Goal: Task Accomplishment & Management: Complete application form

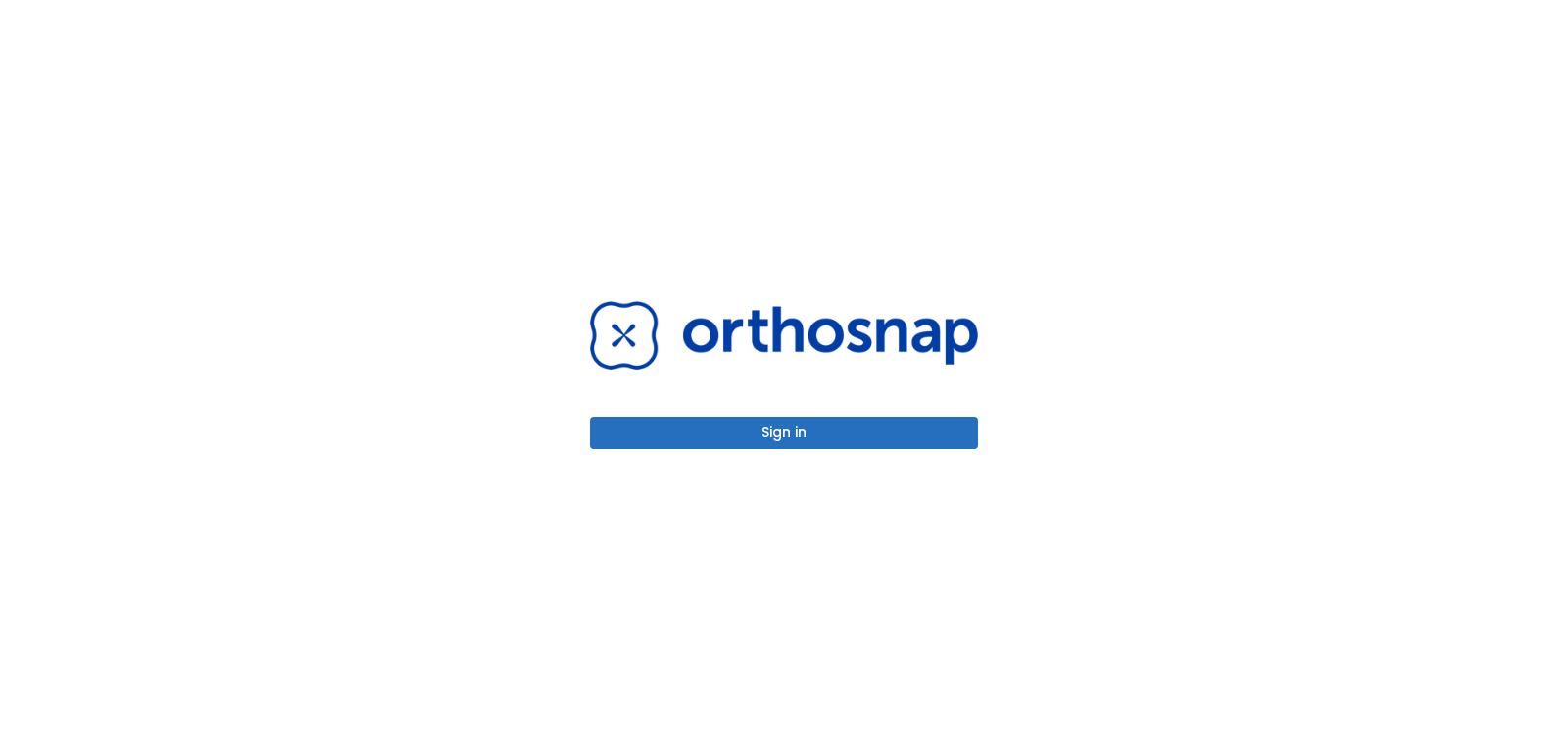
click at [869, 437] on button "Sign in" at bounding box center [784, 432] width 388 height 32
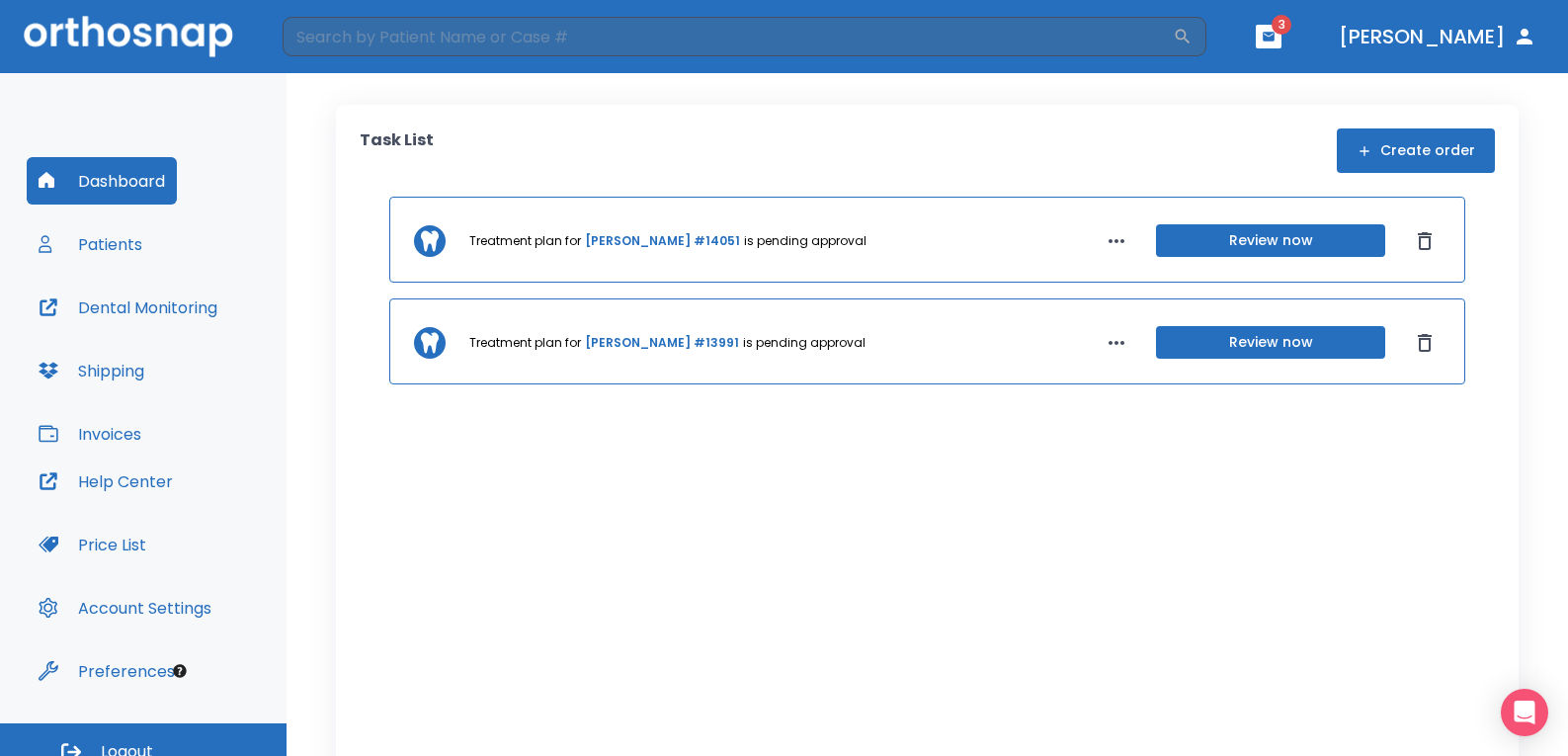
click at [1377, 143] on button "Create order" at bounding box center [1415, 150] width 158 height 45
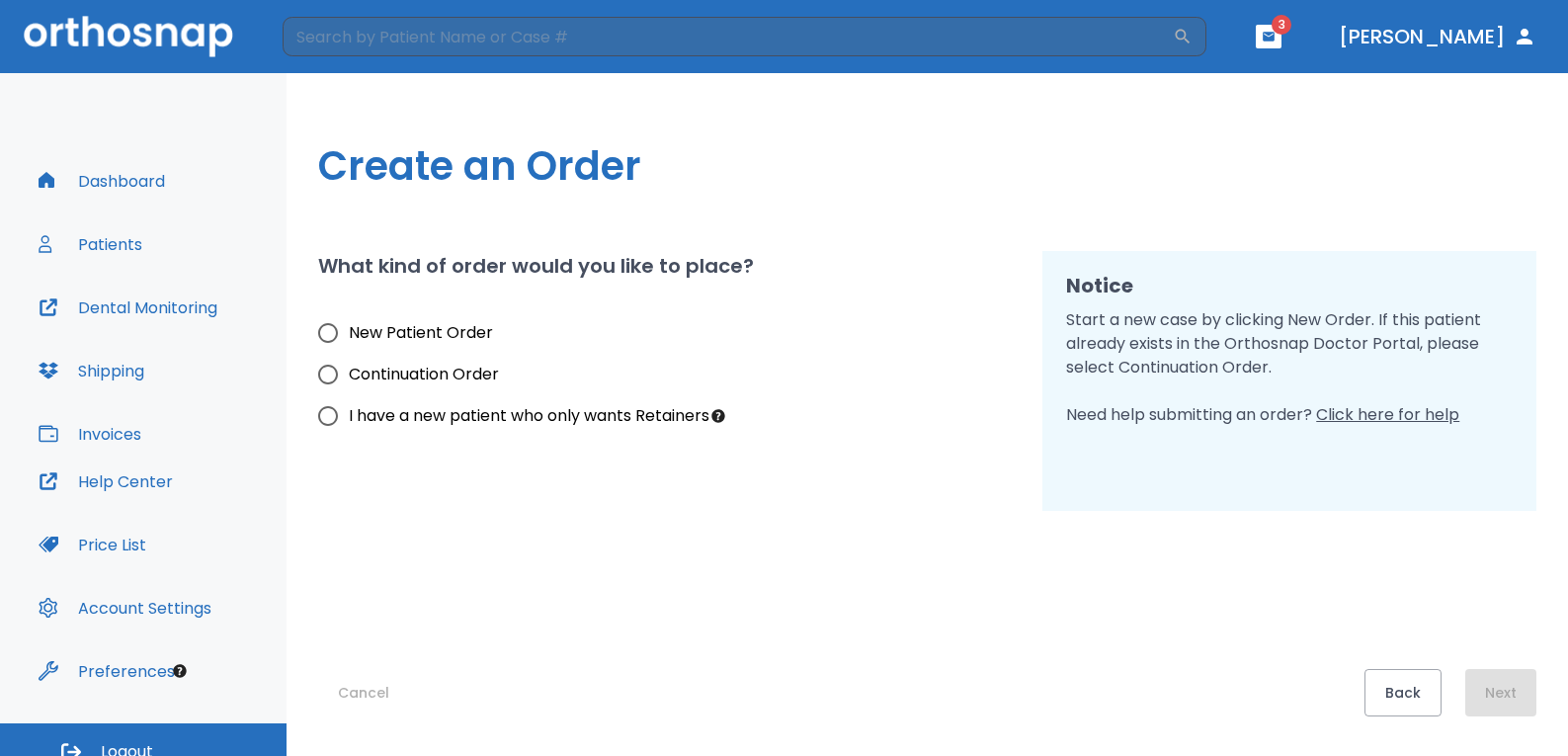
click at [447, 328] on span "New Patient Order" at bounding box center [420, 333] width 144 height 24
click at [348, 328] on input "New Patient Order" at bounding box center [328, 333] width 42 height 42
radio input "true"
click at [1484, 681] on button "Next" at bounding box center [1501, 693] width 71 height 48
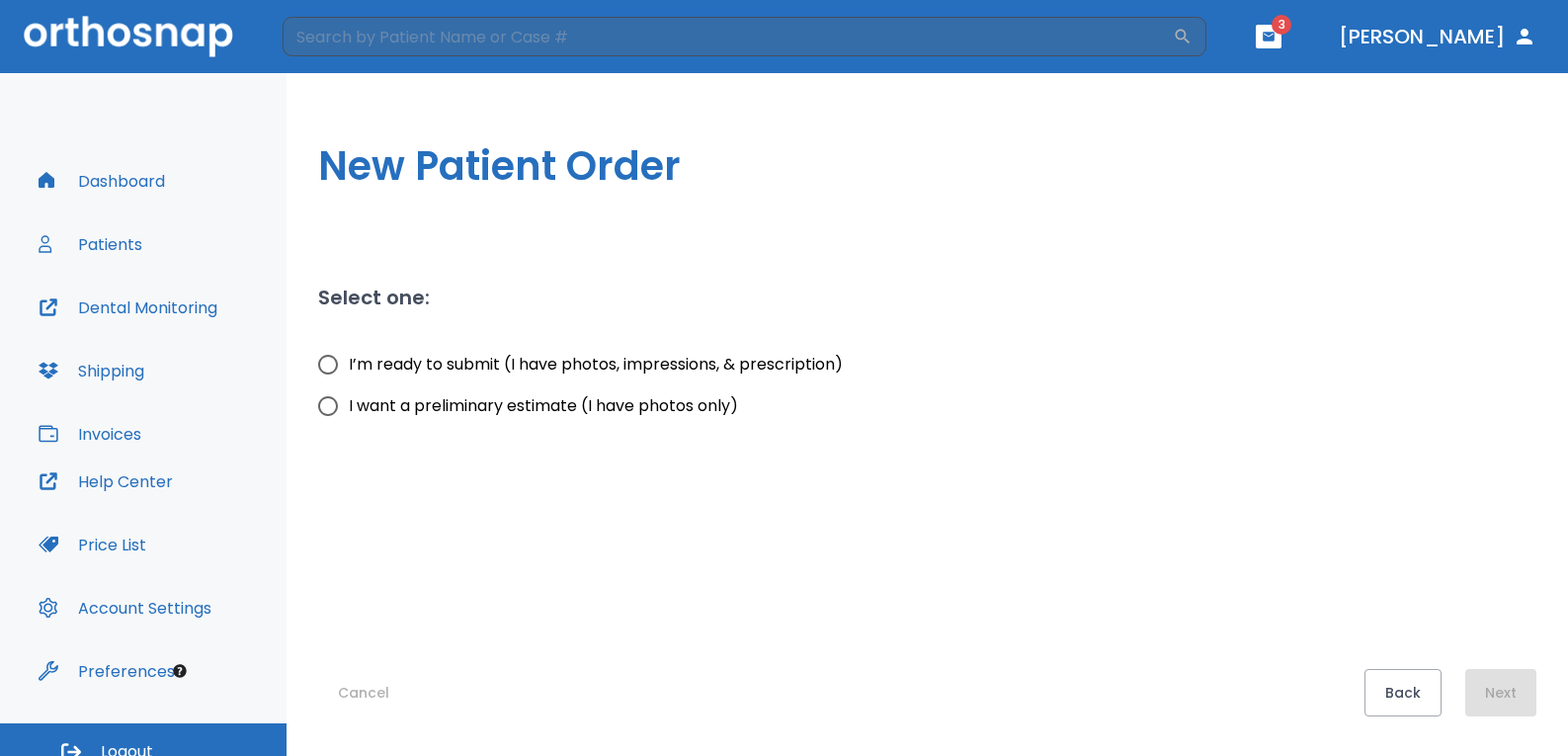
drag, startPoint x: 600, startPoint y: 361, endPoint x: 611, endPoint y: 363, distance: 11.2
click at [601, 363] on span "I’m ready to submit (I have photos, impressions, & prescription)" at bounding box center [595, 364] width 494 height 24
click at [348, 363] on input "I’m ready to submit (I have photos, impressions, & prescription)" at bounding box center [328, 364] width 42 height 42
radio input "true"
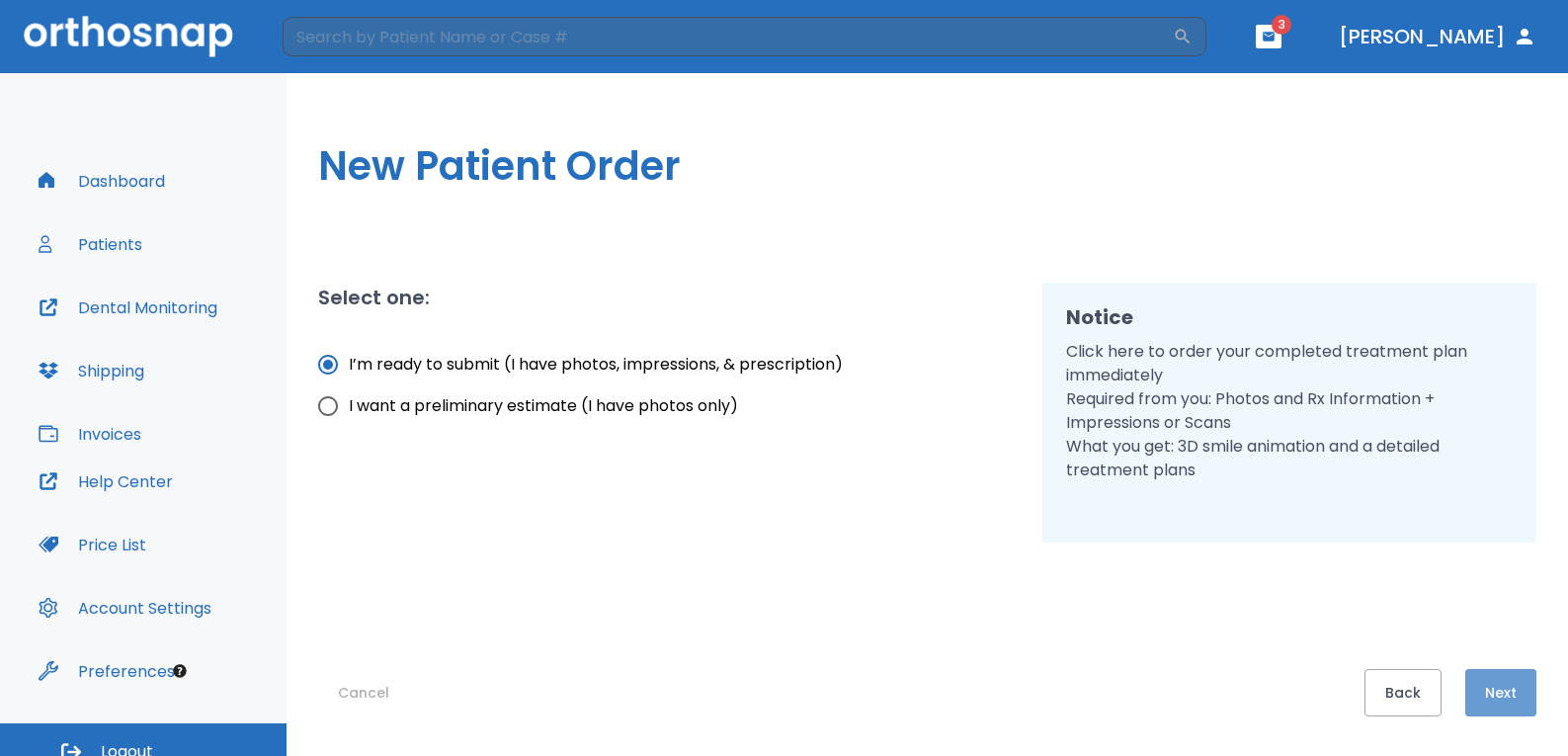
click at [1488, 679] on button "Next" at bounding box center [1501, 693] width 71 height 48
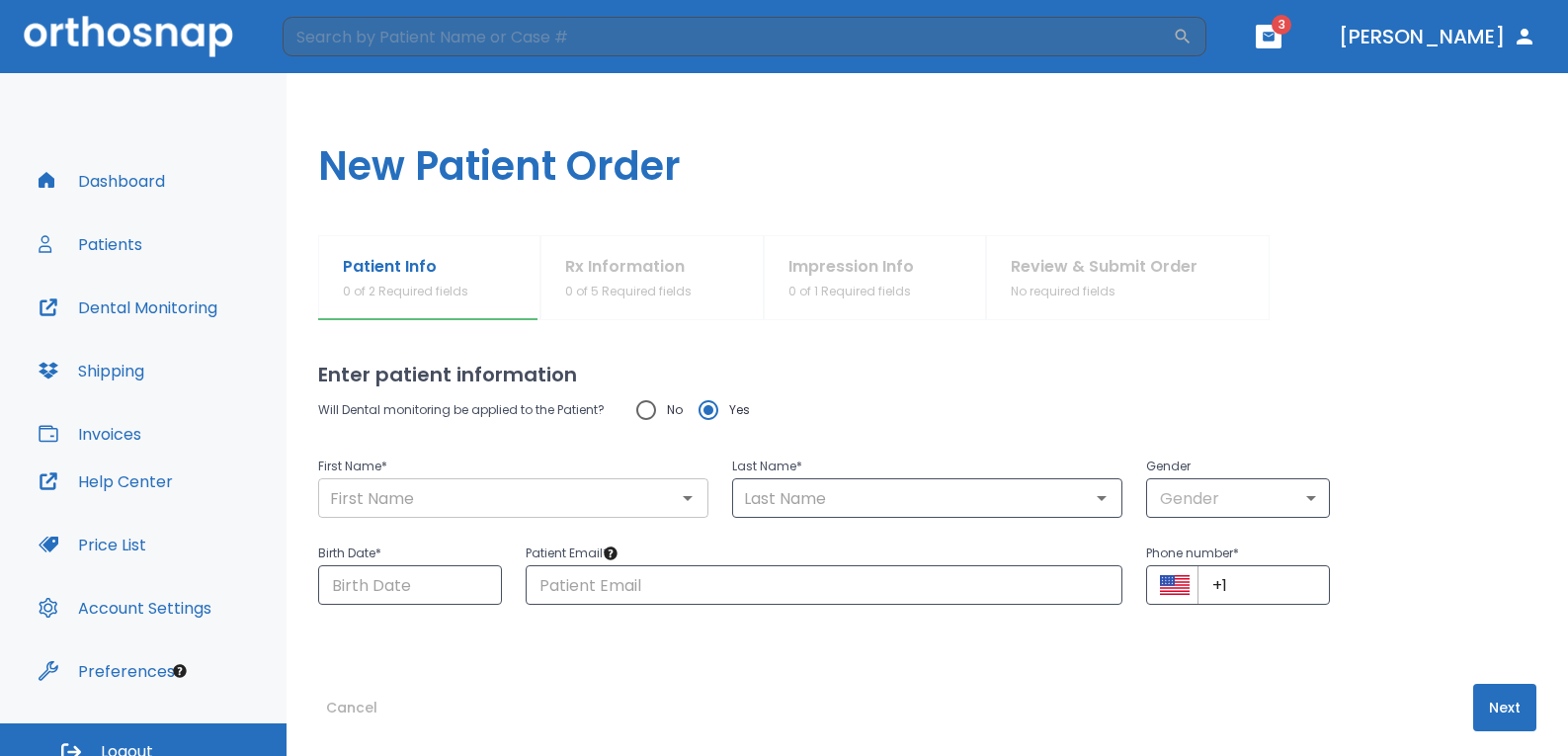
click at [495, 497] on input "text" at bounding box center [513, 498] width 378 height 28
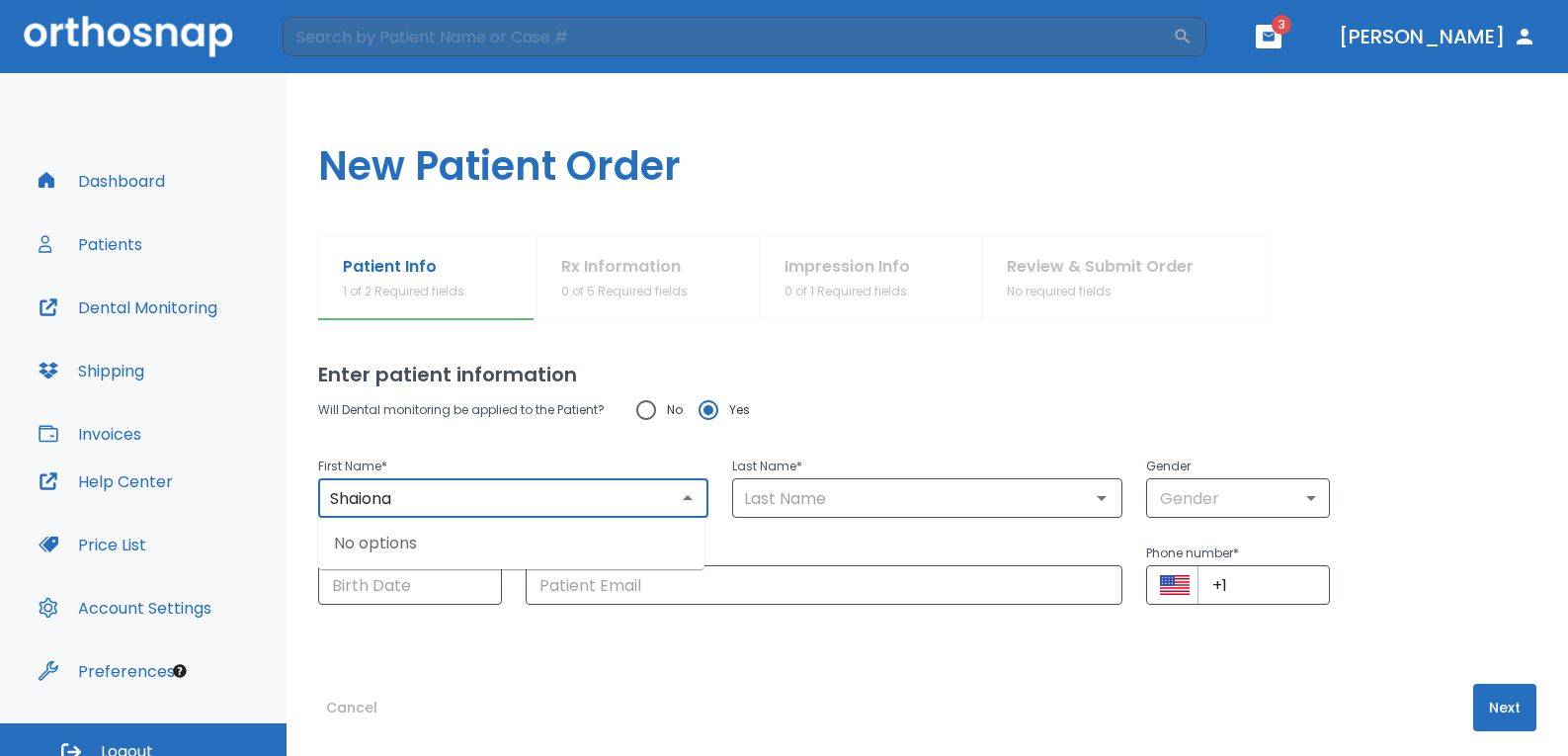
type input "Shaiona"
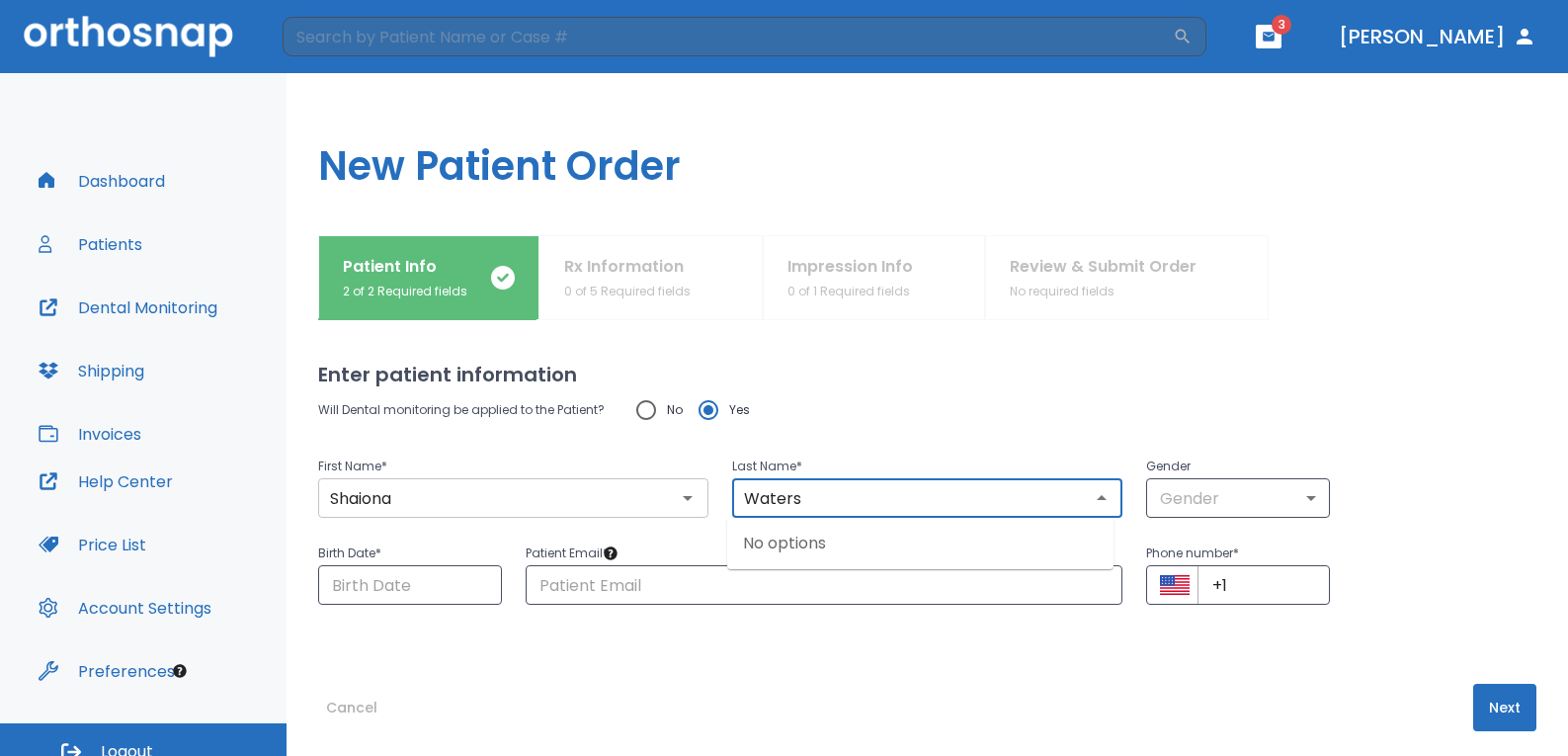
type input "Waters"
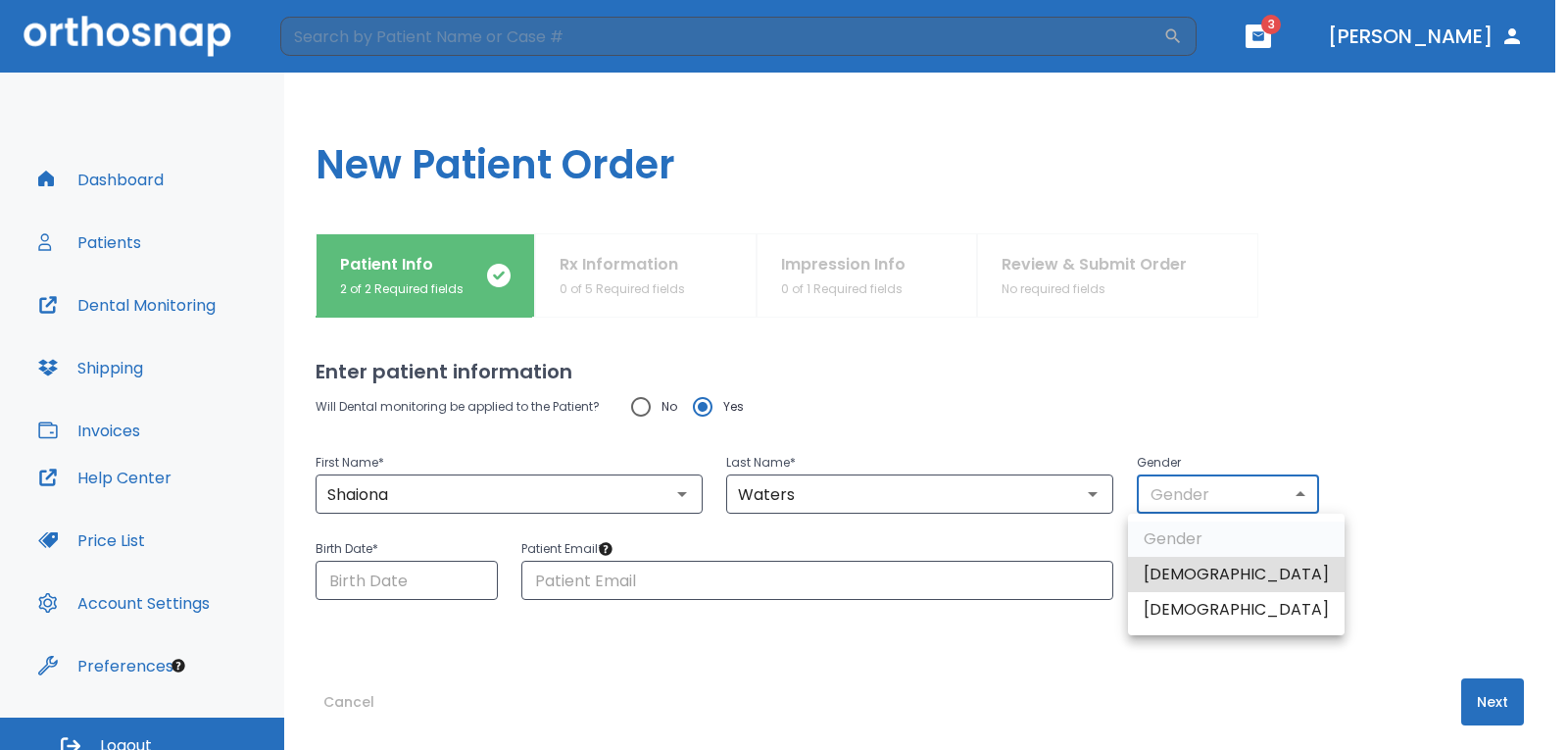
click at [1210, 500] on body "​ 3 [PERSON_NAME] Dashboard Patients Dental Monitoring Shipping Invoices Help C…" at bounding box center [784, 375] width 1568 height 750
click at [1191, 619] on li "[DEMOGRAPHIC_DATA]" at bounding box center [1236, 609] width 217 height 35
type input "0"
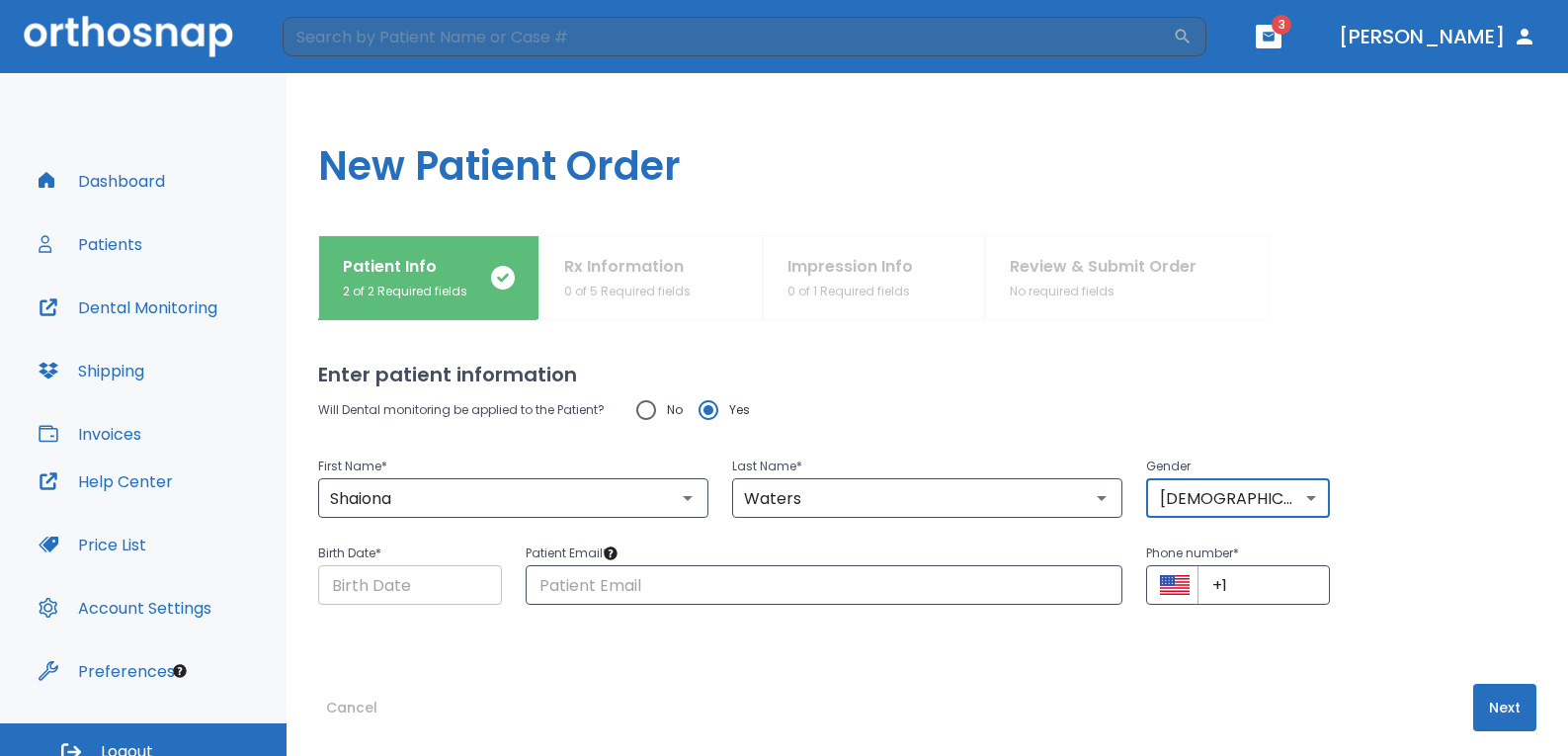
click at [410, 588] on input "Choose date" at bounding box center [410, 584] width 184 height 40
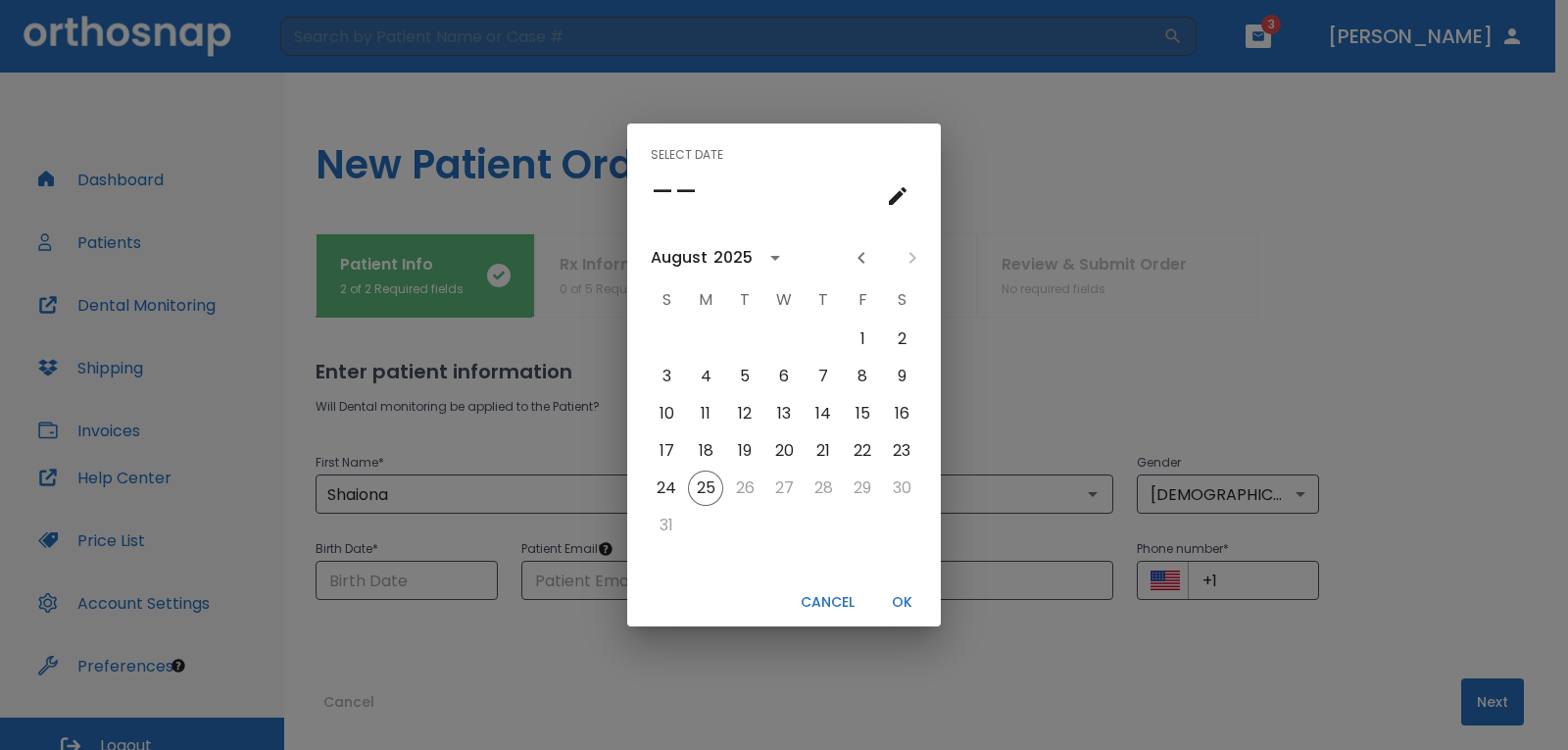
click at [768, 259] on icon "calendar view is open, switch to year view" at bounding box center [775, 258] width 24 height 24
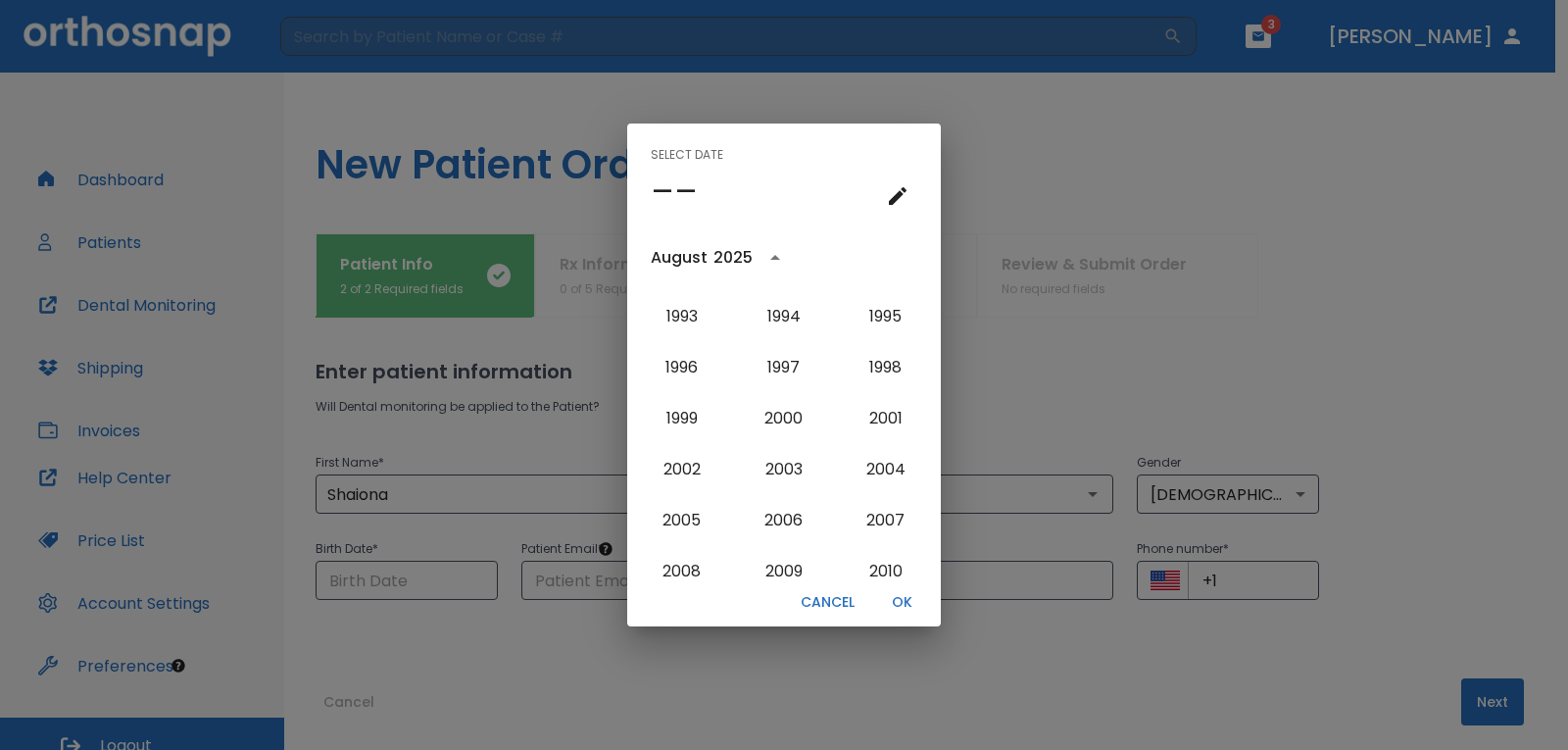
scroll to position [1574, 0]
click at [775, 468] on button "2003" at bounding box center [784, 465] width 71 height 35
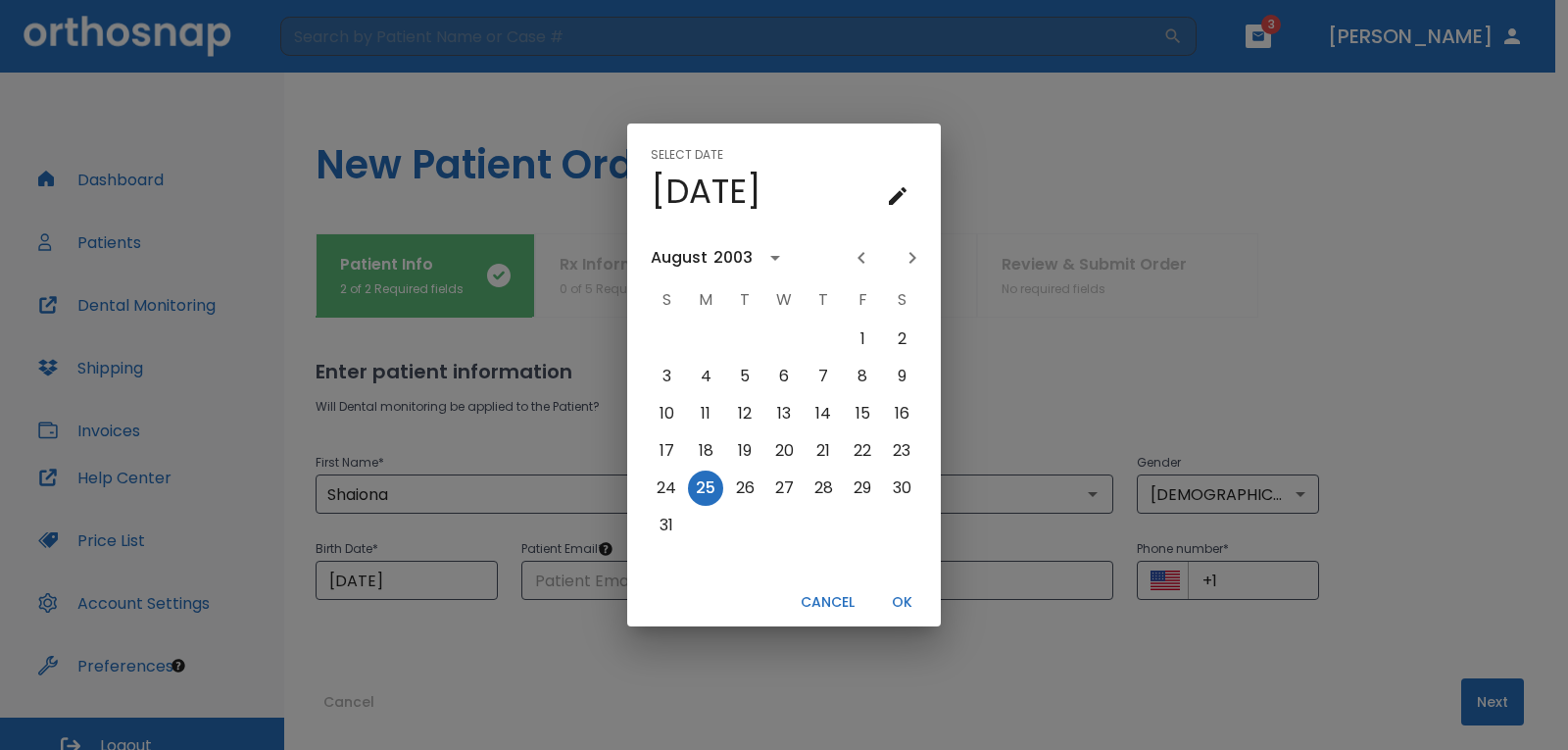
click at [729, 259] on div "2003" at bounding box center [733, 258] width 39 height 24
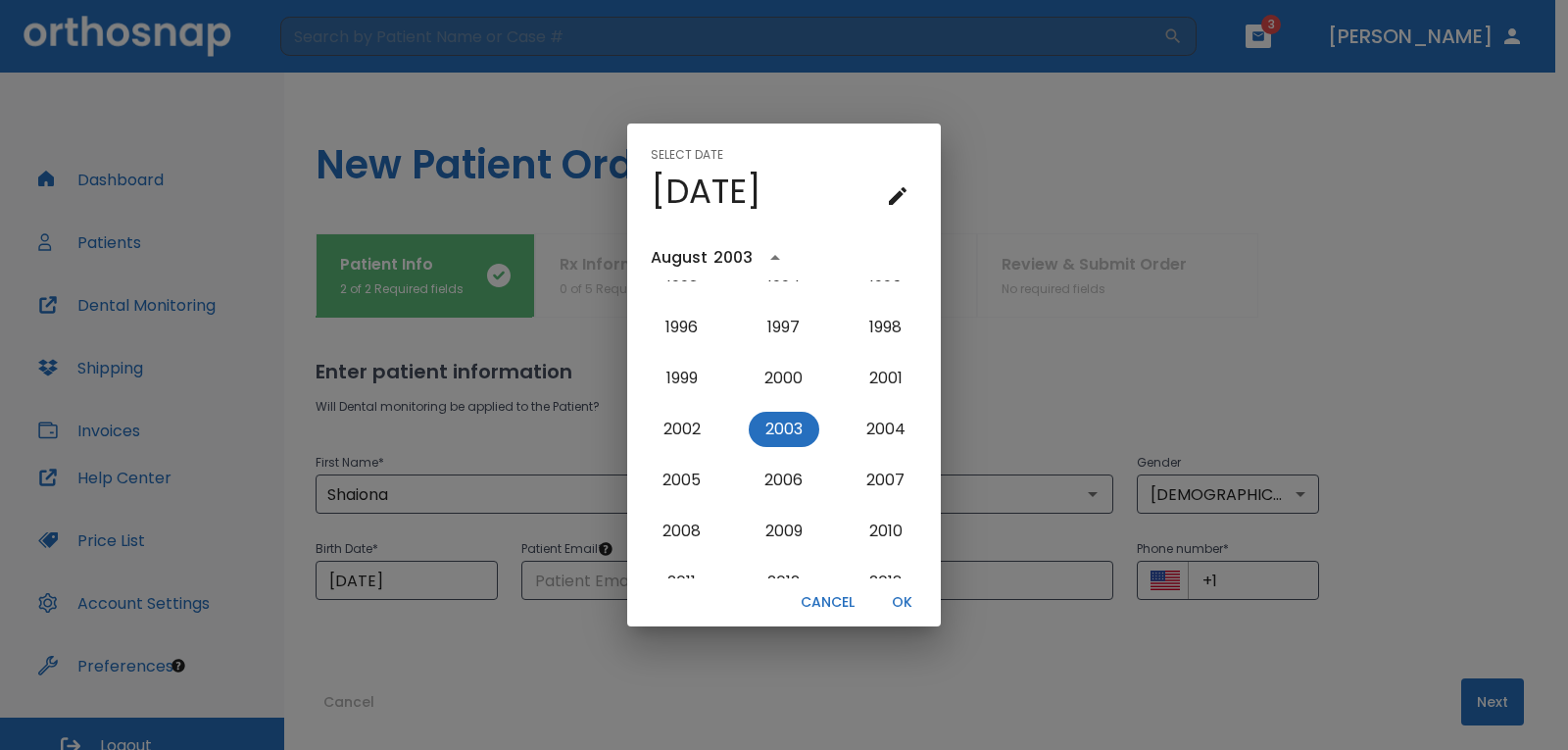
drag, startPoint x: 787, startPoint y: 250, endPoint x: 776, endPoint y: 253, distance: 11.4
click at [785, 250] on button "year view is open, switch to calendar view" at bounding box center [775, 258] width 33 height 33
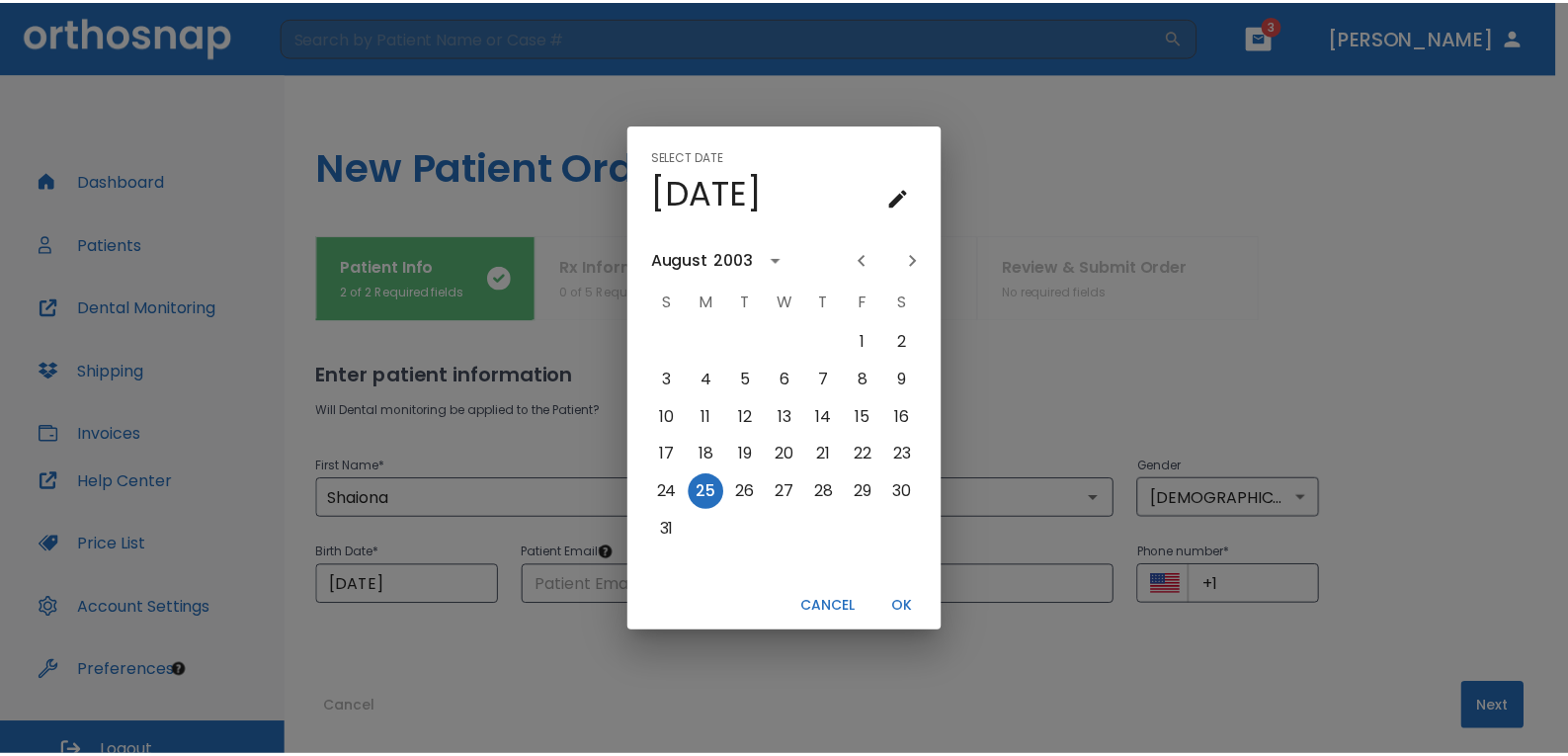
scroll to position [0, 0]
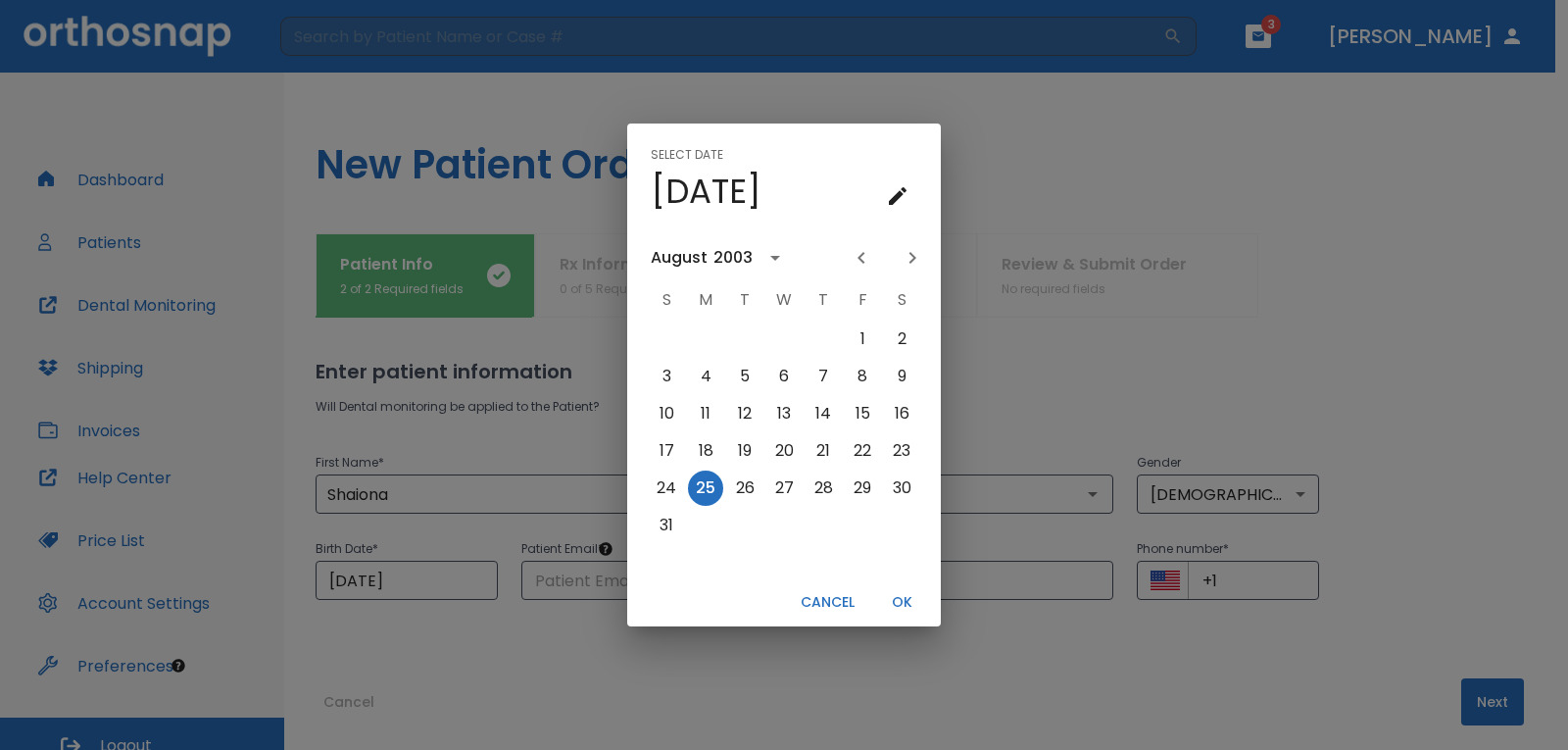
click at [864, 254] on icon "Previous month" at bounding box center [861, 258] width 24 height 24
click at [710, 383] on button "7" at bounding box center [706, 376] width 35 height 35
type input "[DATE]"
click at [897, 601] on button "OK" at bounding box center [902, 601] width 63 height 32
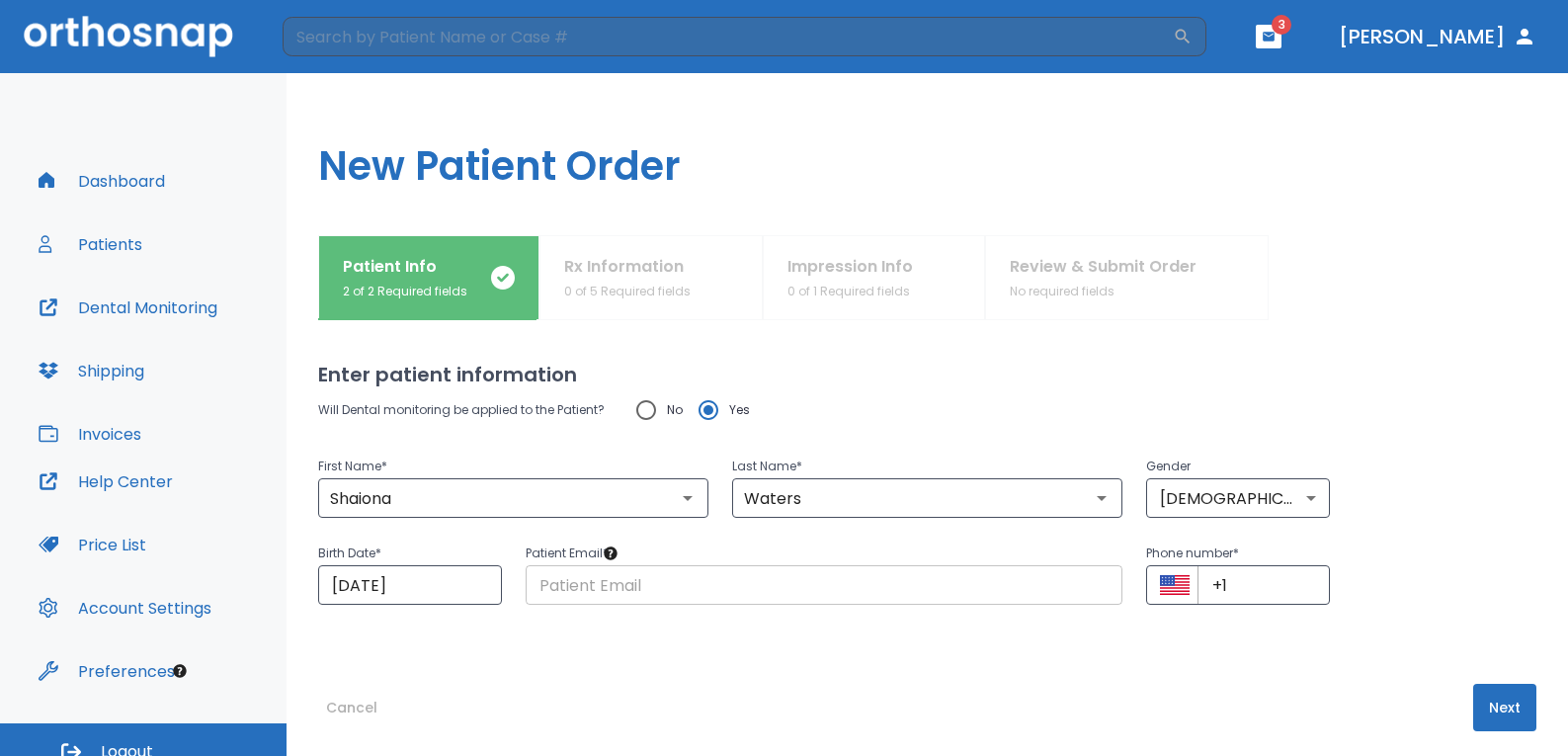
drag, startPoint x: 722, startPoint y: 563, endPoint x: 719, endPoint y: 577, distance: 14.3
click at [719, 574] on div "Patient Email * ​" at bounding box center [825, 573] width 597 height 63
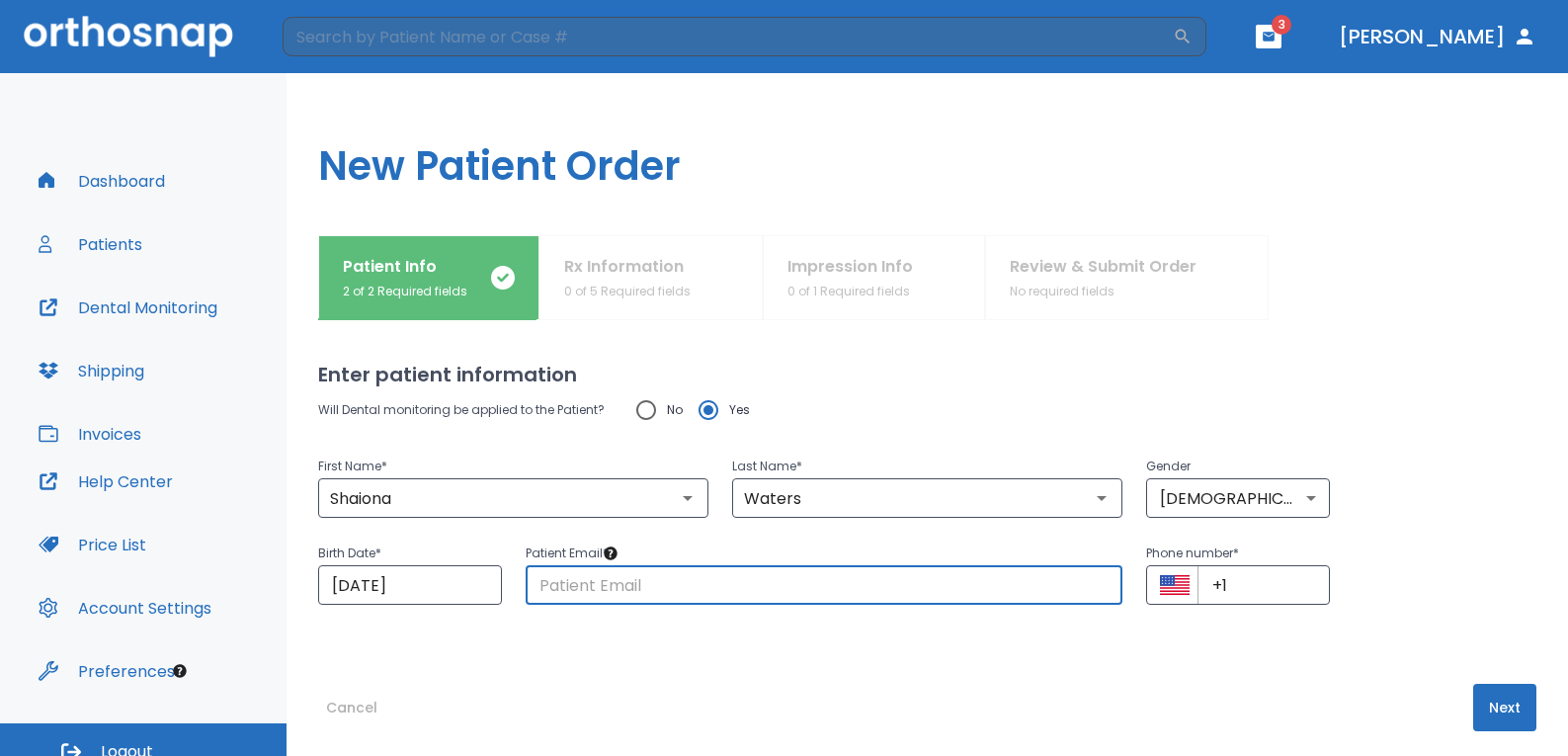
click at [715, 583] on input "text" at bounding box center [825, 584] width 597 height 40
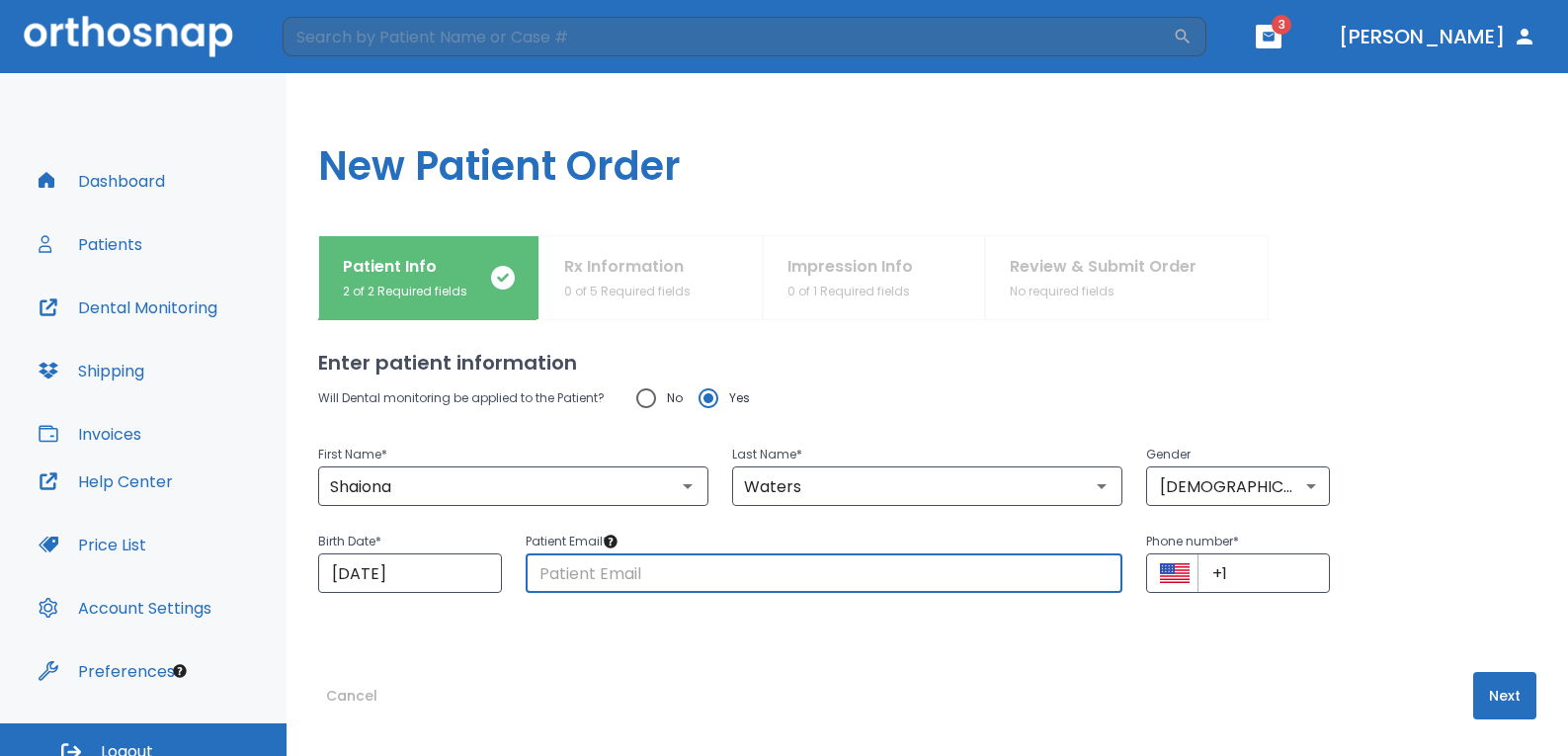
scroll to position [15, 0]
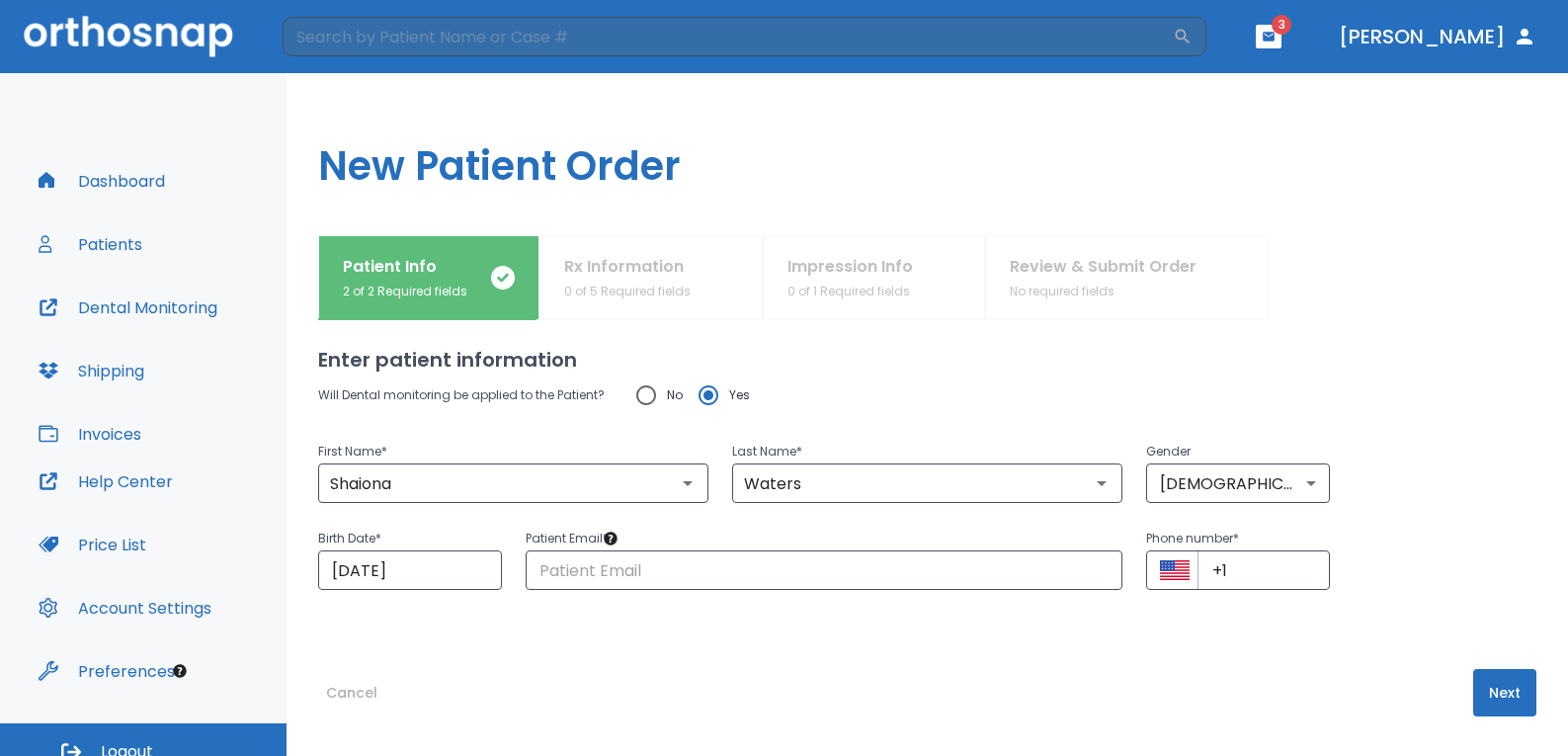
click at [967, 613] on div "Enter patient information Will Dental monitoring be applied to the Patient? No …" at bounding box center [927, 523] width 1218 height 436
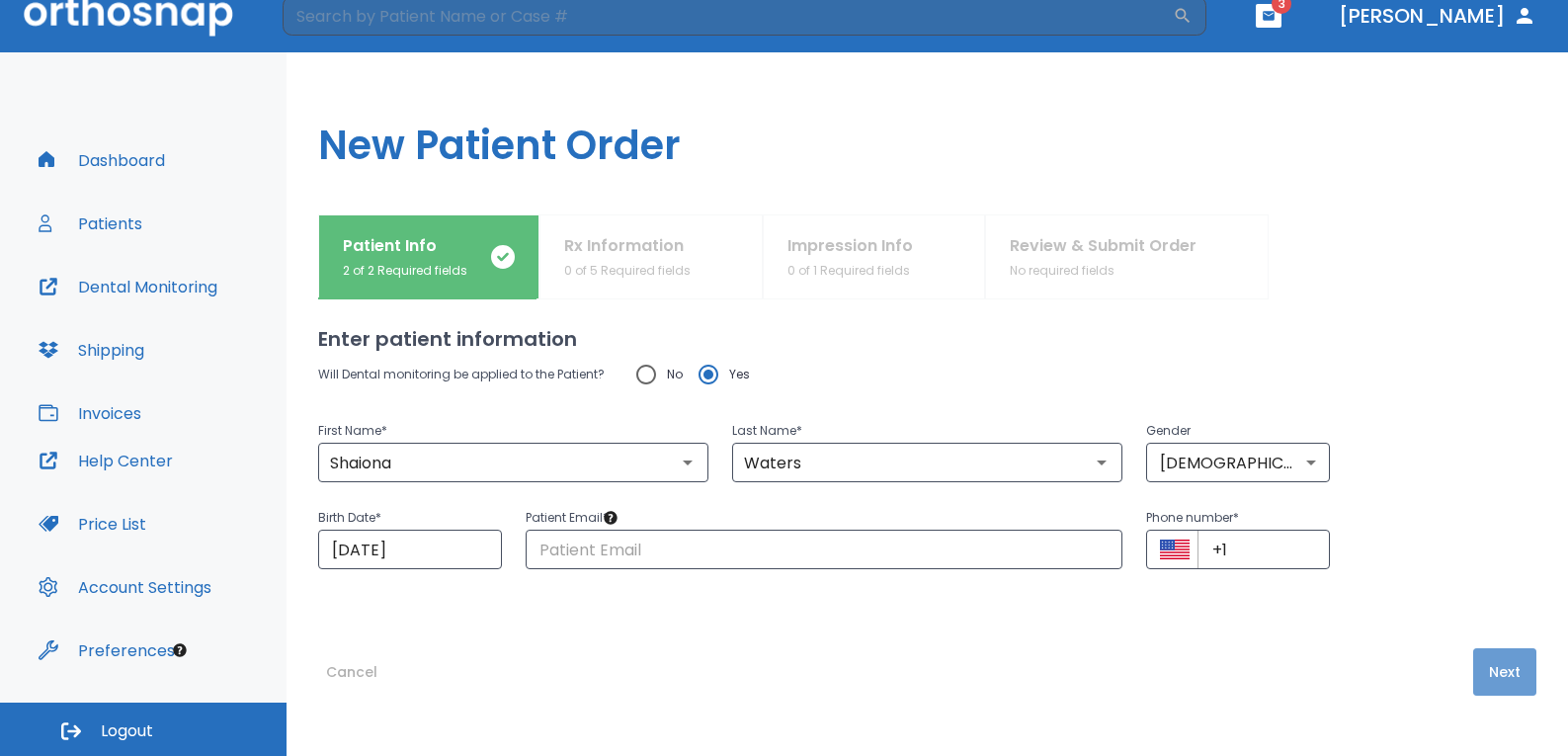
click at [1481, 667] on button "Next" at bounding box center [1504, 672] width 64 height 48
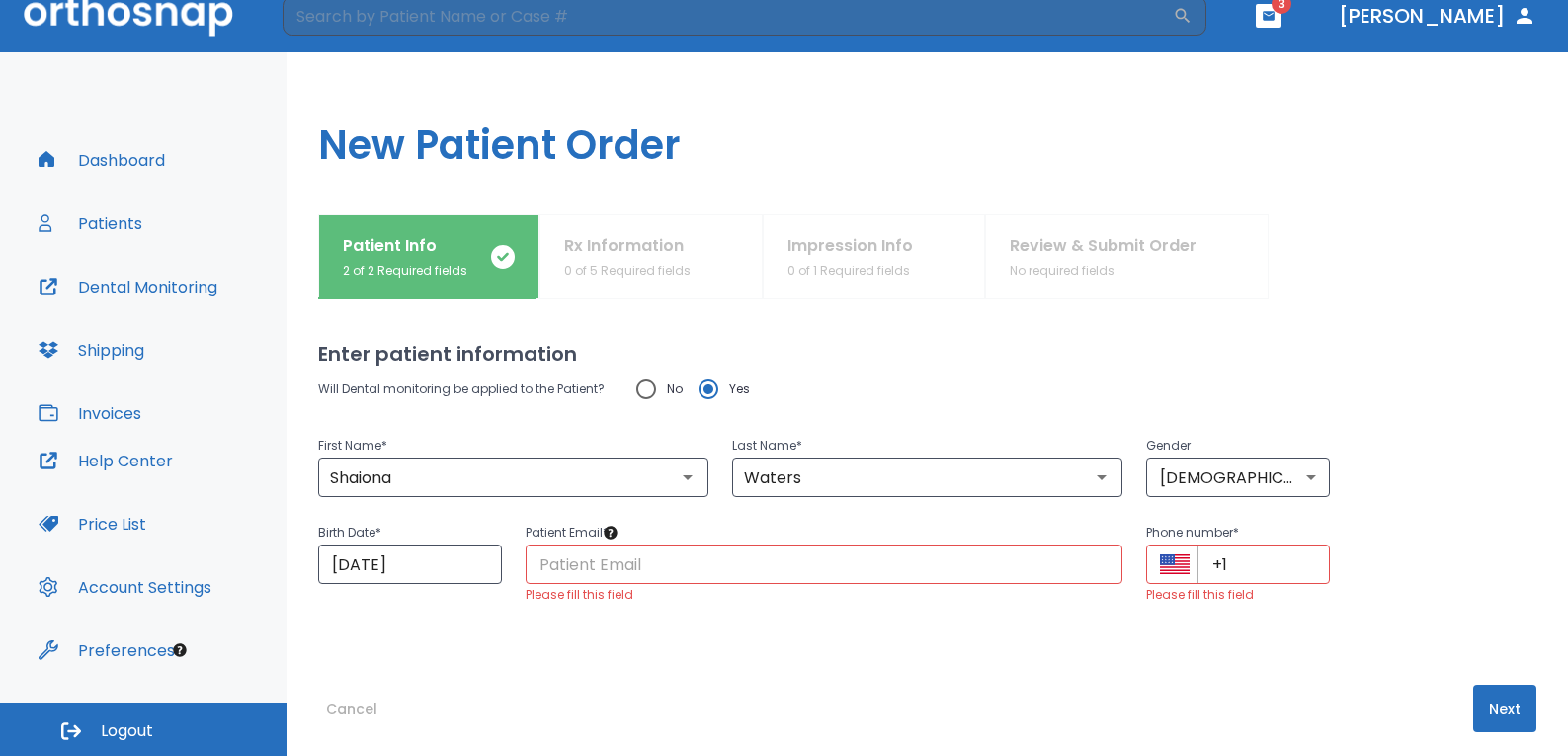
click at [747, 568] on input "text" at bounding box center [825, 564] width 597 height 40
drag, startPoint x: 349, startPoint y: 478, endPoint x: 552, endPoint y: 473, distance: 203.1
click at [533, 470] on input "Shaiona" at bounding box center [513, 477] width 378 height 28
type input "Shionna"
click at [1400, 480] on div "First Name * [PERSON_NAME] ​ Last Name * [PERSON_NAME] ​ Gender [DEMOGRAPHIC_DA…" at bounding box center [915, 453] width 1241 height 87
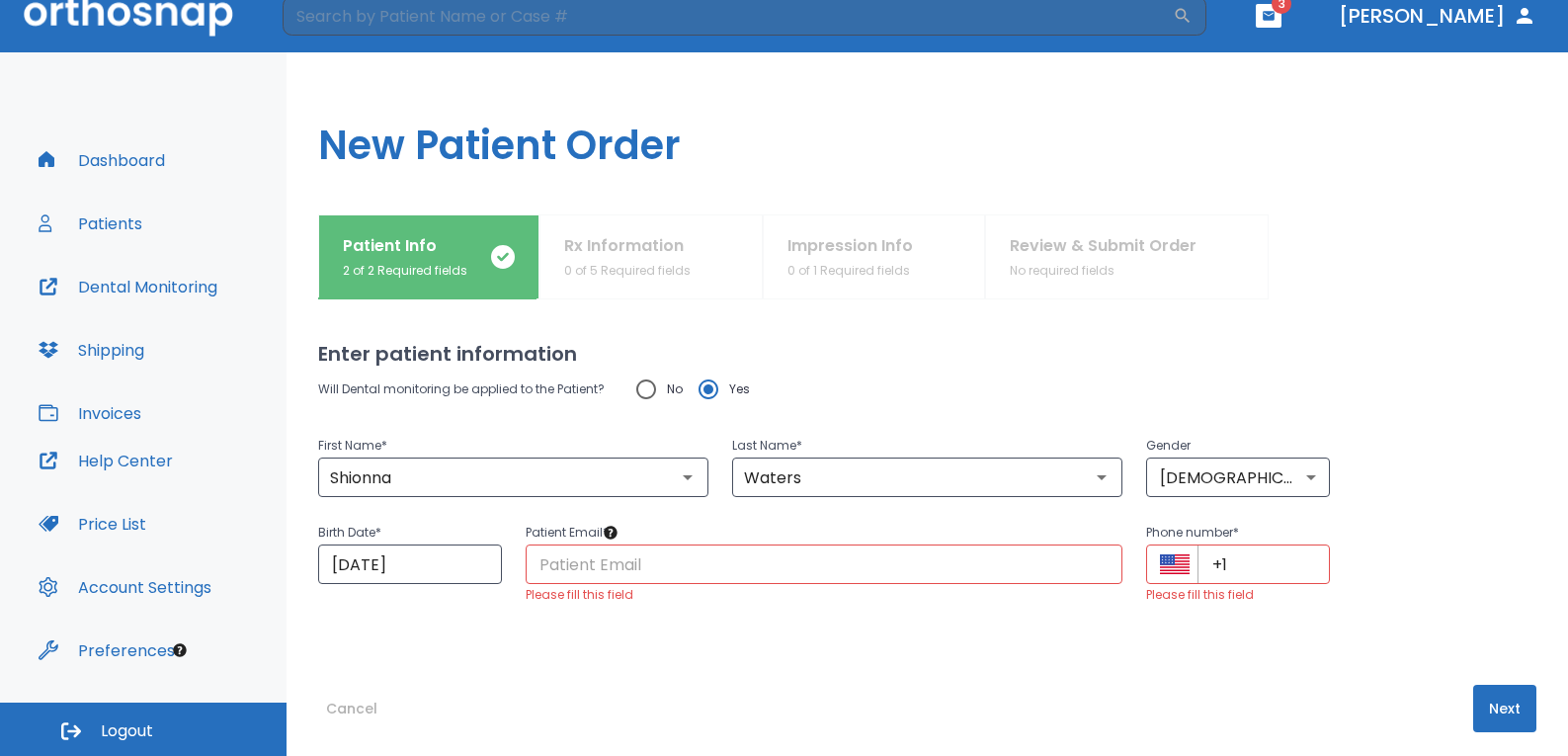
click at [961, 560] on input "text" at bounding box center [825, 564] width 597 height 40
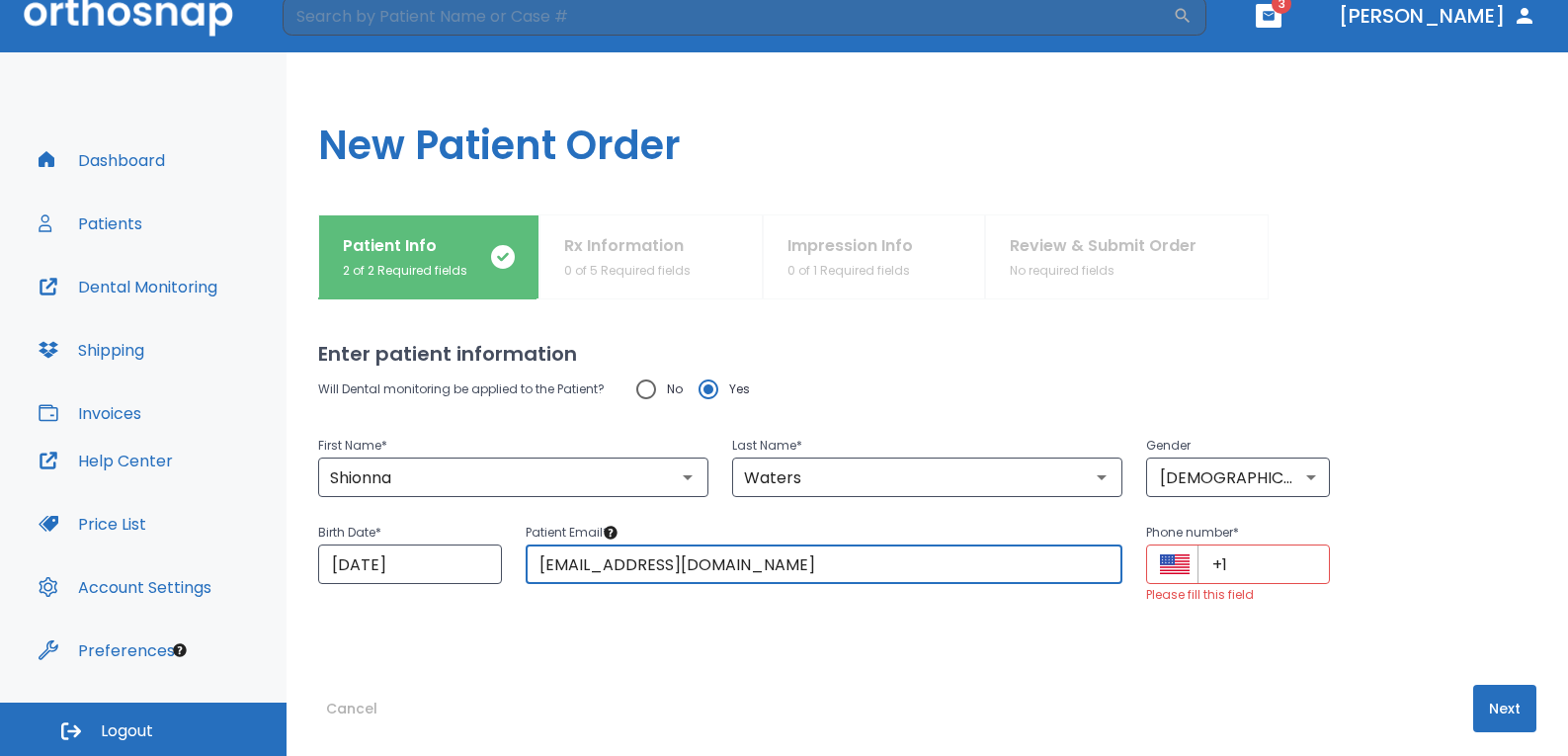
type input "[EMAIL_ADDRESS][DOMAIN_NAME]"
click at [1261, 578] on input "+1" at bounding box center [1262, 564] width 132 height 40
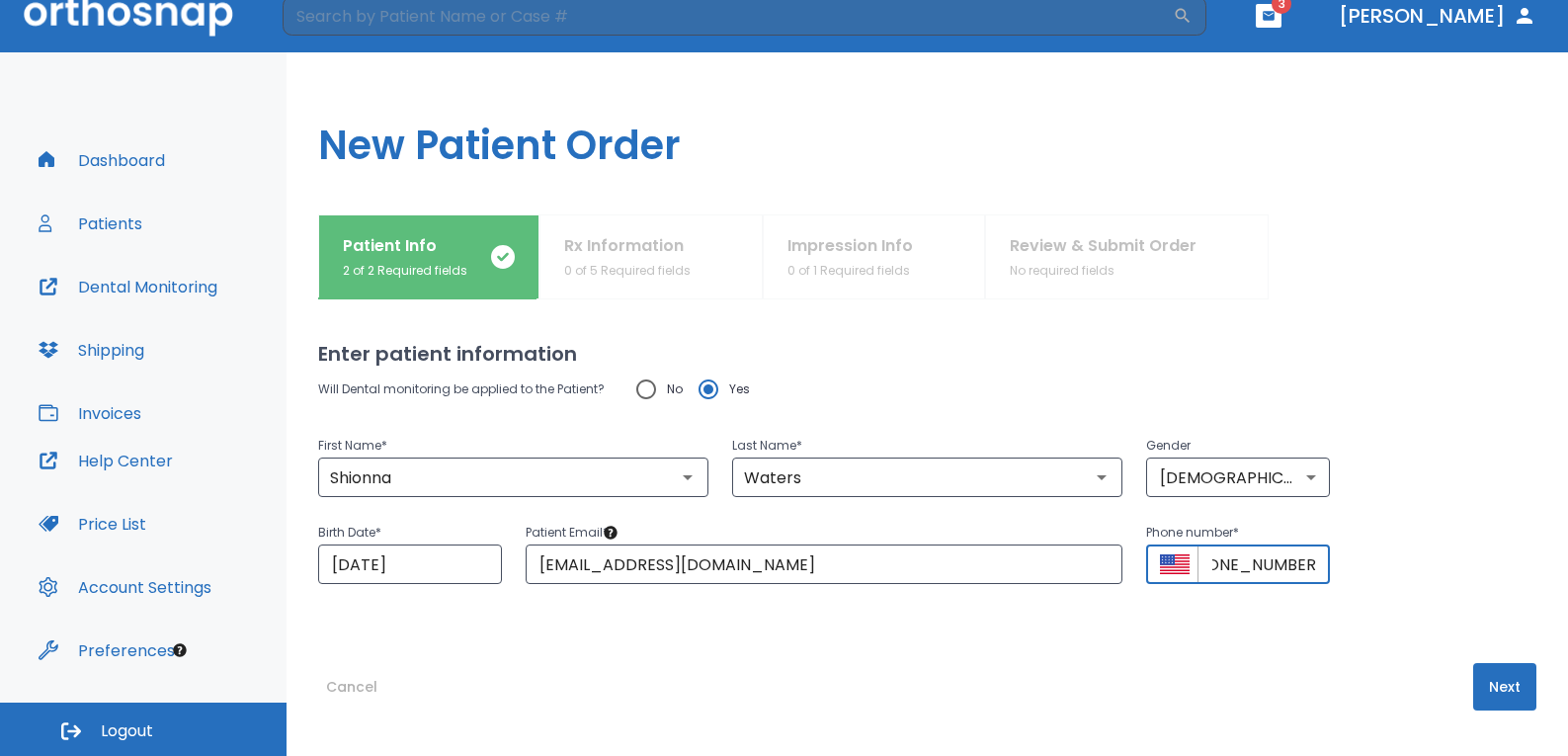
scroll to position [0, 44]
type input "[PHONE_NUMBER]"
click at [1489, 694] on button "Next" at bounding box center [1504, 687] width 64 height 48
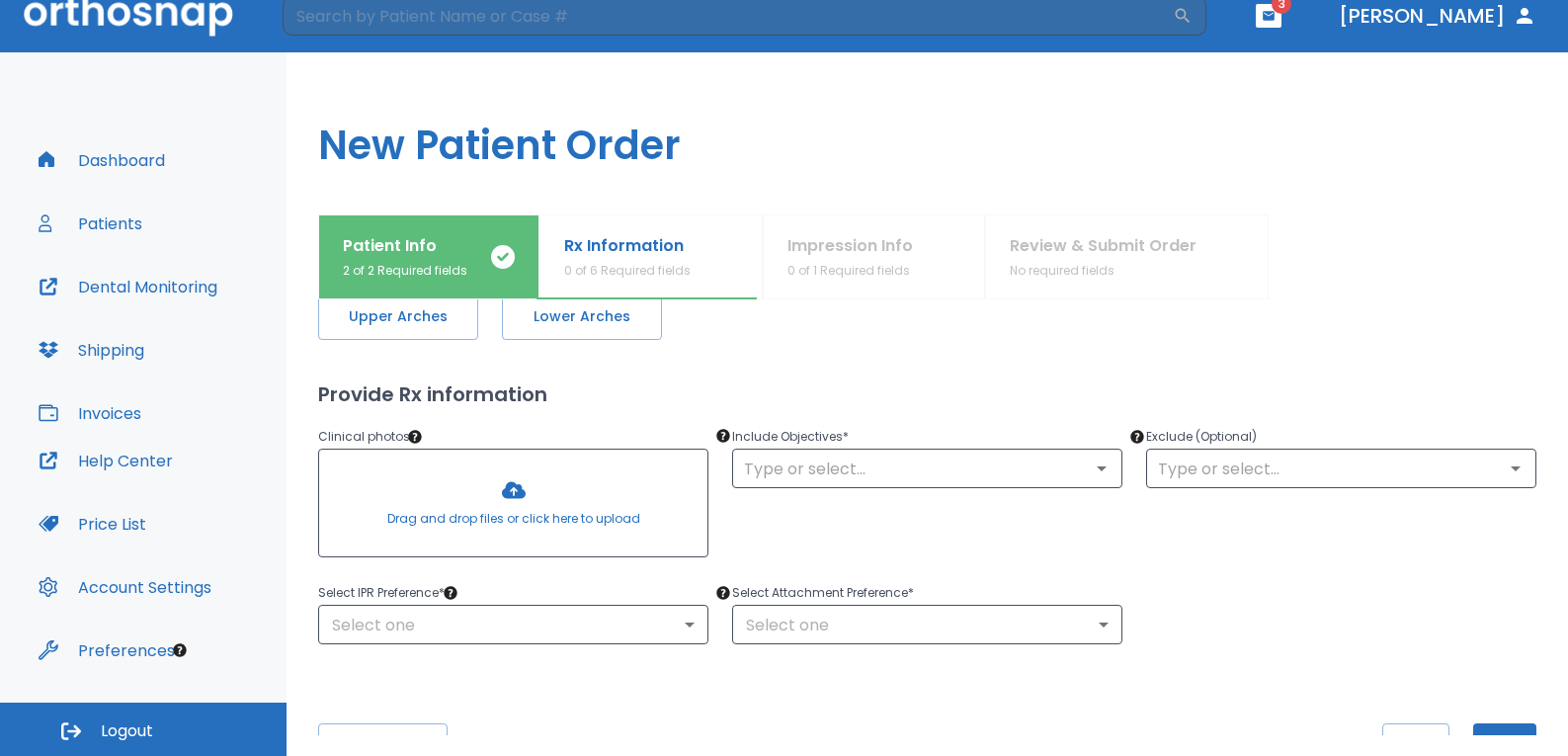
scroll to position [0, 0]
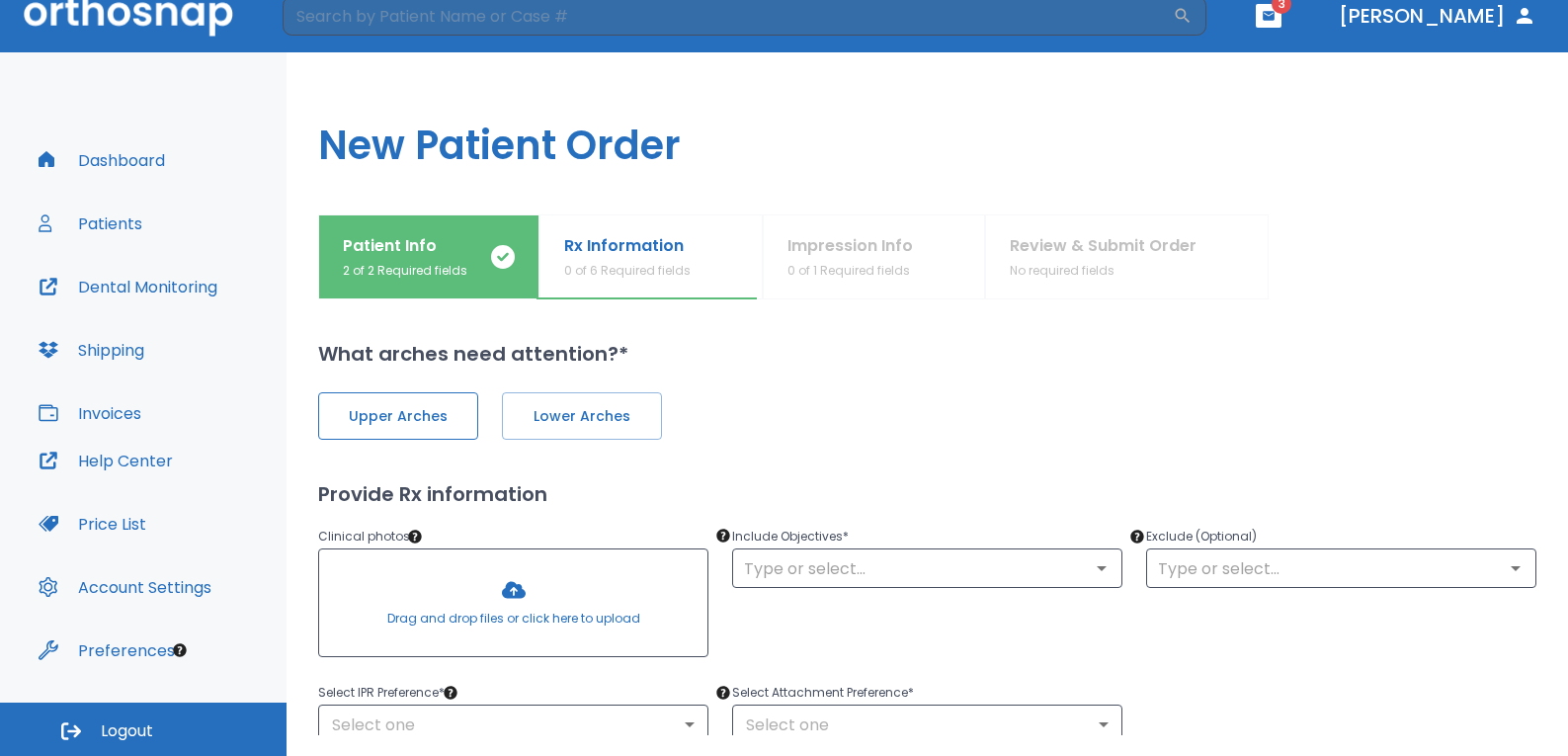
click at [453, 414] on span "Upper Arches" at bounding box center [397, 416] width 118 height 21
click at [567, 414] on span "Lower Arches" at bounding box center [580, 416] width 118 height 21
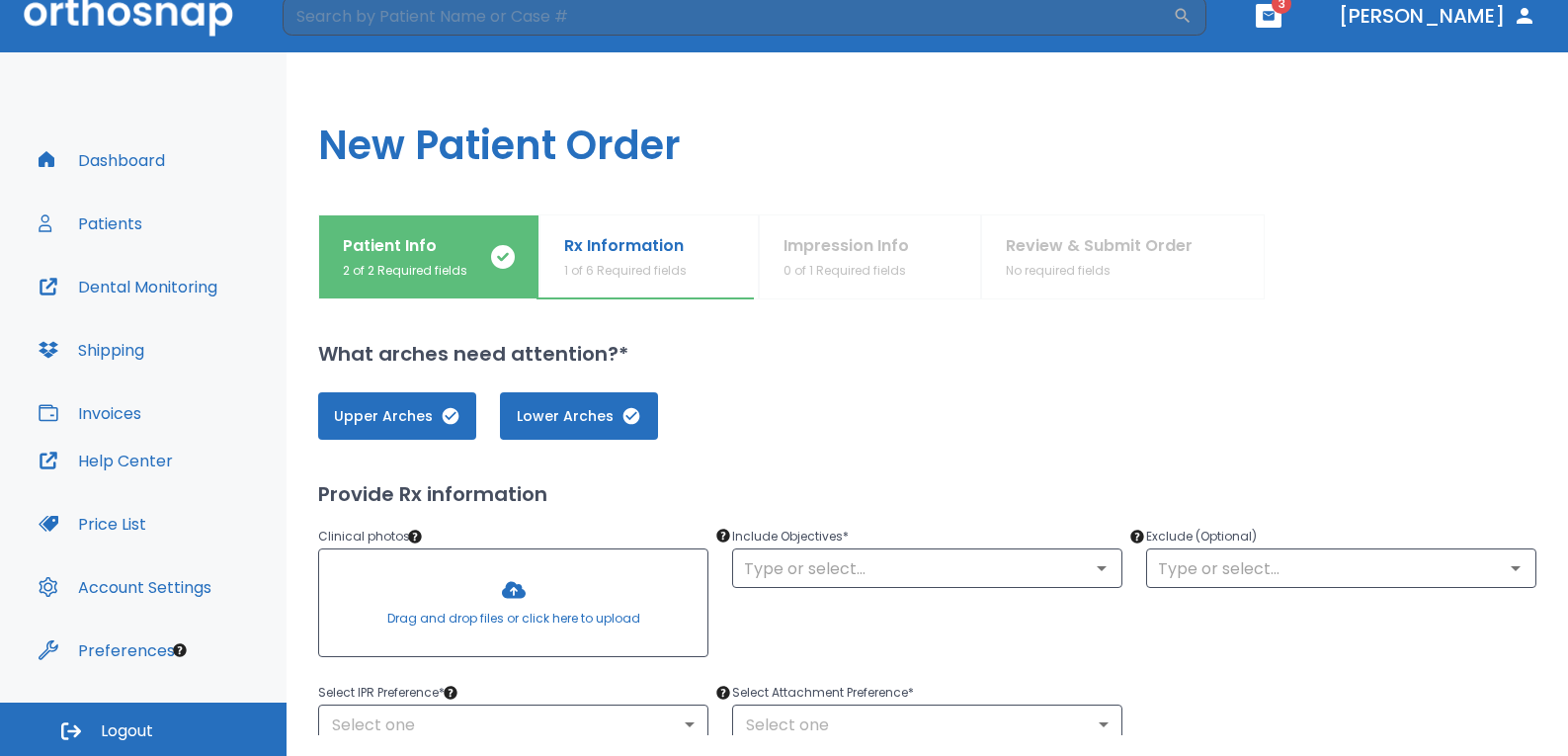
click at [804, 417] on div "Upper Arches Lower Arches" at bounding box center [927, 416] width 1218 height 48
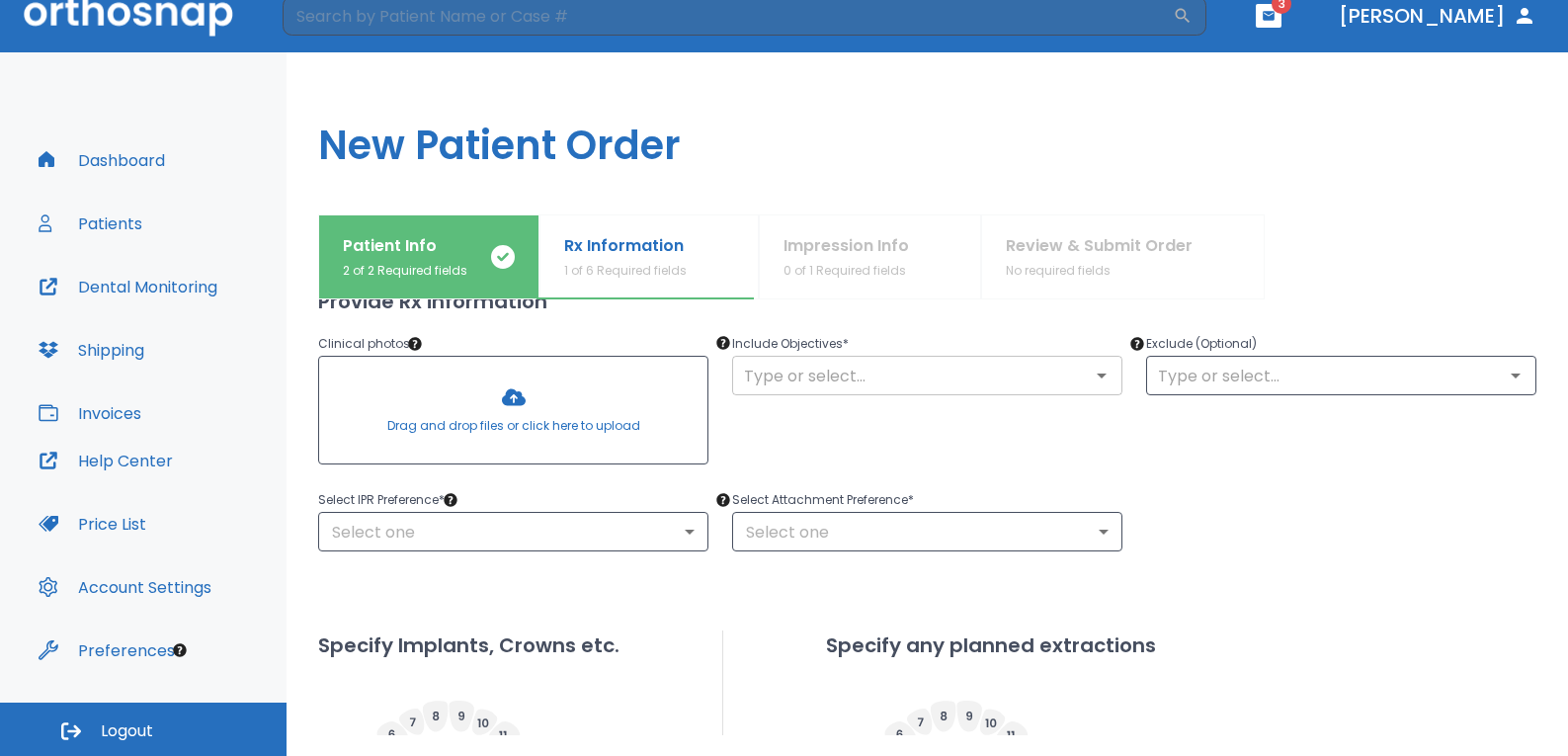
scroll to position [197, 0]
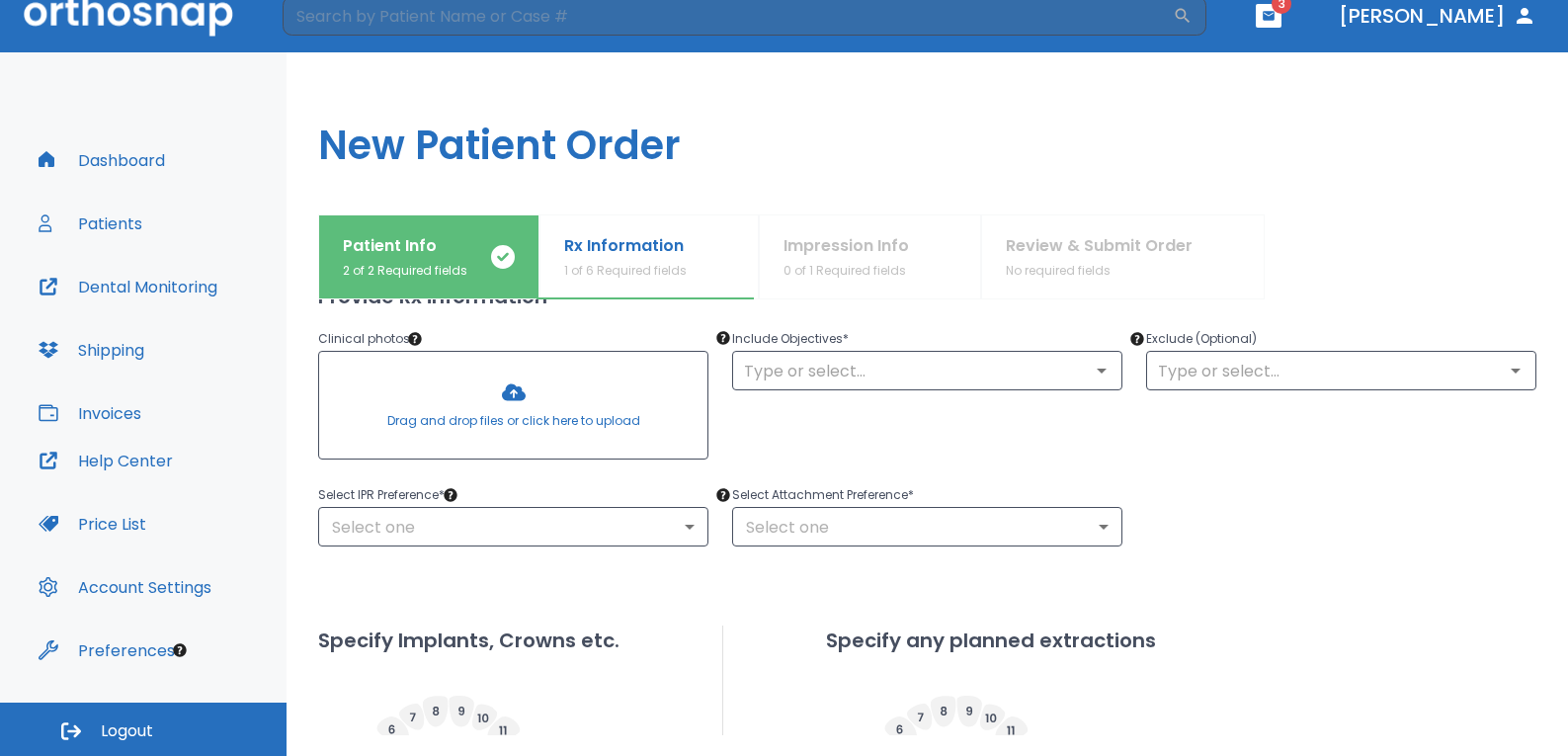
click at [548, 381] on div at bounding box center [513, 405] width 388 height 107
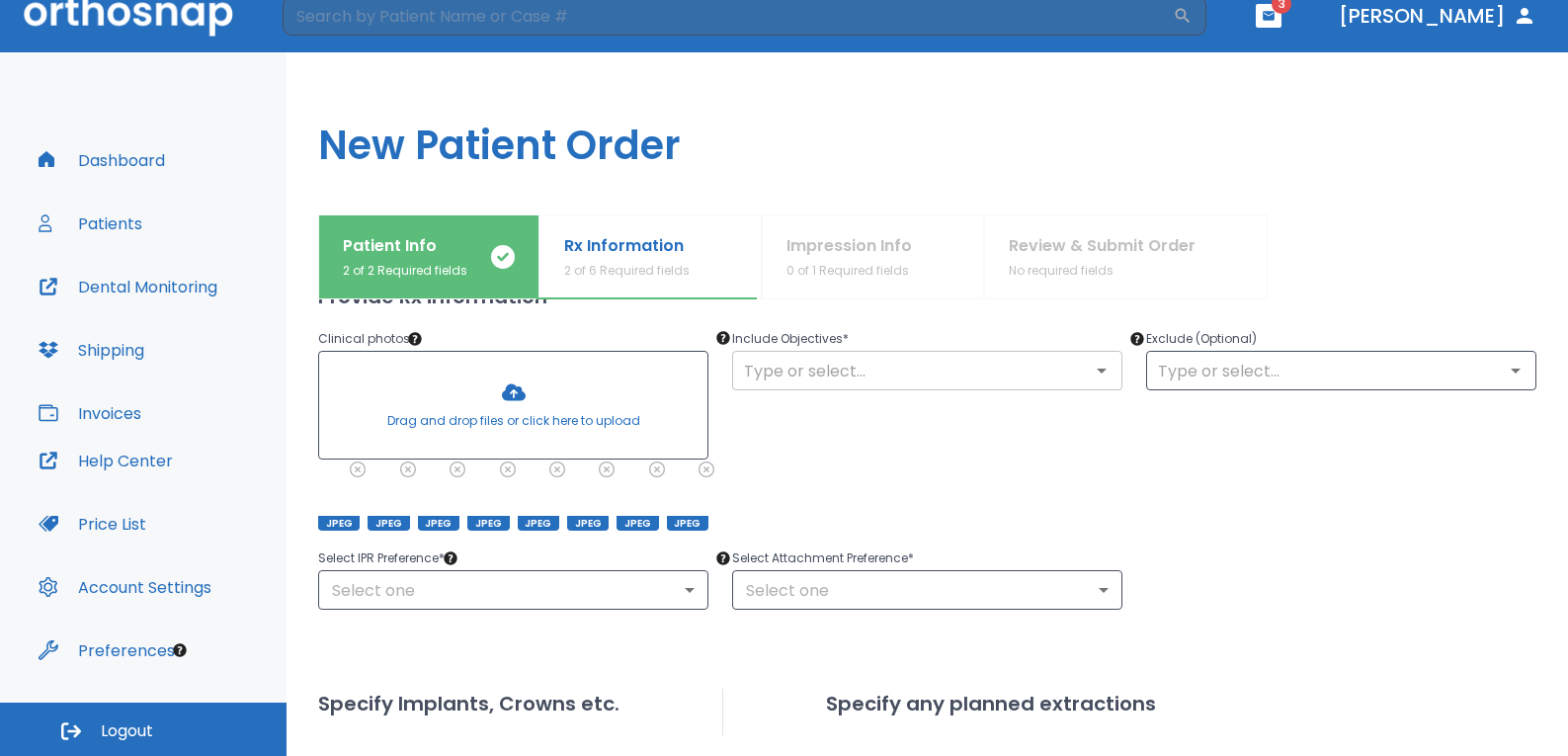
click at [798, 370] on input "text" at bounding box center [927, 370] width 378 height 28
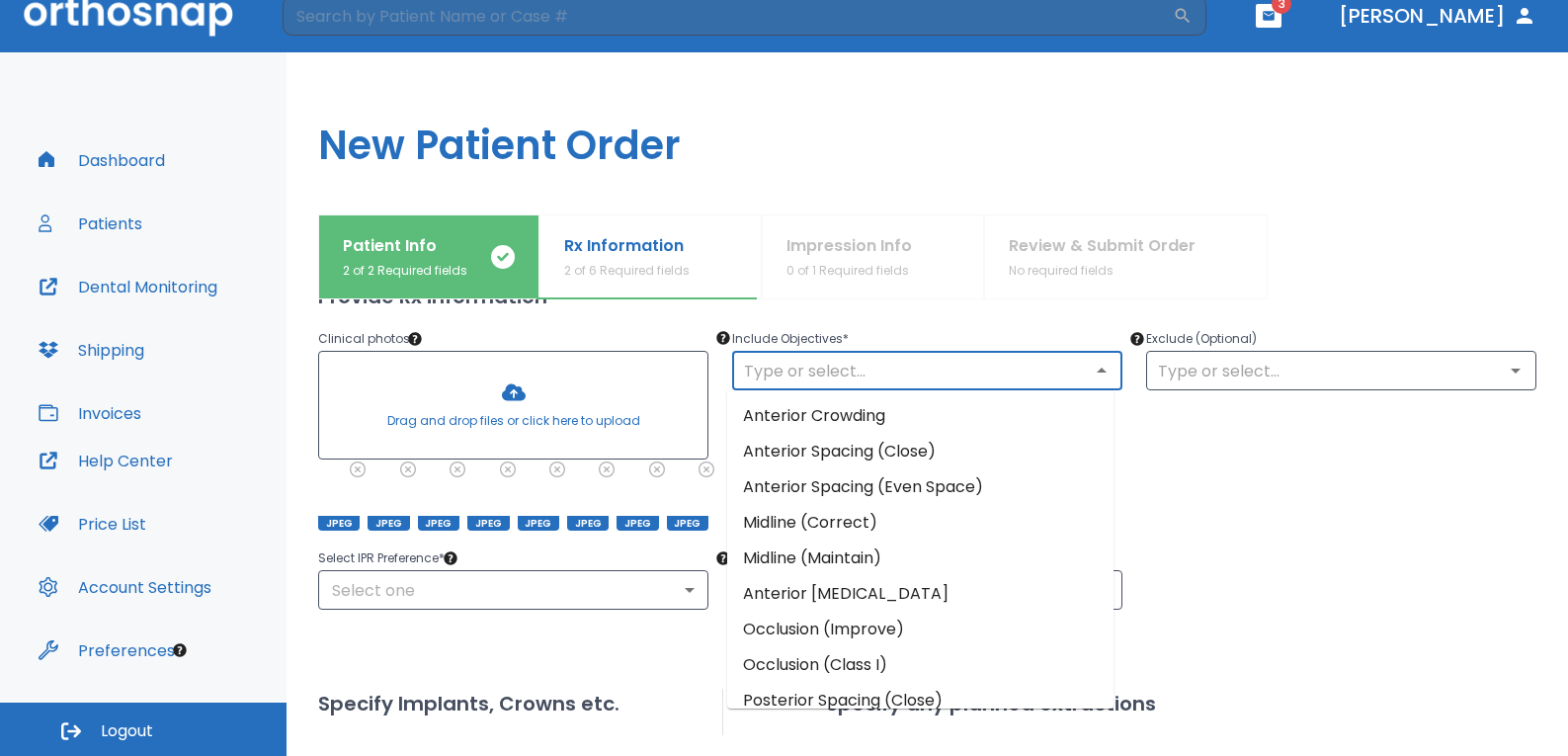
click at [819, 414] on li "Anterior Crowding" at bounding box center [920, 416] width 386 height 36
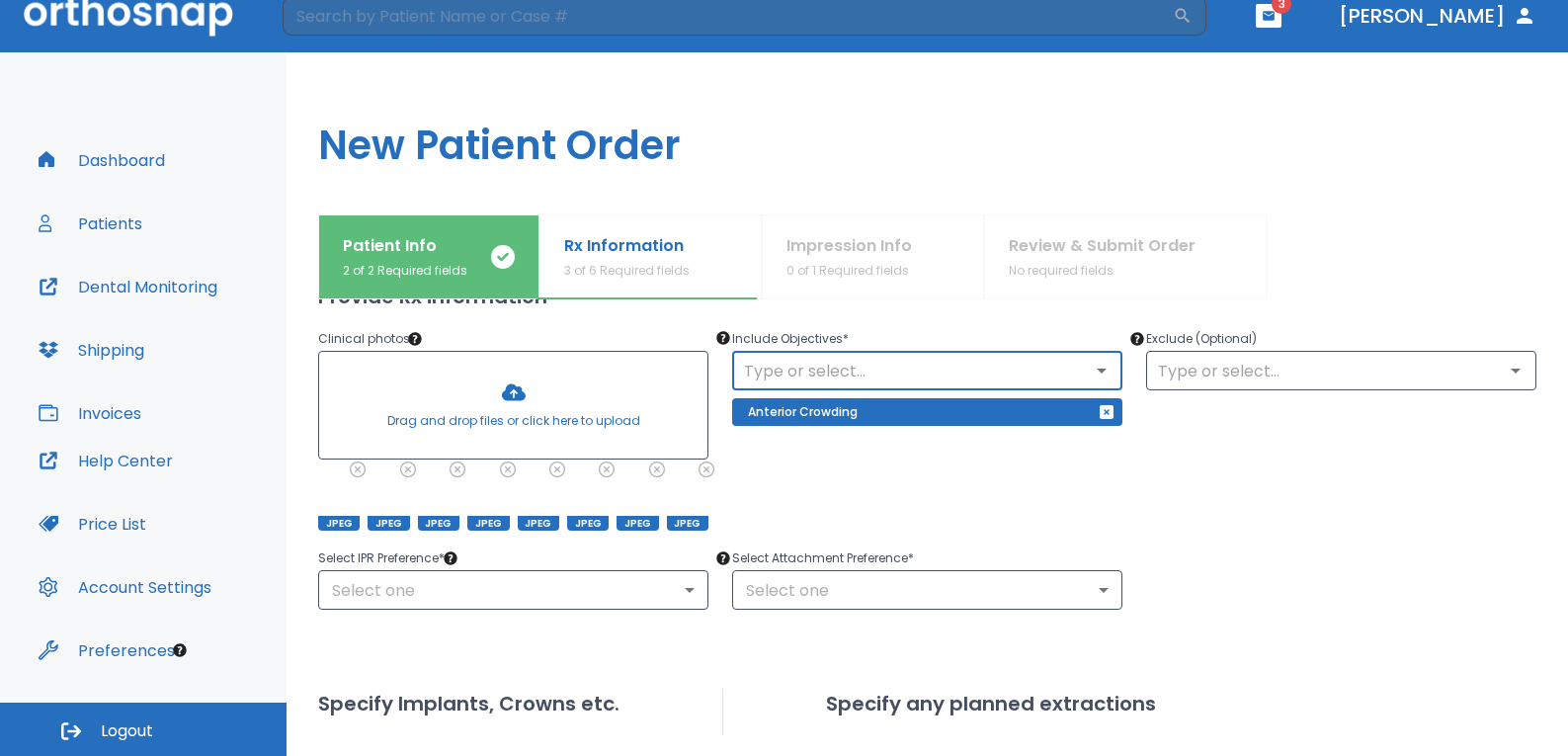
click at [872, 367] on input "text" at bounding box center [927, 370] width 378 height 28
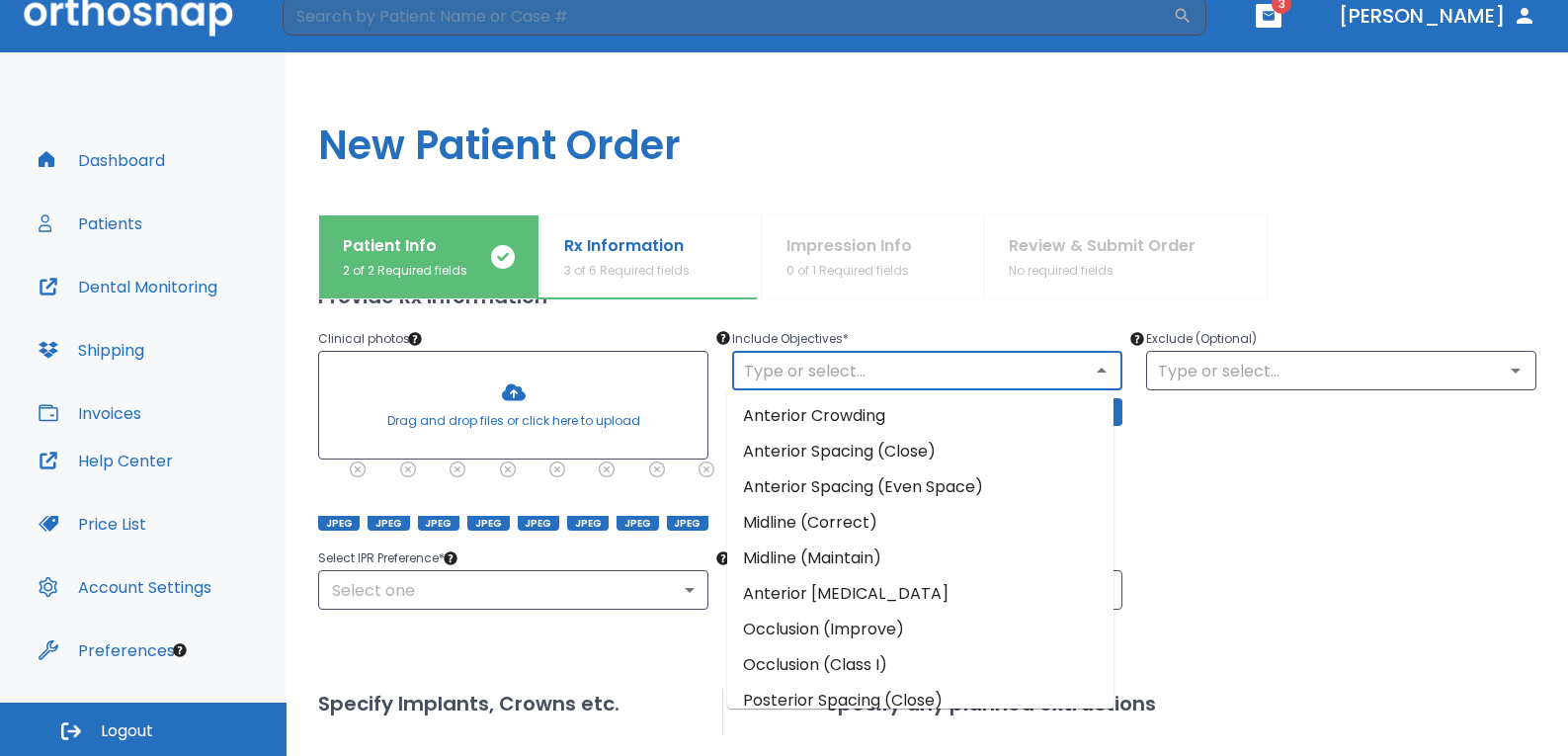
click at [867, 520] on li "Midline (Correct)" at bounding box center [920, 523] width 386 height 36
click at [867, 366] on input "text" at bounding box center [927, 370] width 378 height 28
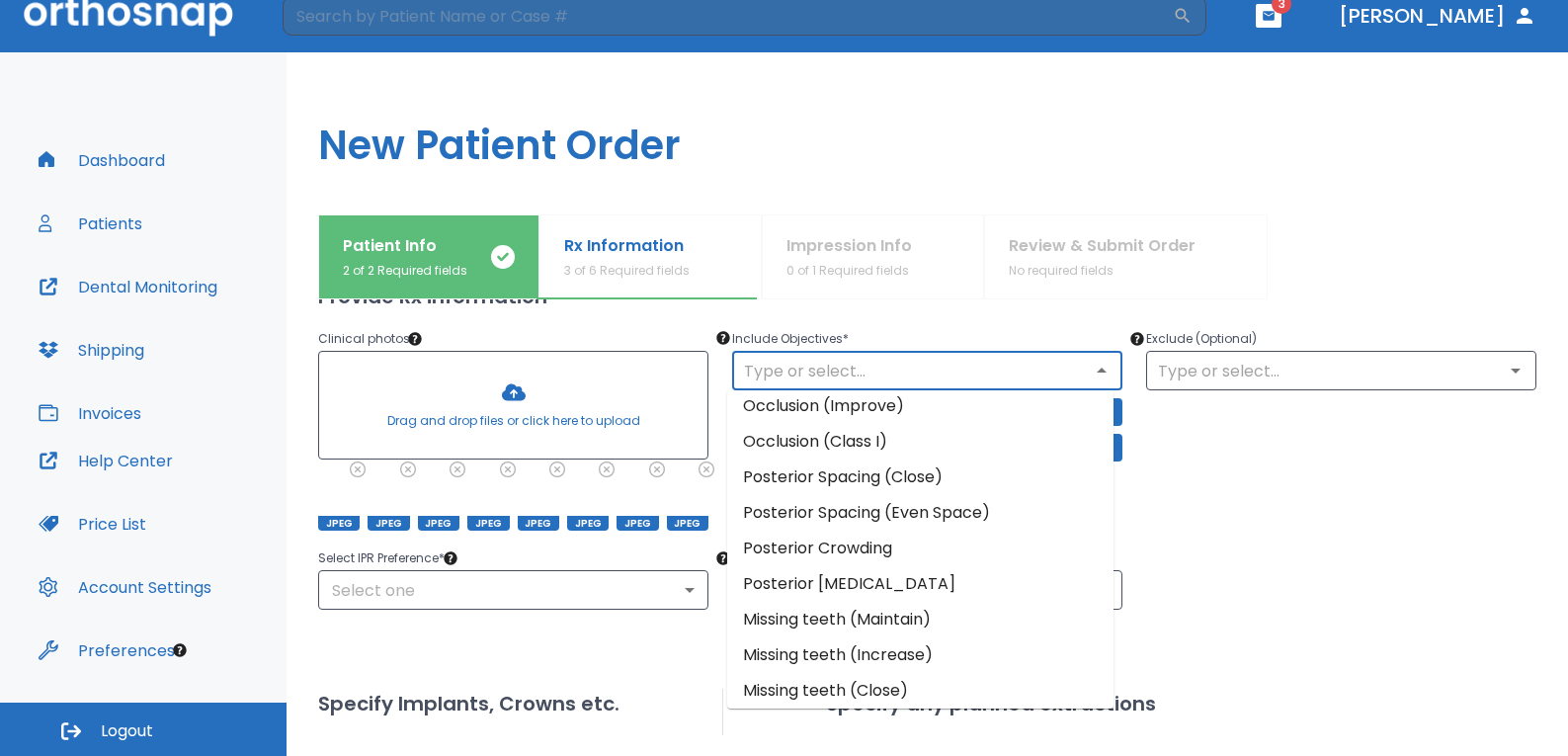
scroll to position [231, 0]
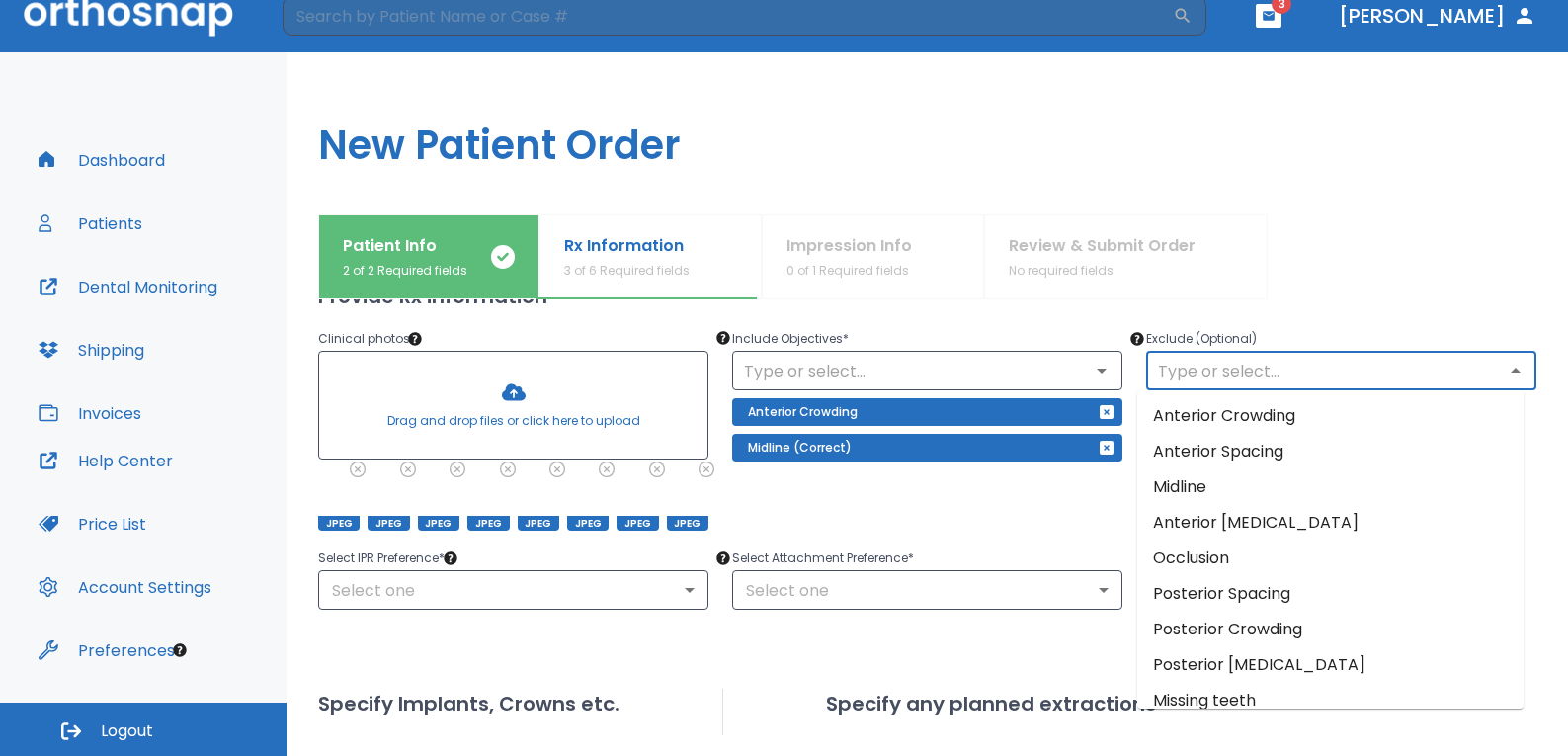
click at [1184, 356] on input "text" at bounding box center [1341, 370] width 378 height 28
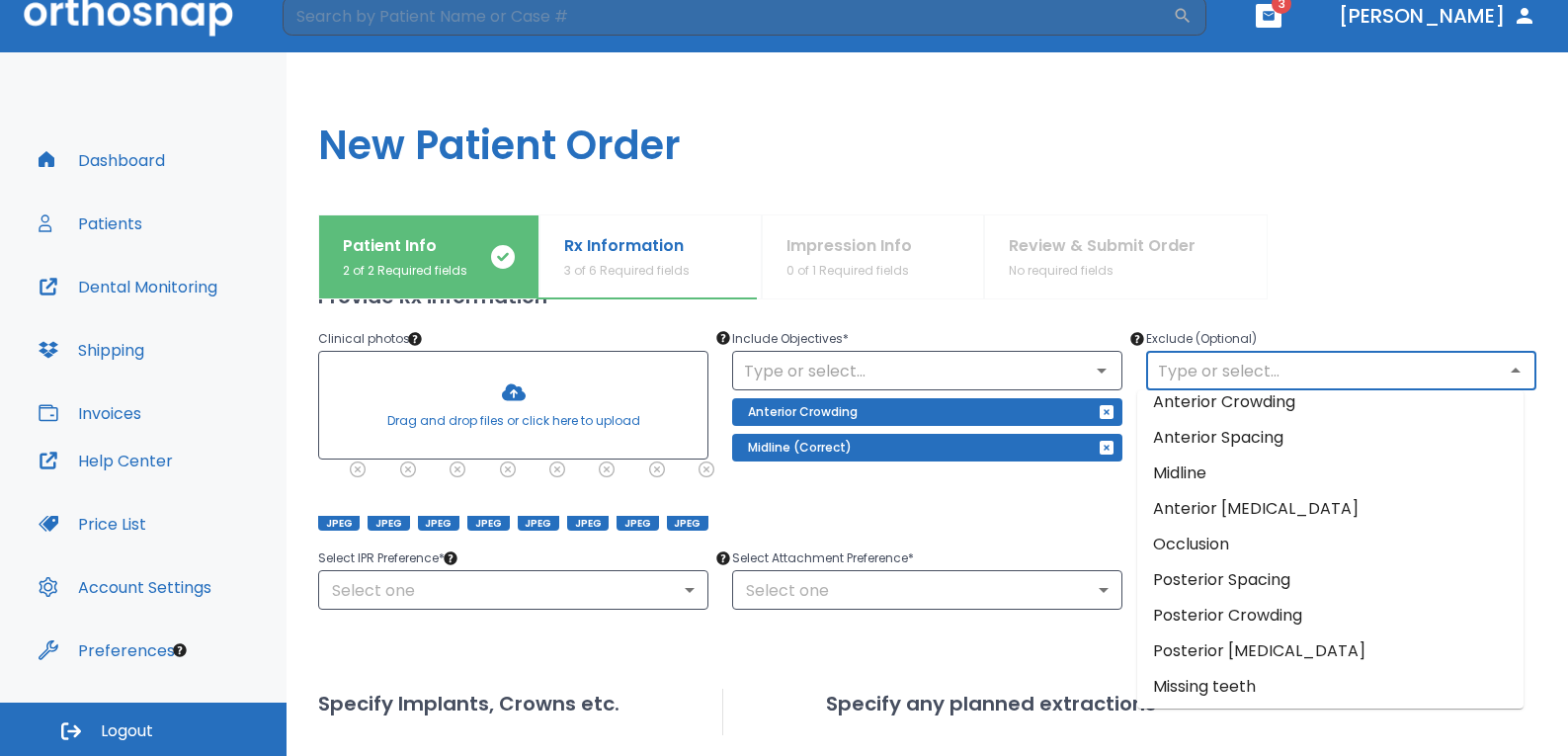
scroll to position [18, 0]
click at [952, 505] on div "Include Objectives * ​ Anterior Crowding Midline (Correct)" at bounding box center [915, 417] width 414 height 227
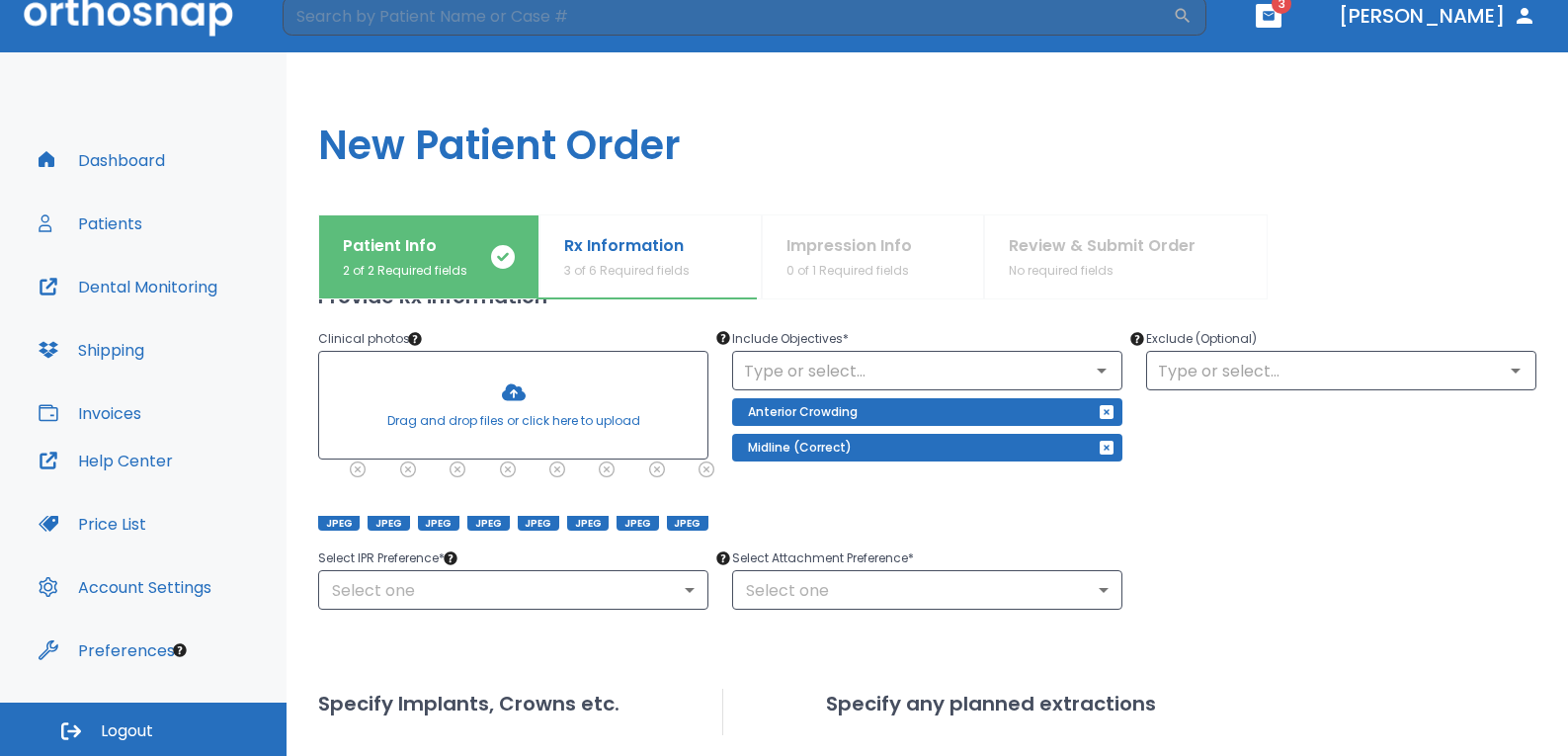
click at [549, 645] on div "Upper Arches Lower Arches Provide Rx information Clinical photos * Drag and dro…" at bounding box center [927, 657] width 1218 height 972
click at [606, 576] on body "​ 3 [PERSON_NAME] Dashboard Patients Dental Monitoring Shipping Invoices Help C…" at bounding box center [790, 357] width 1581 height 756
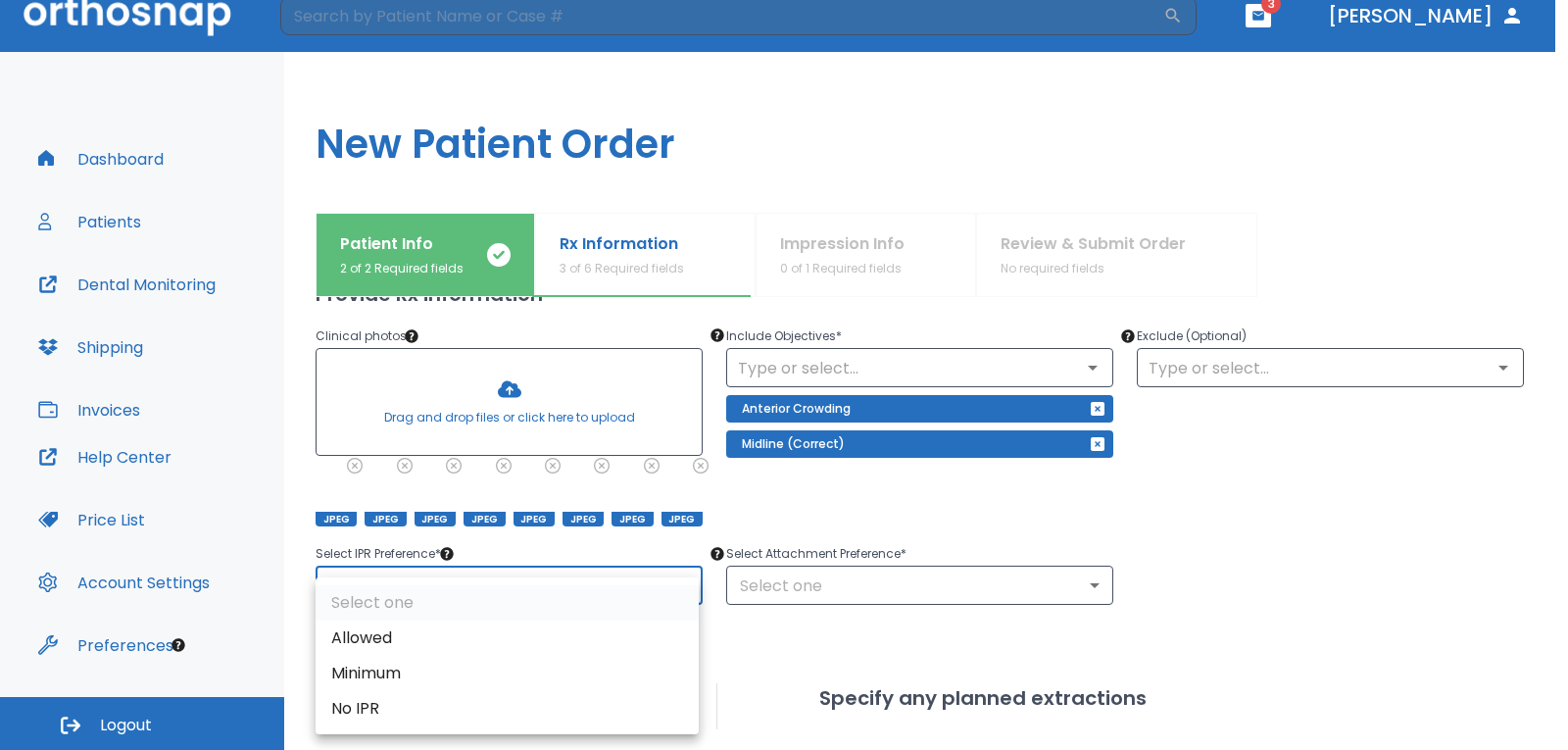
click at [385, 635] on li "Allowed" at bounding box center [507, 638] width 383 height 35
type input "1"
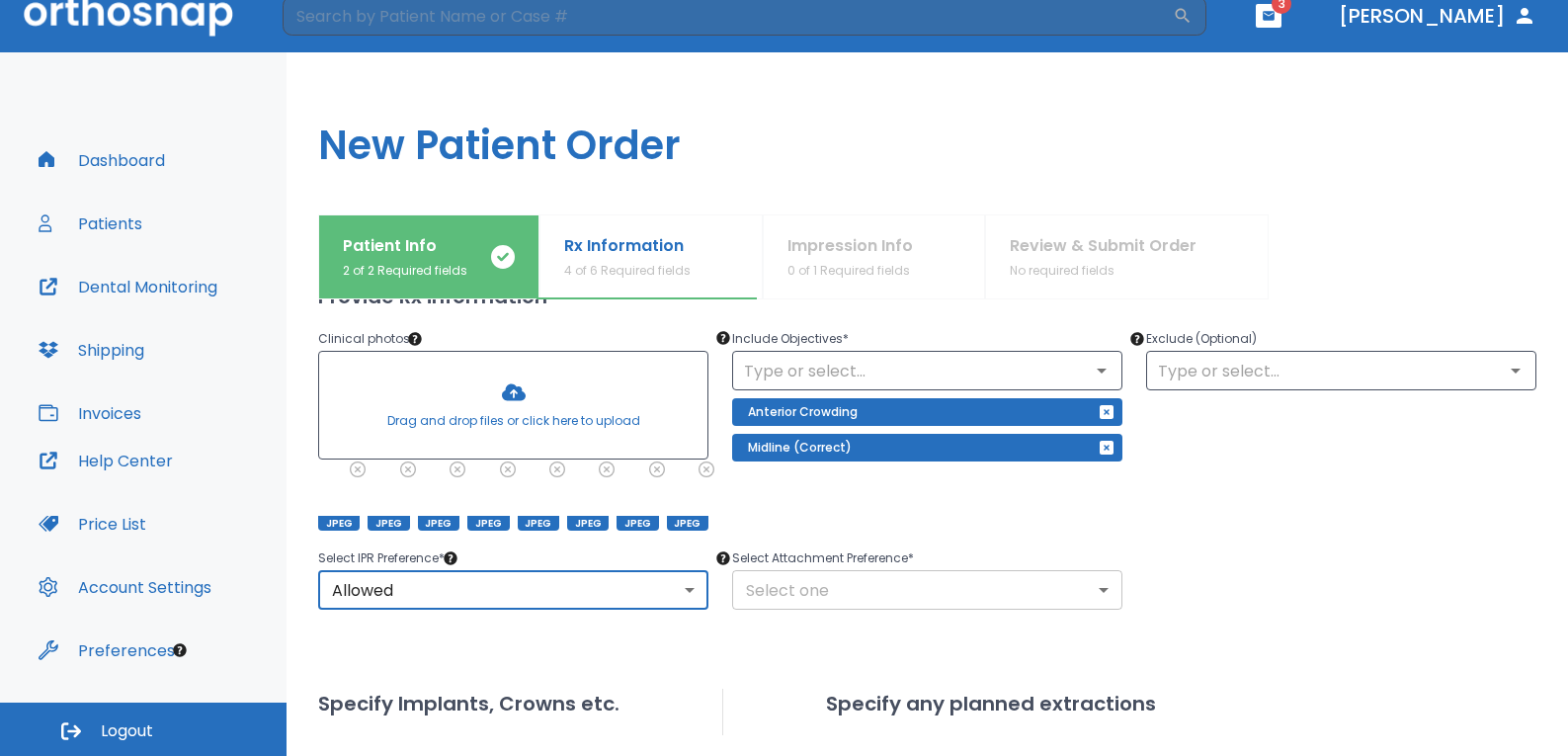
click at [795, 588] on body "​ 3 [PERSON_NAME] Dashboard Patients Dental Monitoring Shipping Invoices Help C…" at bounding box center [784, 357] width 1568 height 756
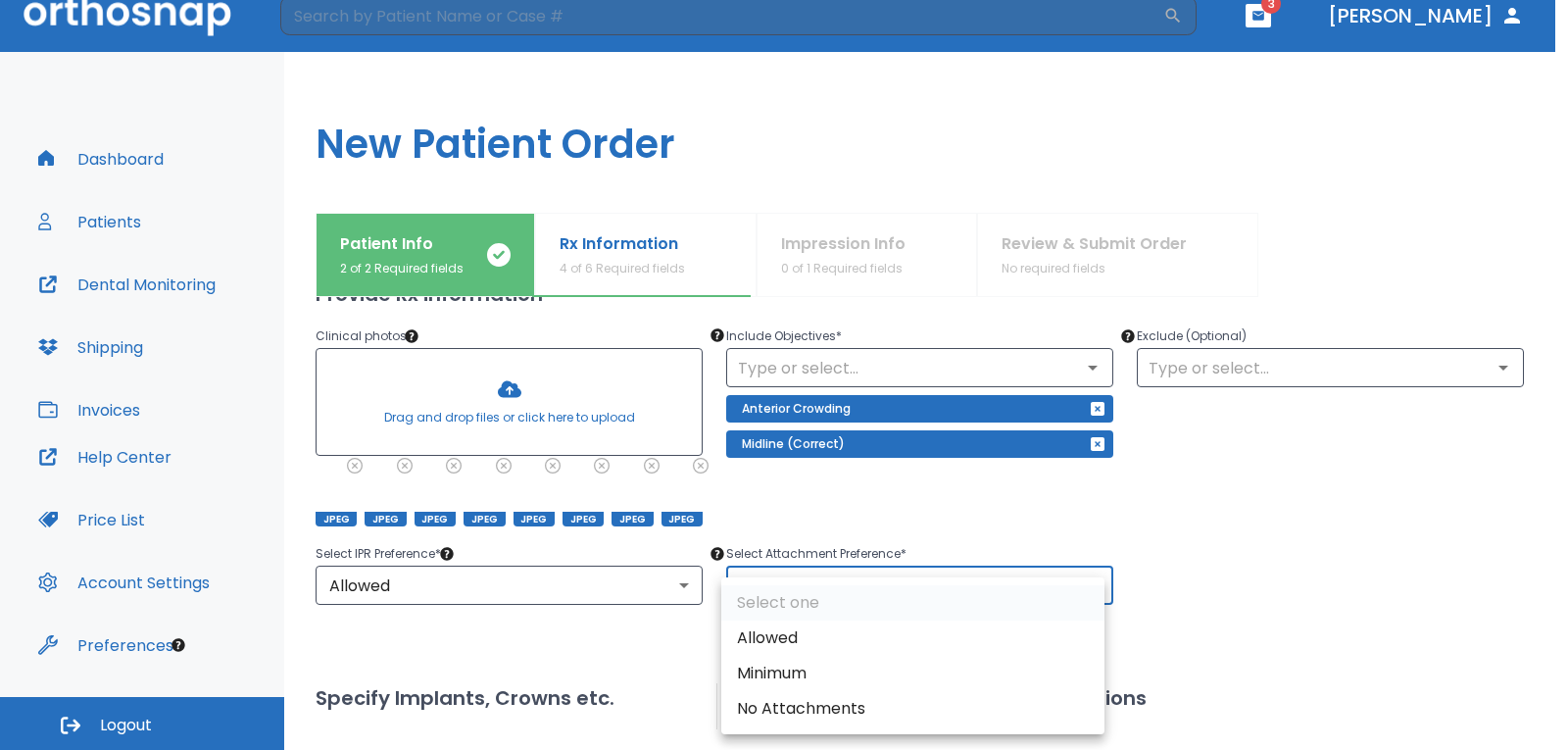
click at [782, 672] on li "Minimum" at bounding box center [912, 673] width 383 height 35
type input "2"
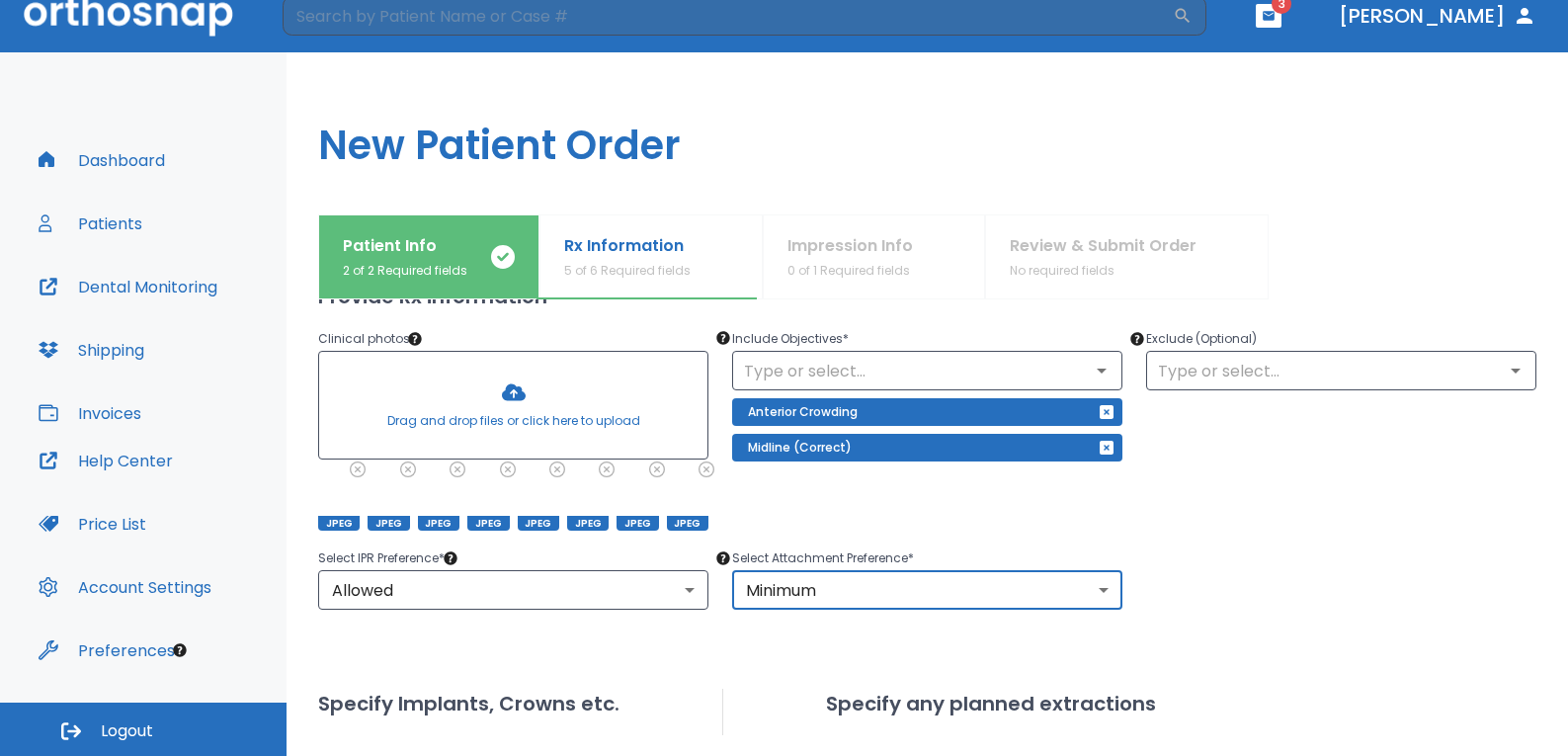
click at [715, 584] on div "Select Attachment Preference * Minimum 2 ​" at bounding box center [915, 567] width 414 height 87
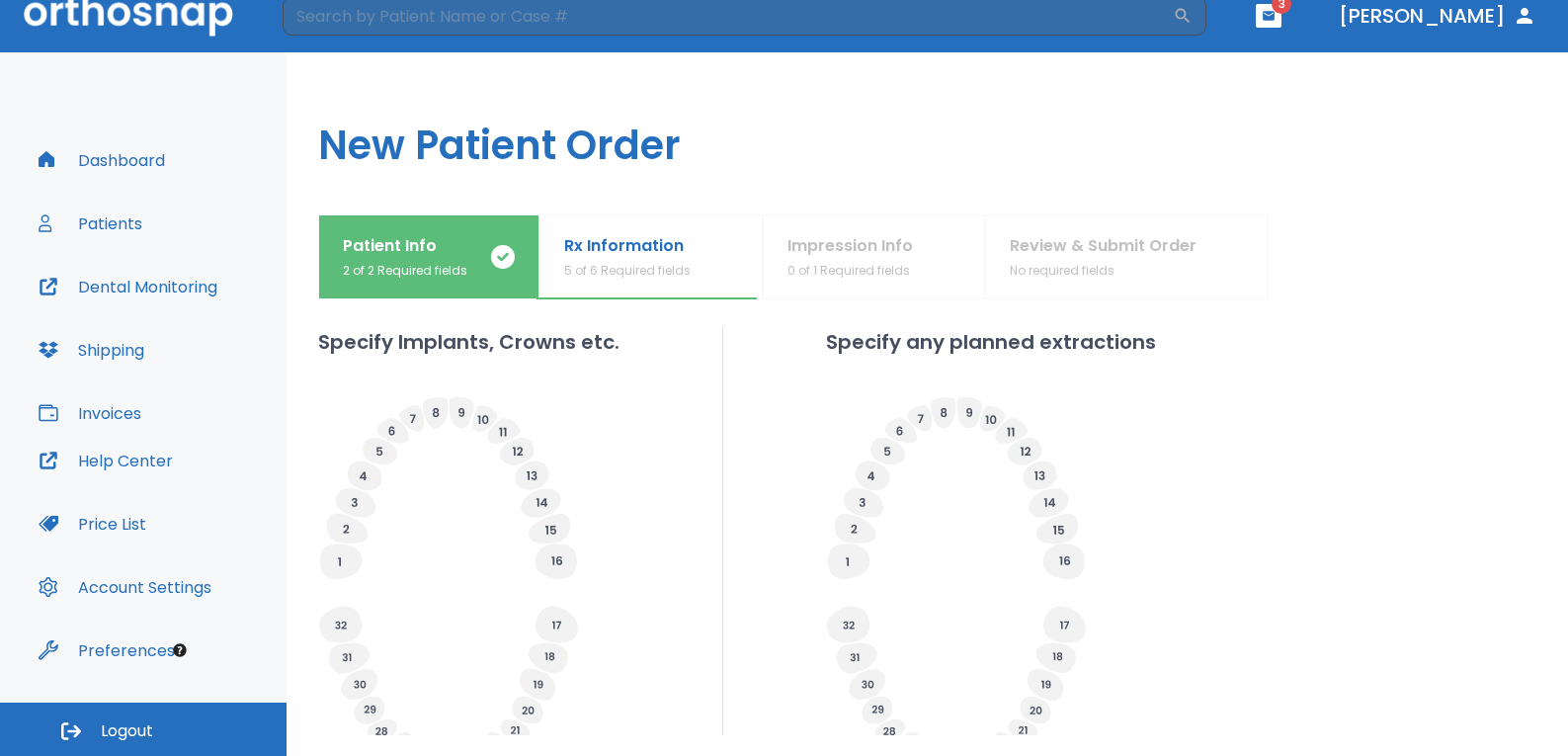
scroll to position [592, 0]
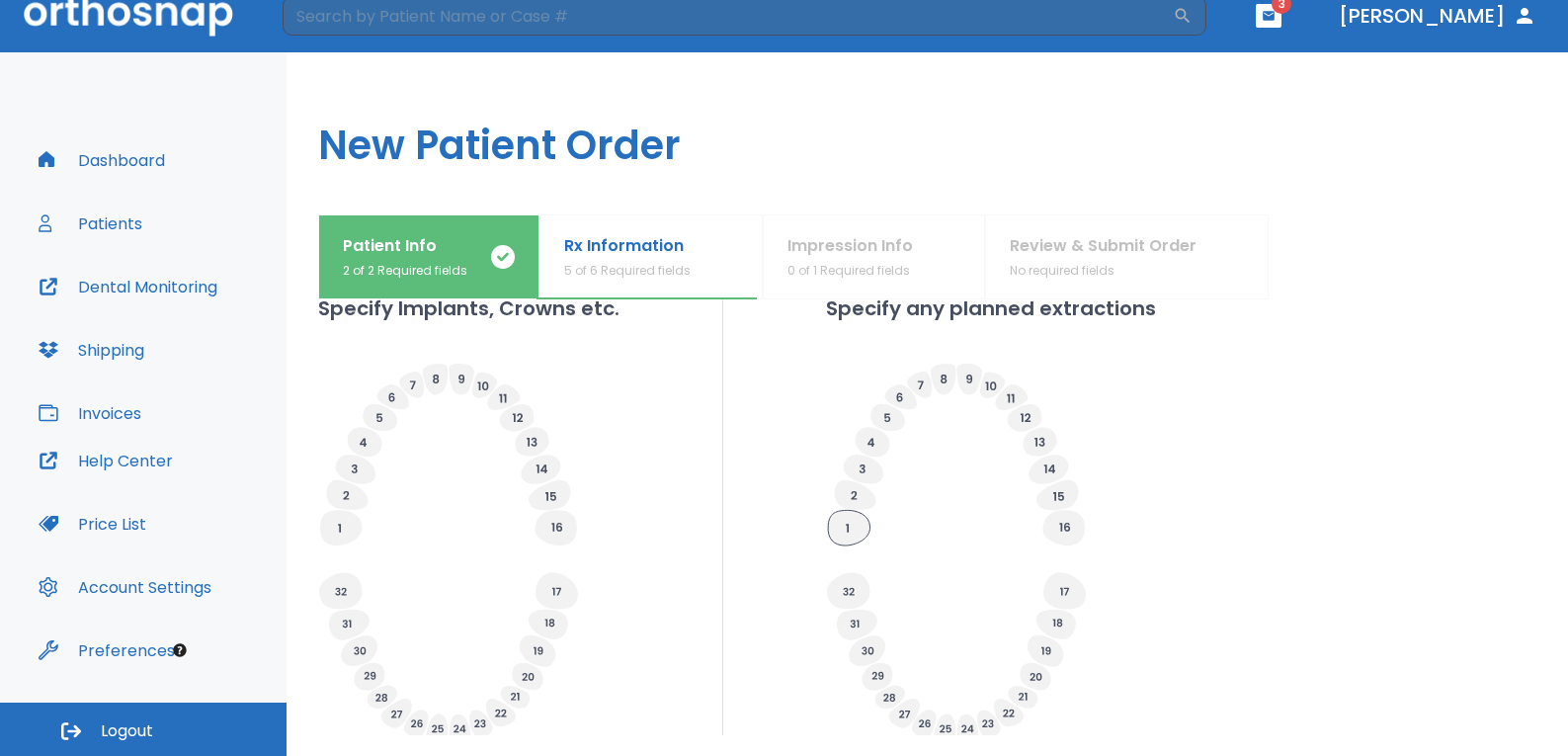
click at [835, 532] on icon at bounding box center [849, 528] width 42 height 36
click at [946, 584] on span "Planned" at bounding box center [929, 580] width 64 height 24
click at [897, 584] on input "Planned" at bounding box center [883, 580] width 28 height 28
radio input "false"
click at [1061, 535] on icon at bounding box center [1063, 528] width 42 height 36
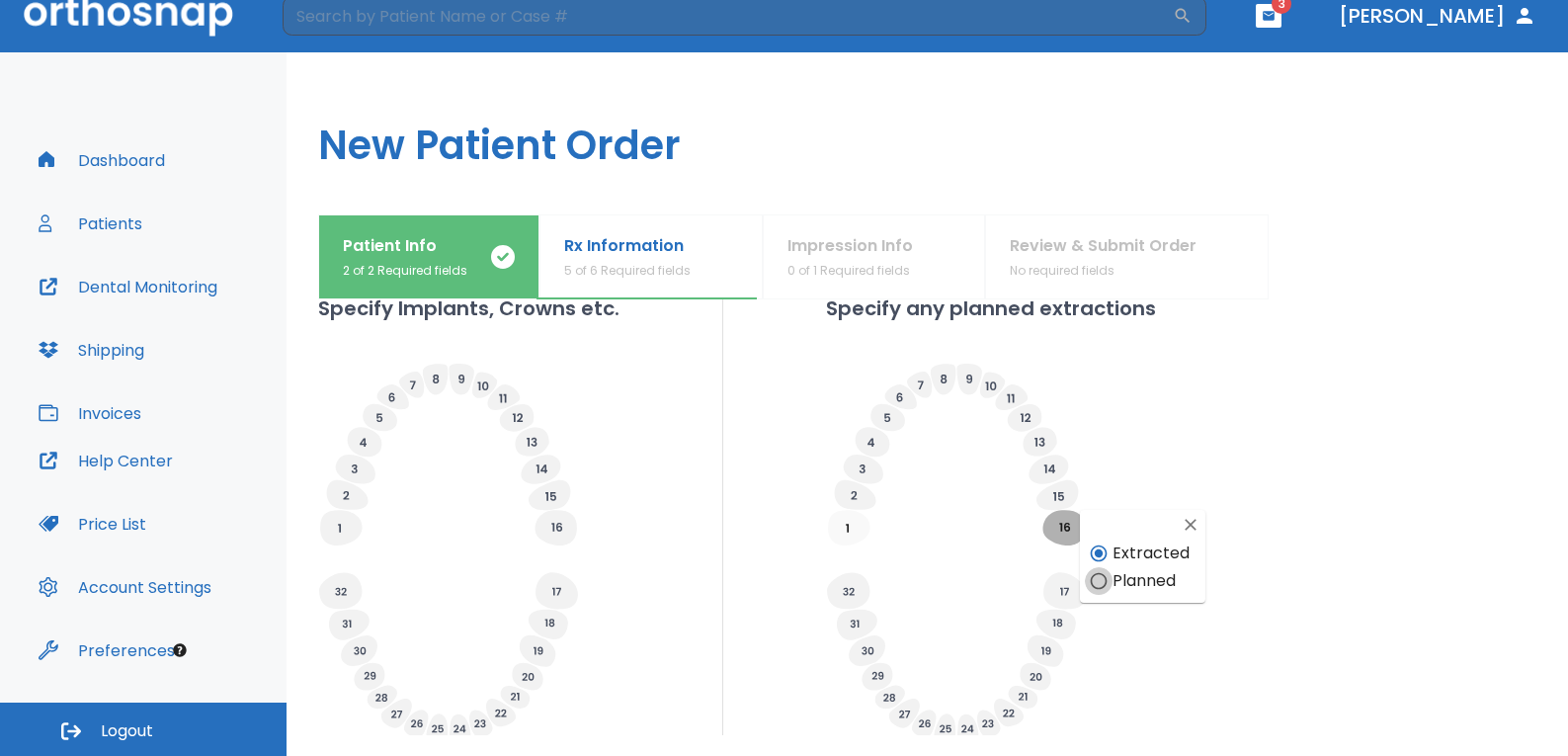
click at [1100, 581] on input "Planned" at bounding box center [1099, 580] width 28 height 28
radio input "false"
click at [844, 523] on icon at bounding box center [849, 528] width 42 height 36
click at [844, 581] on icon at bounding box center [848, 589] width 43 height 37
click at [897, 636] on span "Planned" at bounding box center [929, 643] width 64 height 24
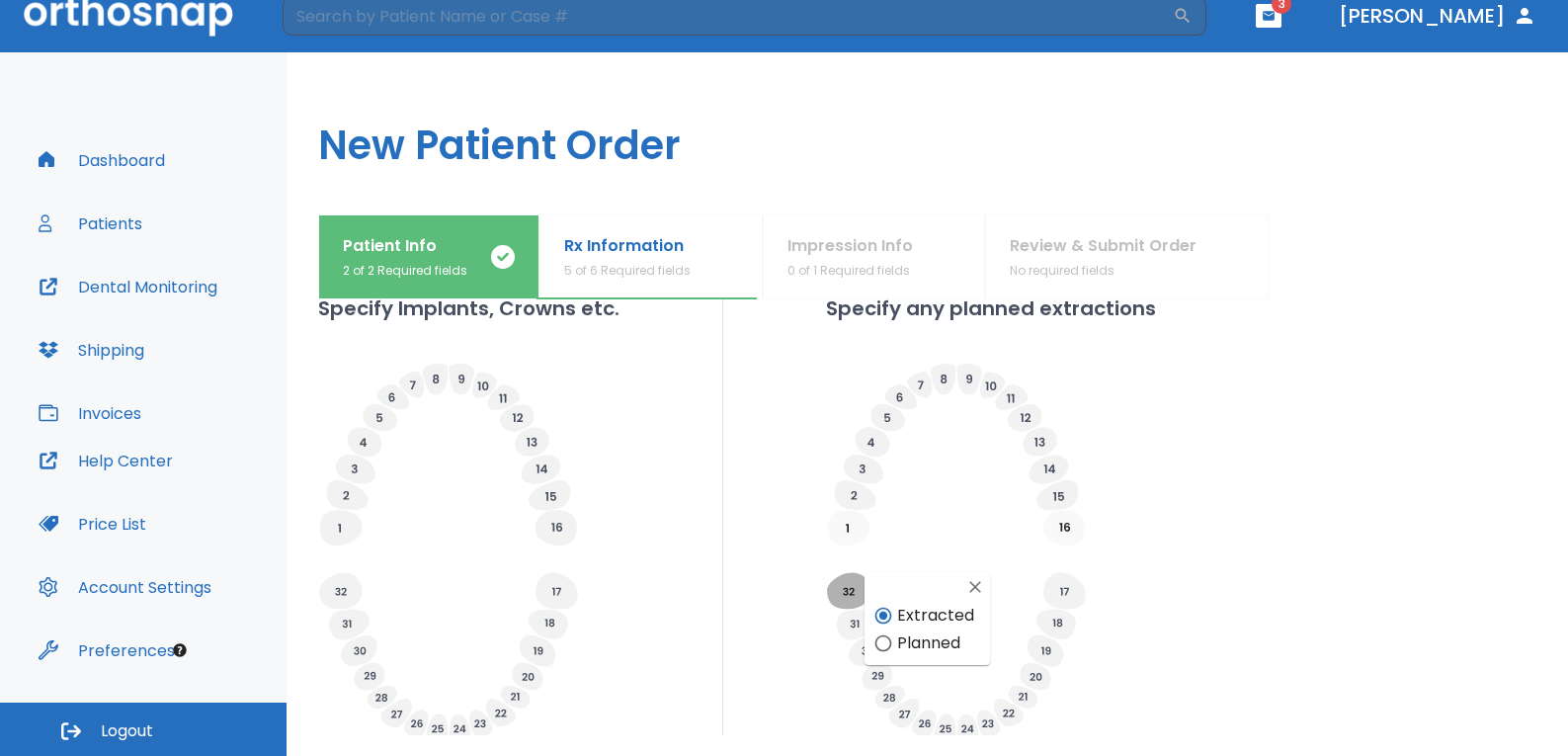
click at [897, 636] on input "Planned" at bounding box center [883, 643] width 28 height 28
radio input "false"
click at [1065, 583] on icon at bounding box center [1064, 589] width 43 height 37
click at [1105, 641] on input "Planned" at bounding box center [1100, 643] width 28 height 28
radio input "false"
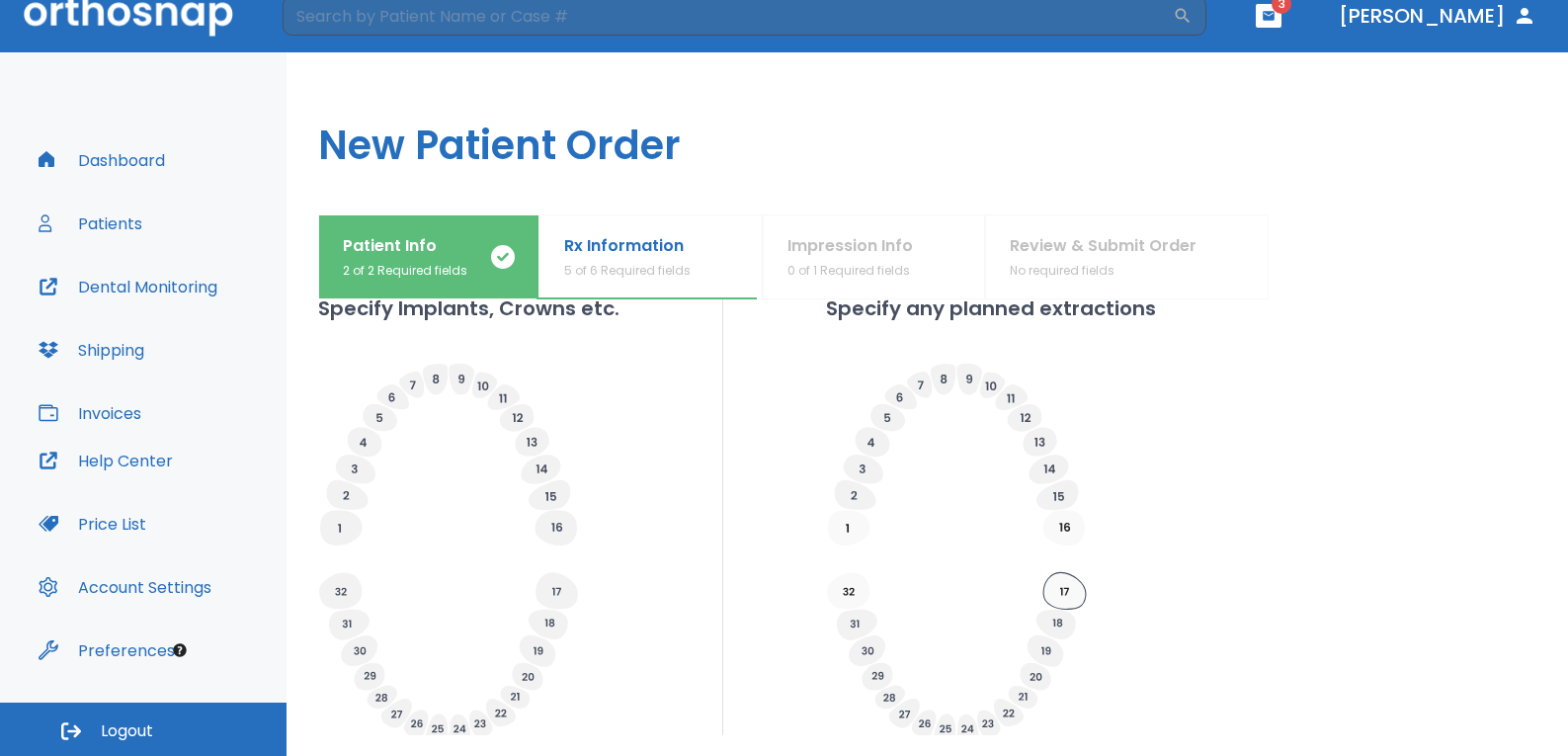
click at [1059, 591] on icon at bounding box center [1064, 589] width 43 height 37
click at [847, 586] on icon at bounding box center [848, 589] width 43 height 37
drag, startPoint x: 847, startPoint y: 535, endPoint x: 860, endPoint y: 531, distance: 13.6
click at [850, 535] on icon at bounding box center [849, 528] width 42 height 36
click at [1060, 520] on icon at bounding box center [1063, 528] width 42 height 36
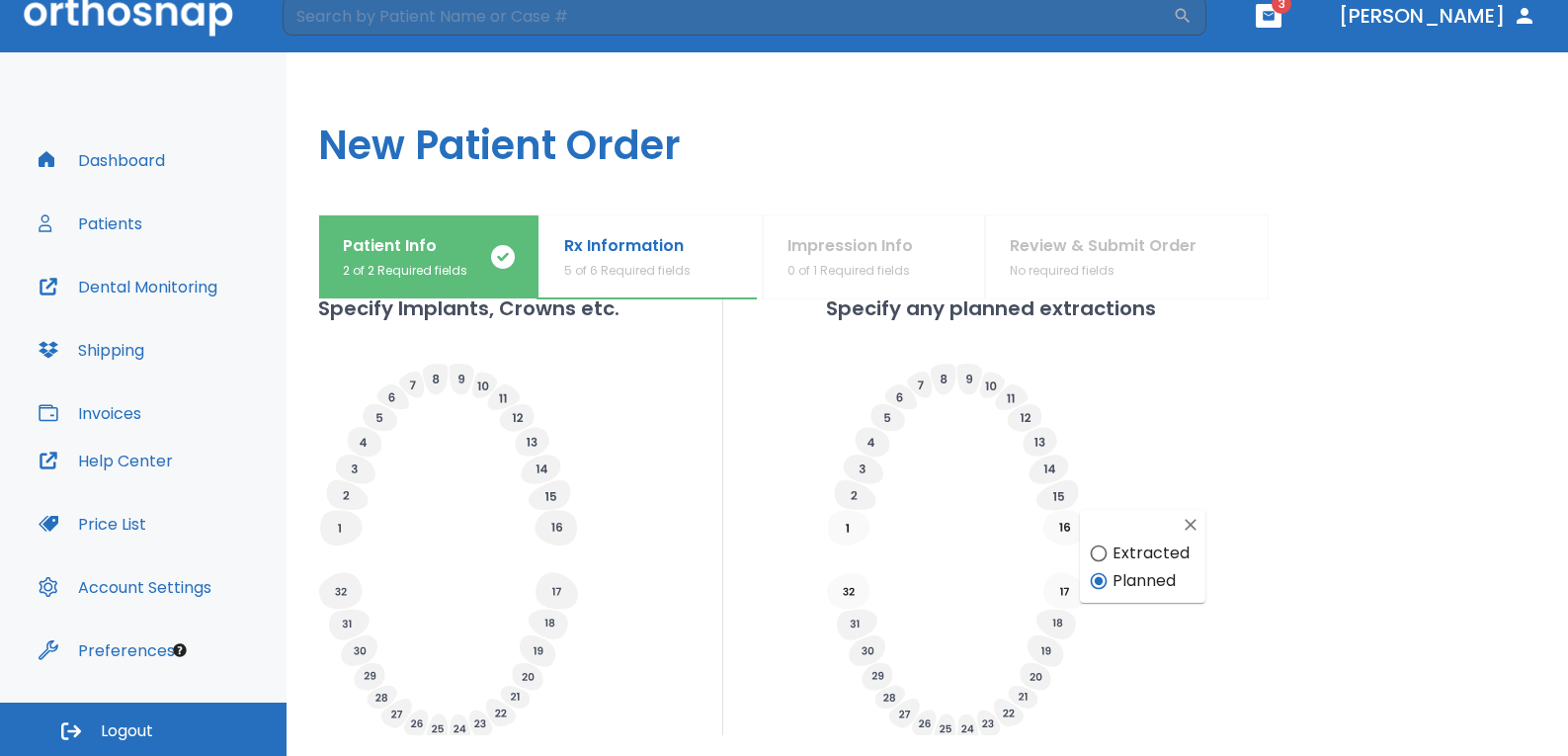
click at [1320, 546] on div "Specify Implants, Crowns etc. Specify any planned extractions" at bounding box center [927, 521] width 1218 height 454
click at [1187, 523] on icon "button" at bounding box center [1191, 525] width 20 height 20
radio input "false"
click at [1139, 645] on div at bounding box center [990, 555] width 329 height 385
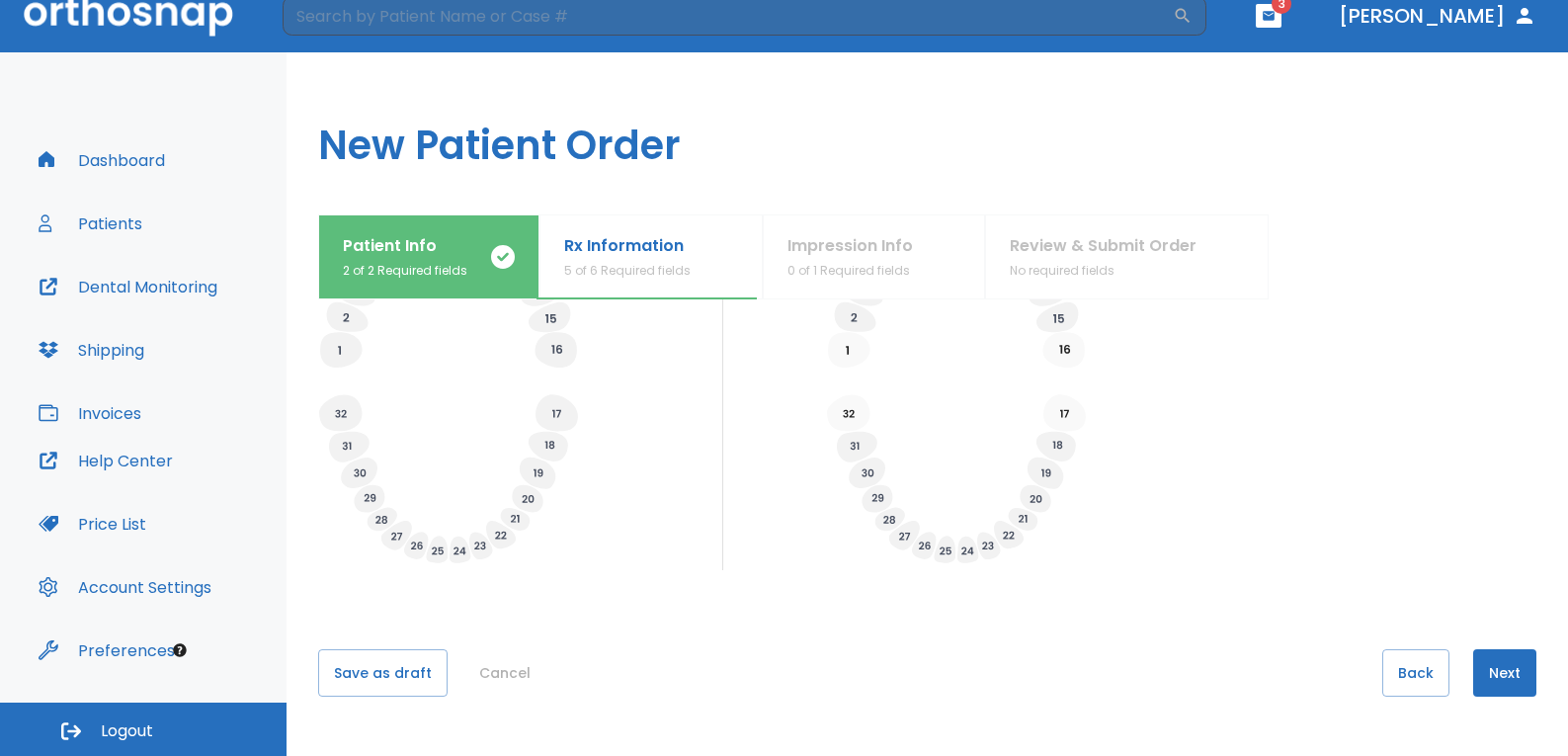
scroll to position [771, 0]
click at [1478, 666] on button "Next" at bounding box center [1504, 672] width 64 height 48
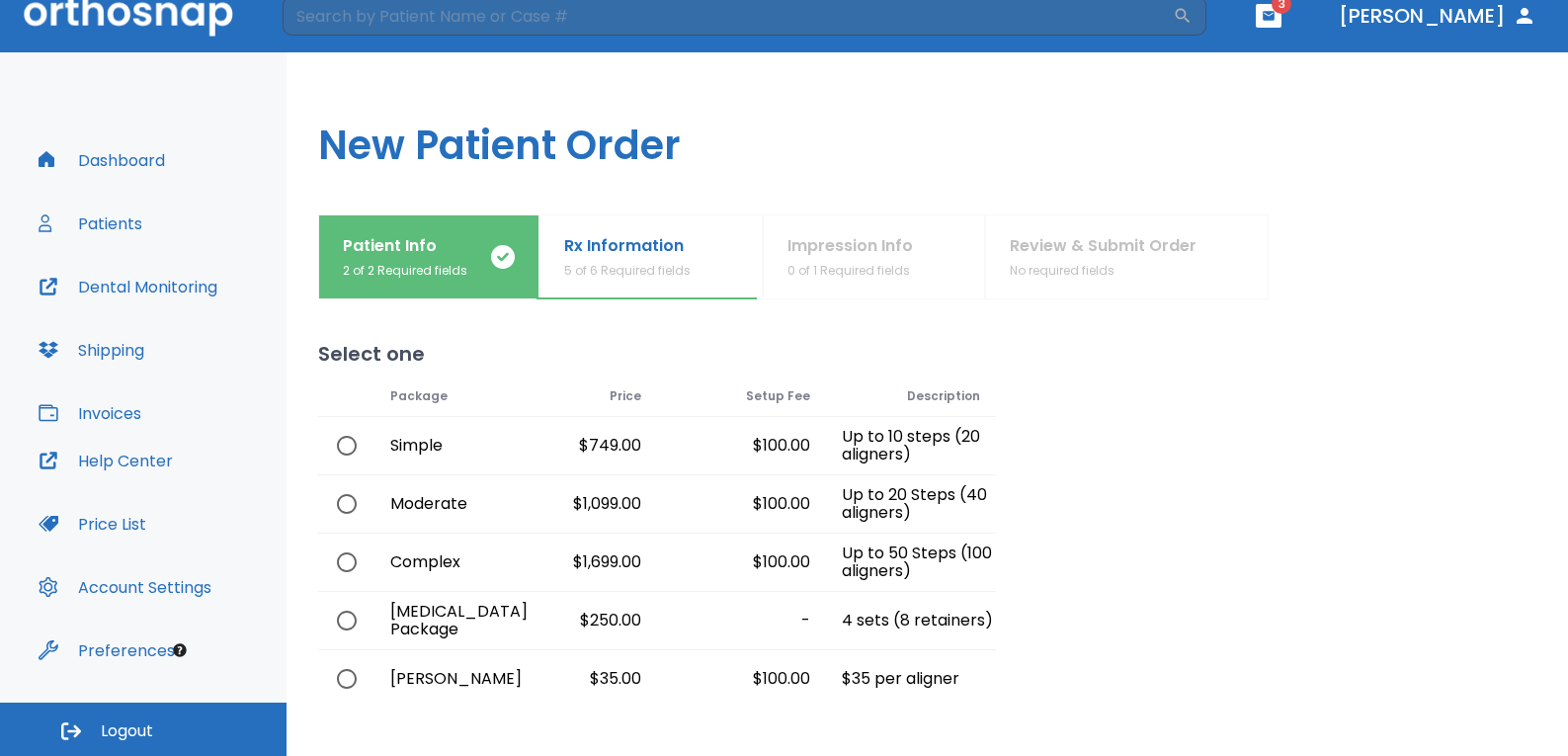
click at [349, 509] on input "radio" at bounding box center [347, 504] width 42 height 42
radio input "true"
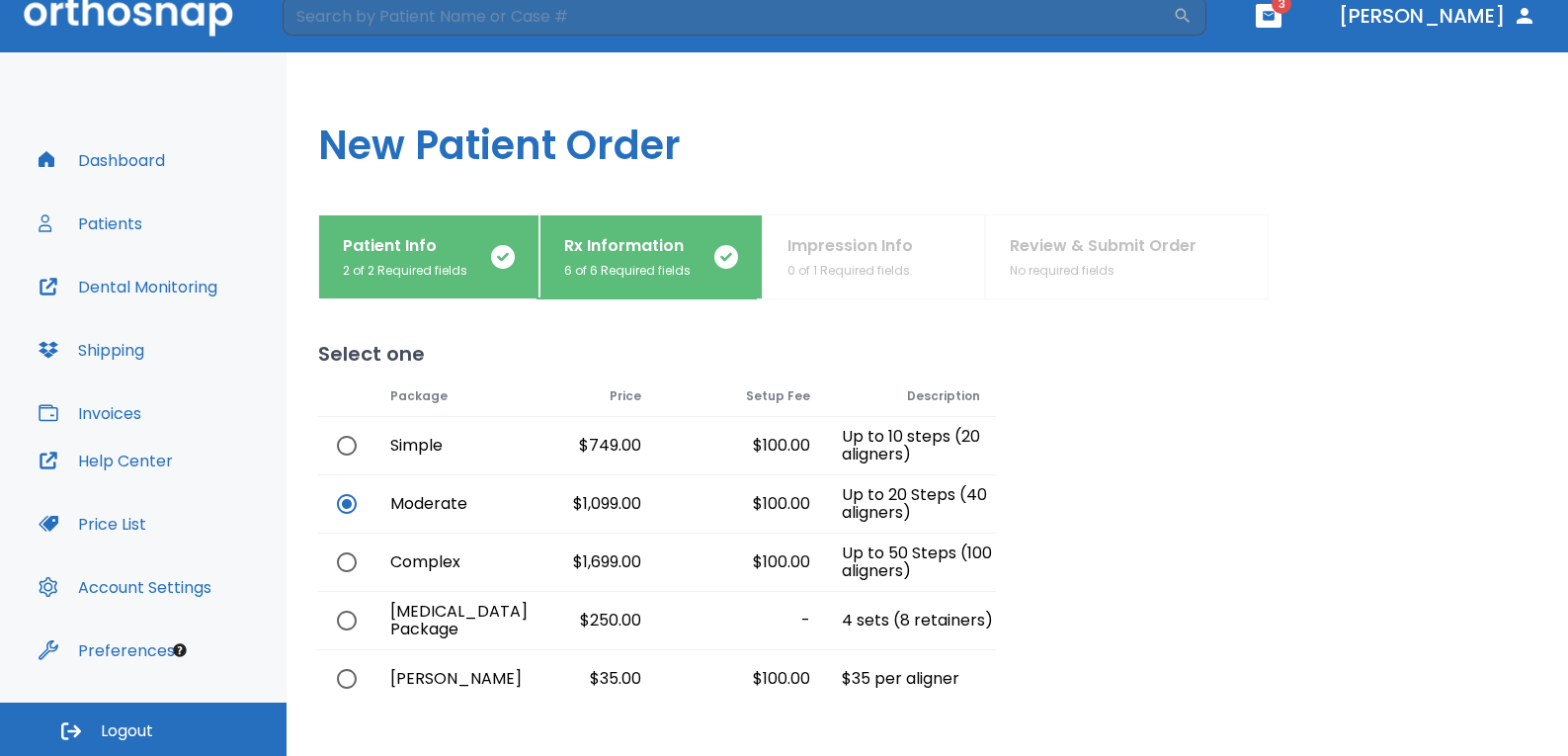
click at [343, 446] on input "radio" at bounding box center [347, 445] width 42 height 42
radio input "true"
radio input "false"
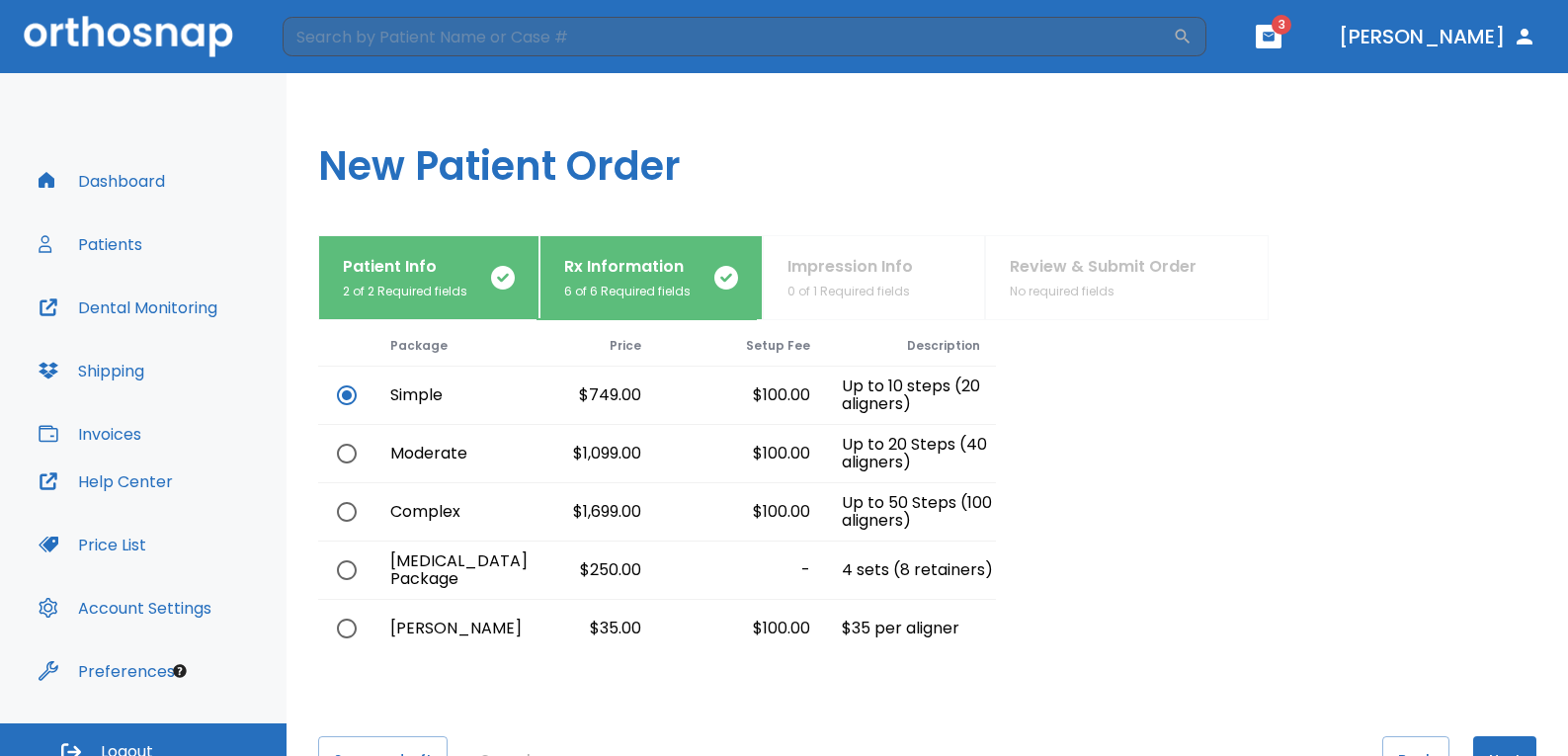
scroll to position [138, 0]
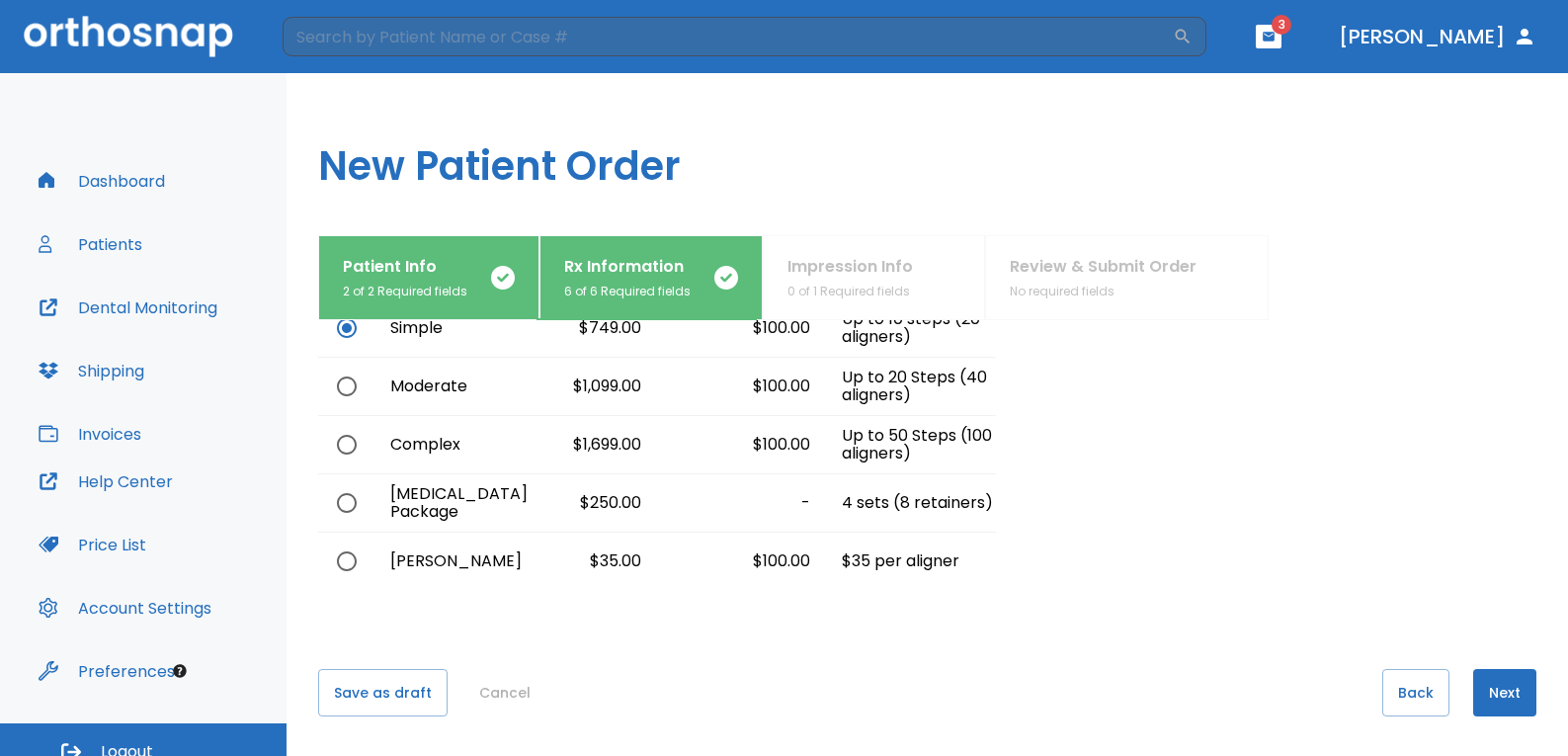
click at [1476, 684] on button "Next" at bounding box center [1504, 693] width 64 height 48
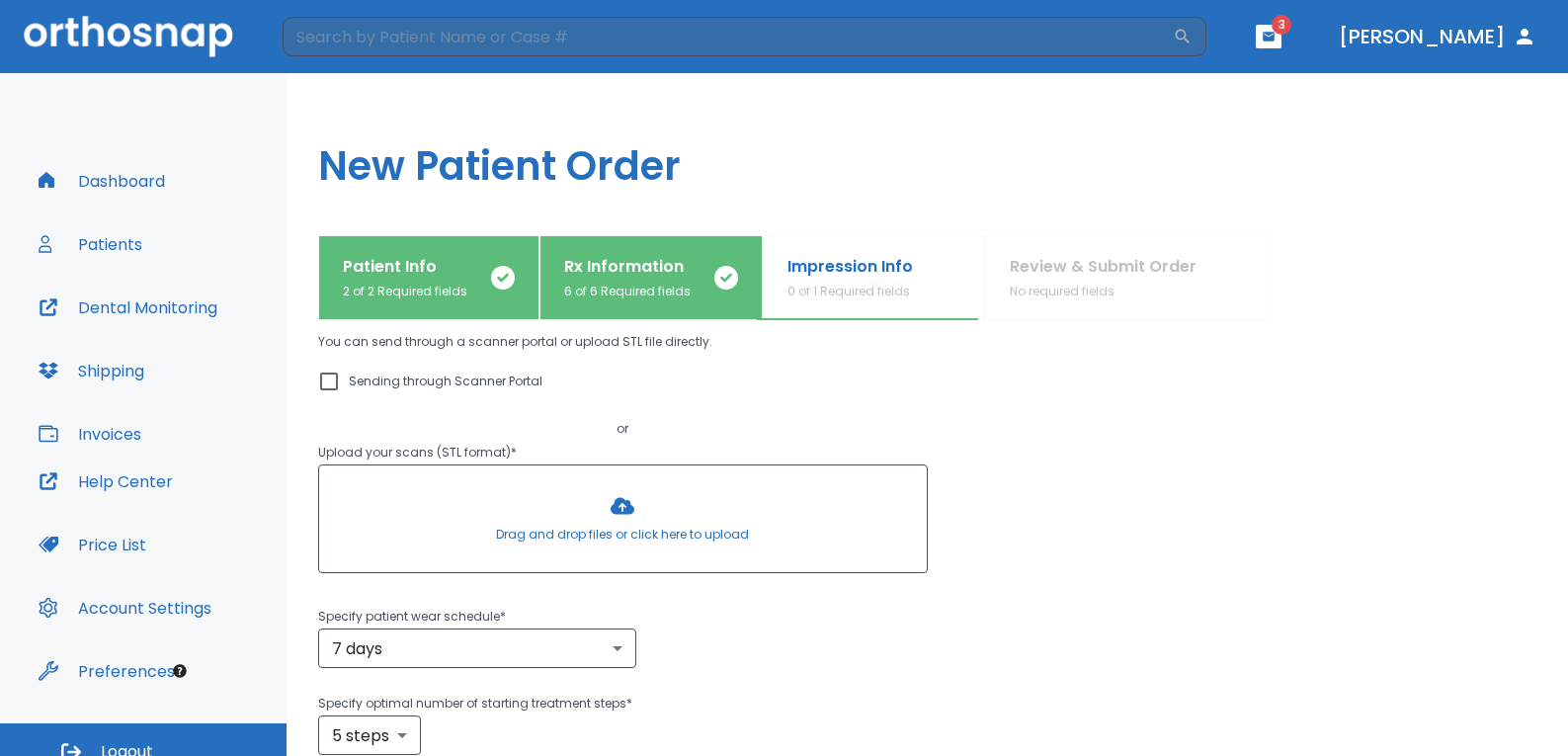
scroll to position [0, 0]
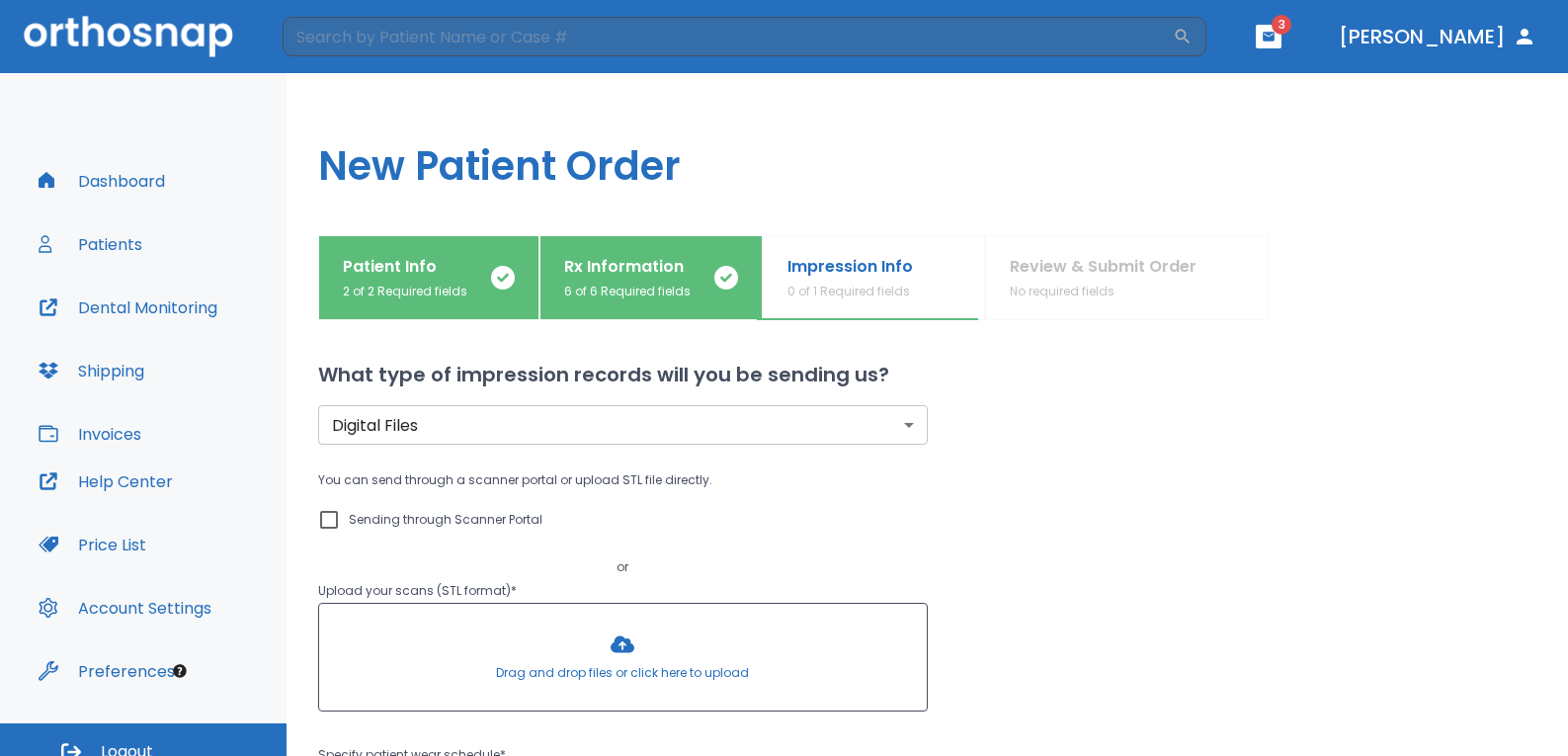
click at [533, 419] on body "​ 3 [PERSON_NAME] Dashboard Patients Dental Monitoring Shipping Invoices Help C…" at bounding box center [784, 378] width 1568 height 756
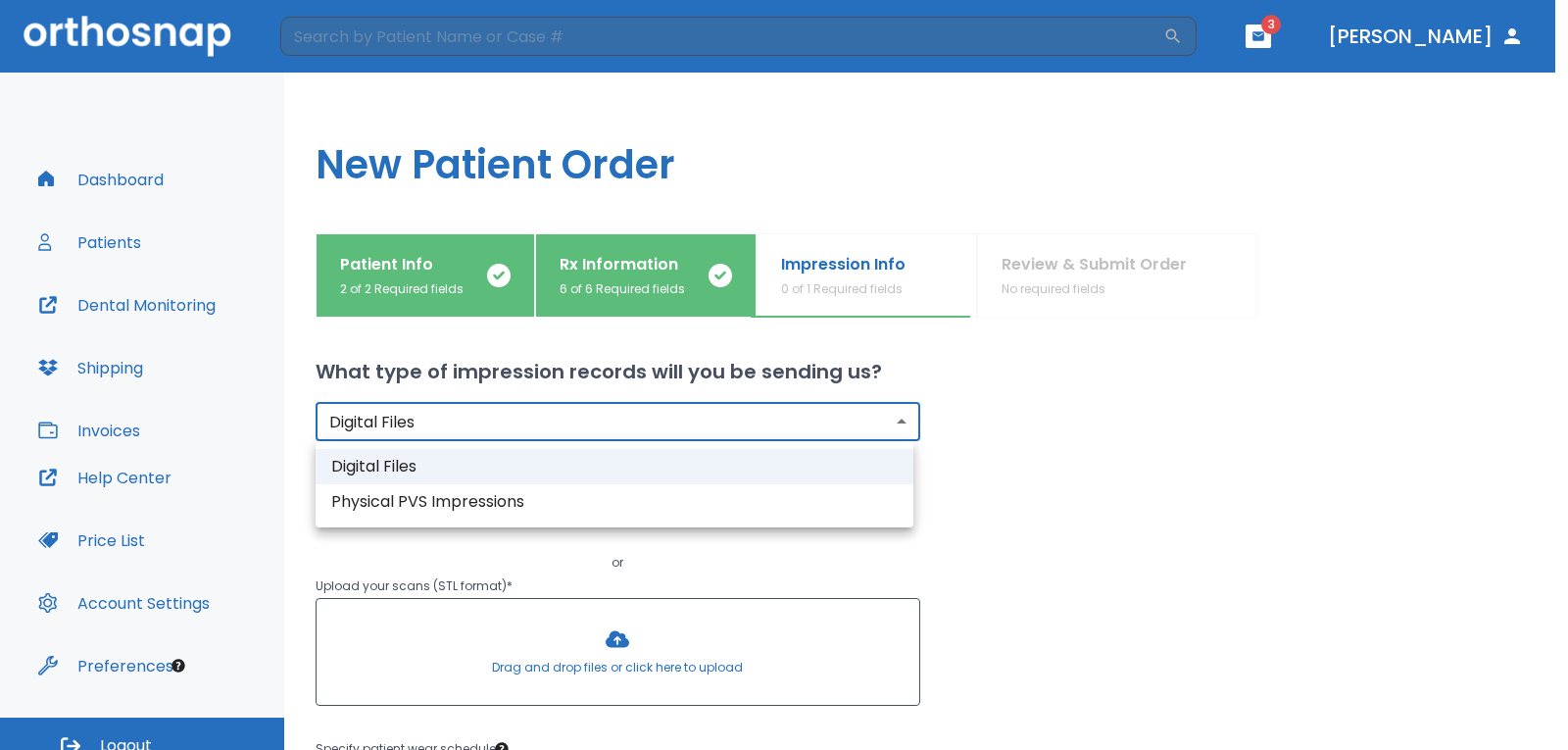
click at [510, 463] on li "Digital Files" at bounding box center [614, 467] width 597 height 35
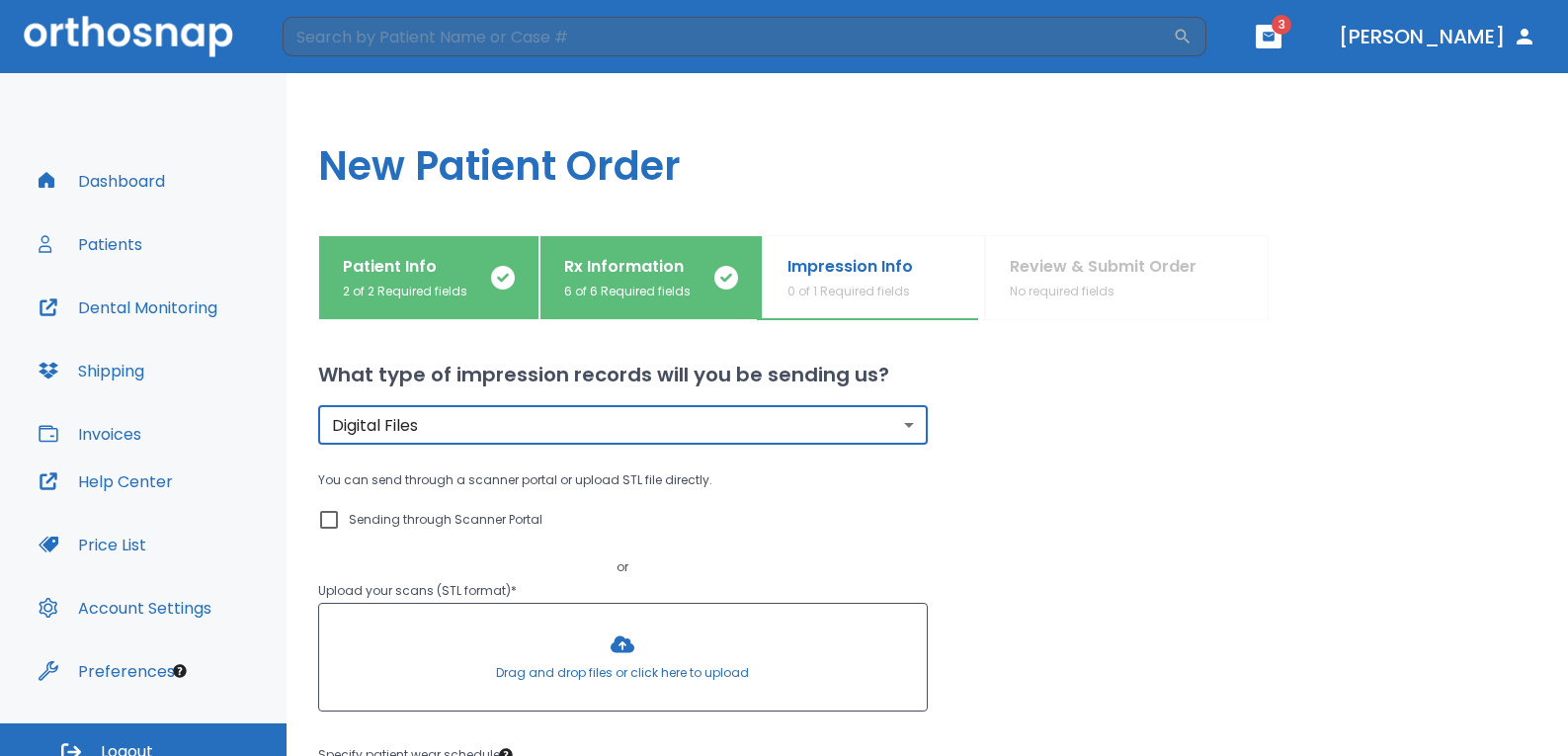
drag, startPoint x: 1152, startPoint y: 565, endPoint x: 1113, endPoint y: 562, distance: 39.1
click at [1148, 563] on div "You can send through a scanner portal or upload STL file directly. Sending thro…" at bounding box center [927, 593] width 1218 height 251
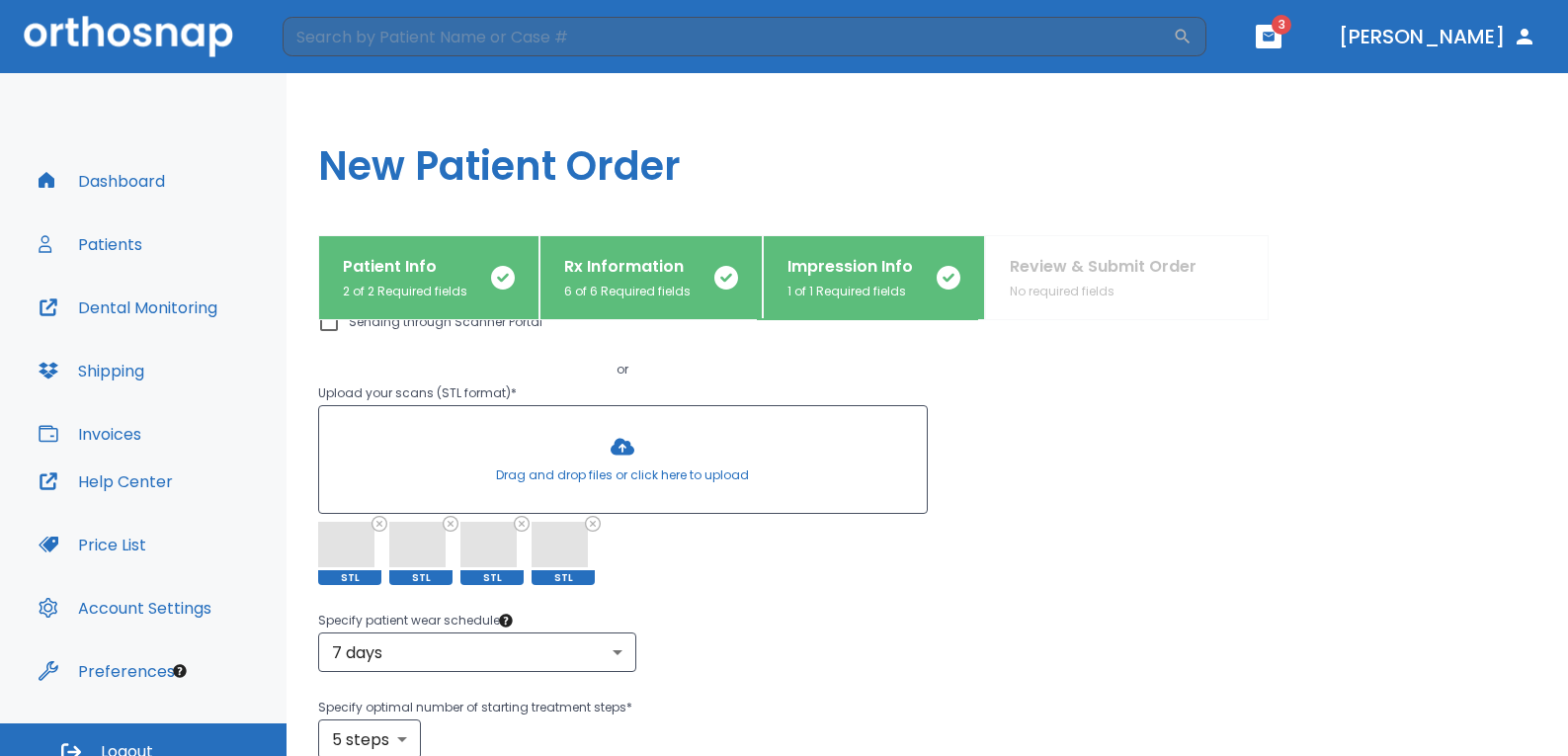
scroll to position [297, 0]
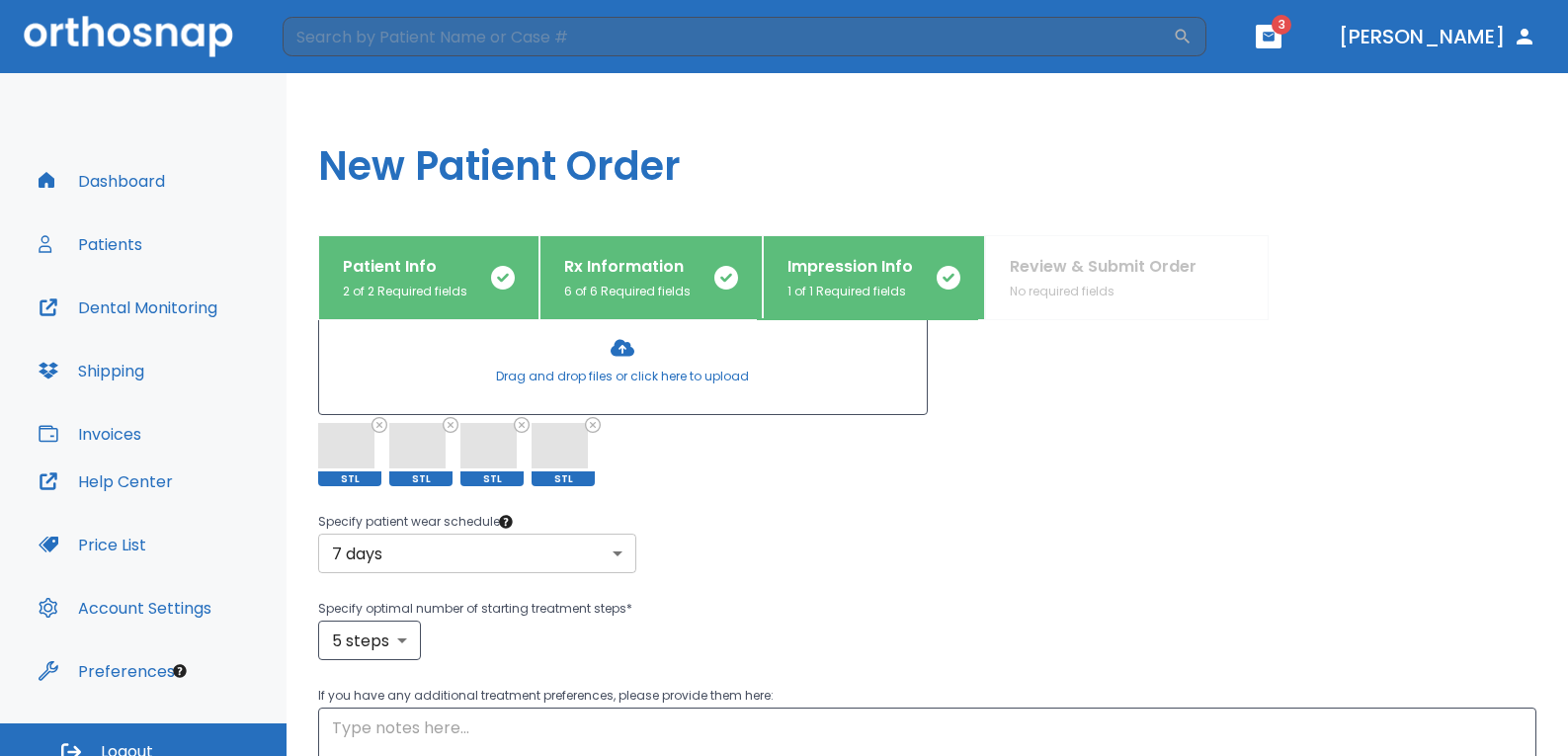
click at [572, 556] on body "​ 3 [PERSON_NAME] Dashboard Patients Dental Monitoring Shipping Invoices Help C…" at bounding box center [784, 378] width 1568 height 756
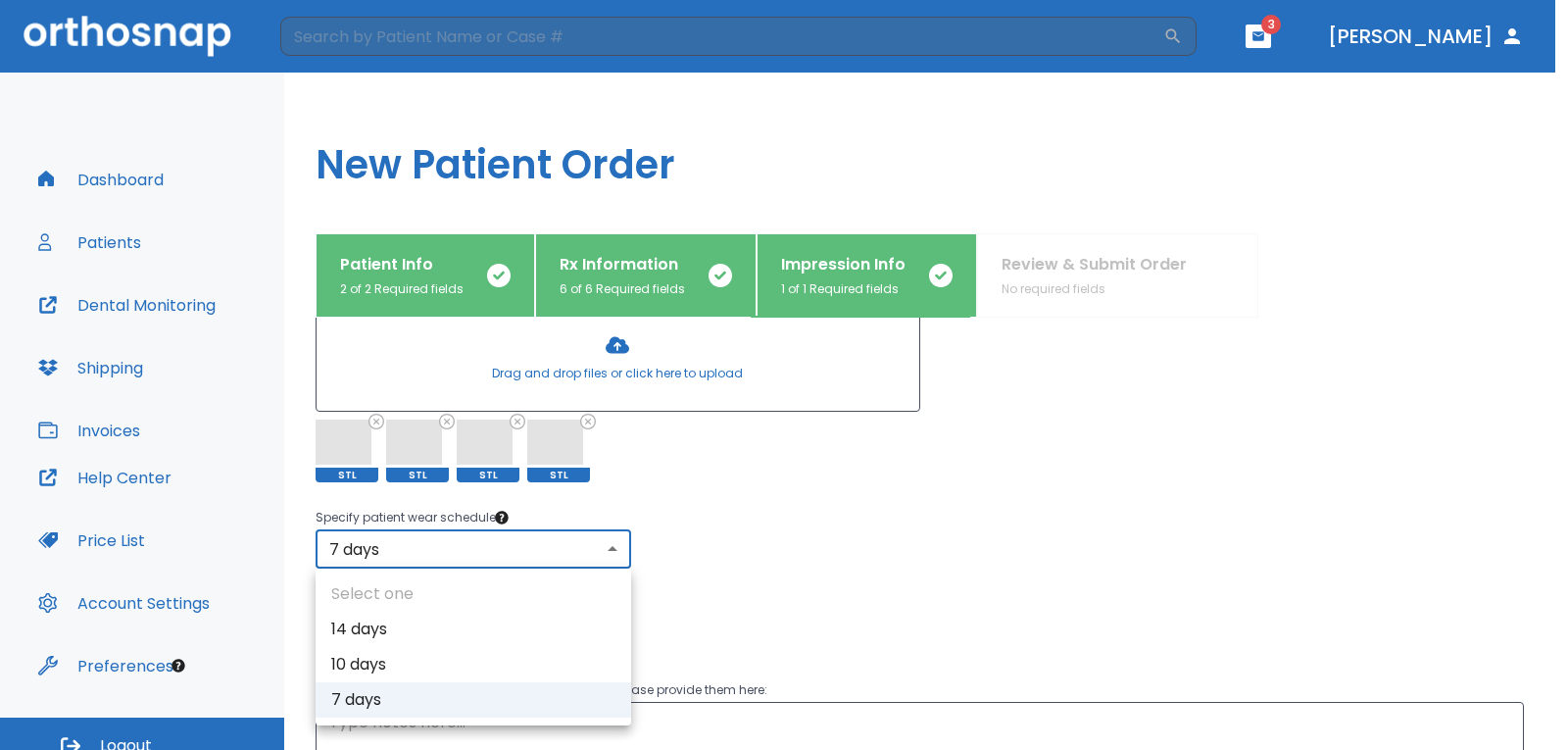
click at [567, 551] on div at bounding box center [784, 375] width 1568 height 750
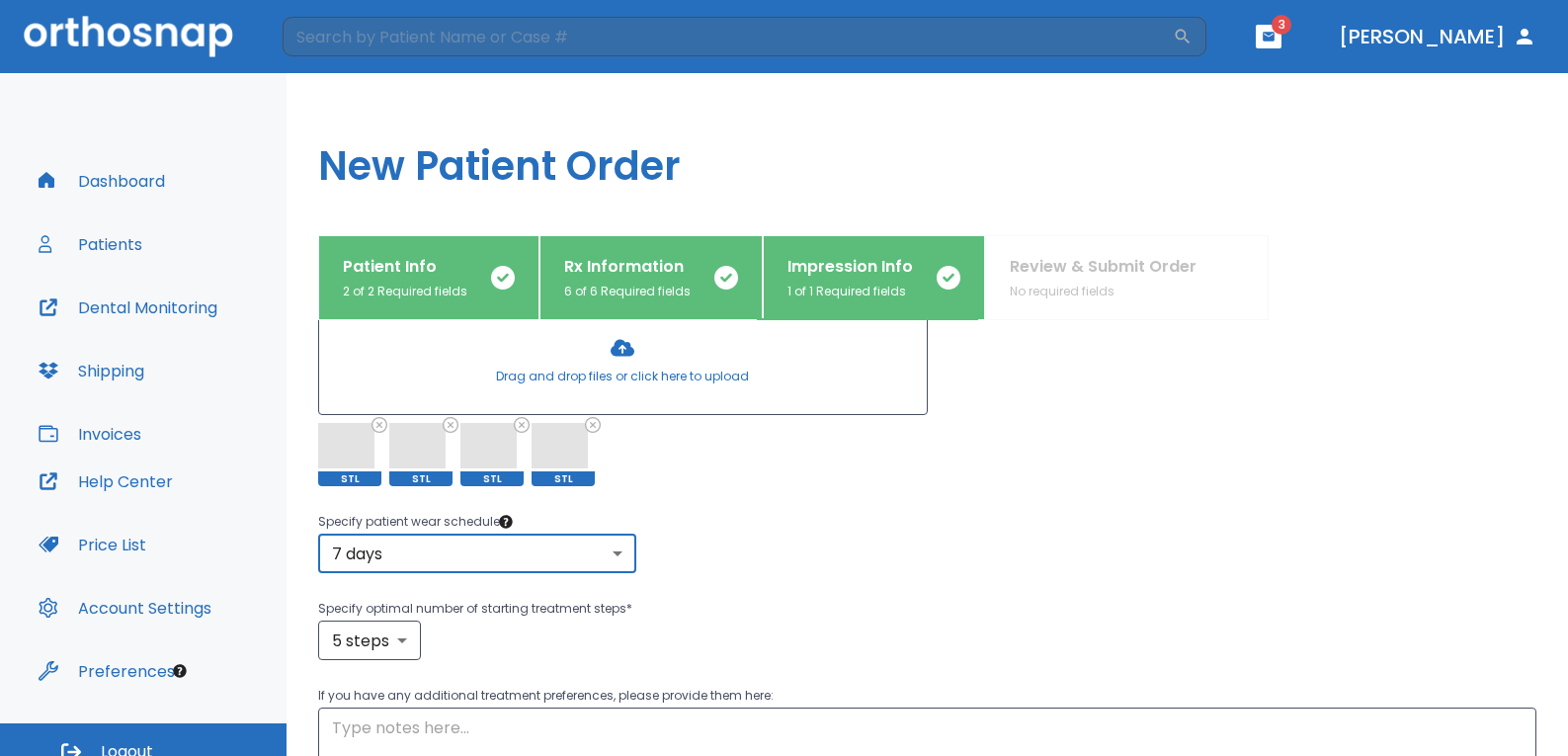
drag, startPoint x: 876, startPoint y: 547, endPoint x: 815, endPoint y: 550, distance: 61.1
click at [873, 547] on div "7 days 7 ​" at bounding box center [927, 554] width 1218 height 40
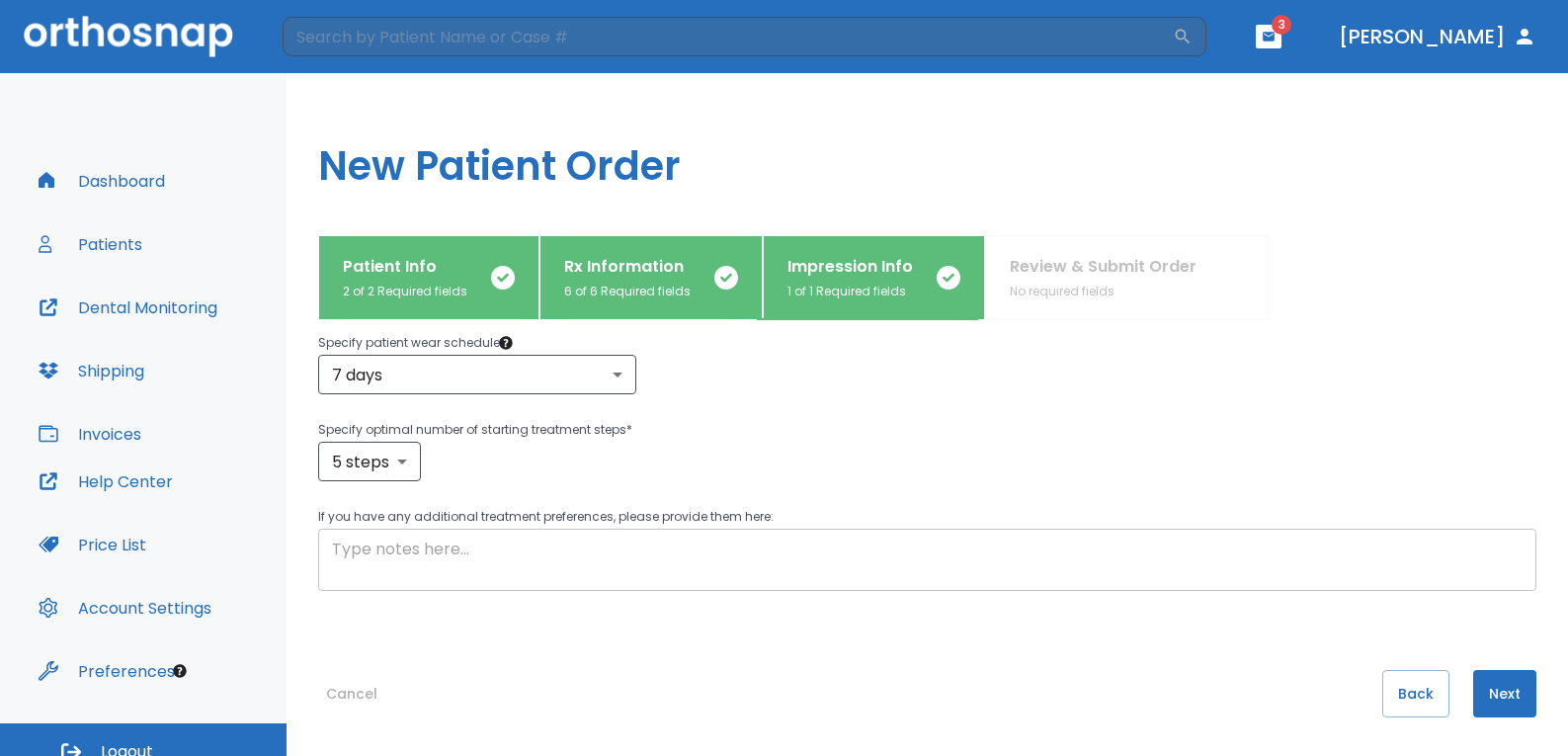
scroll to position [476, 0]
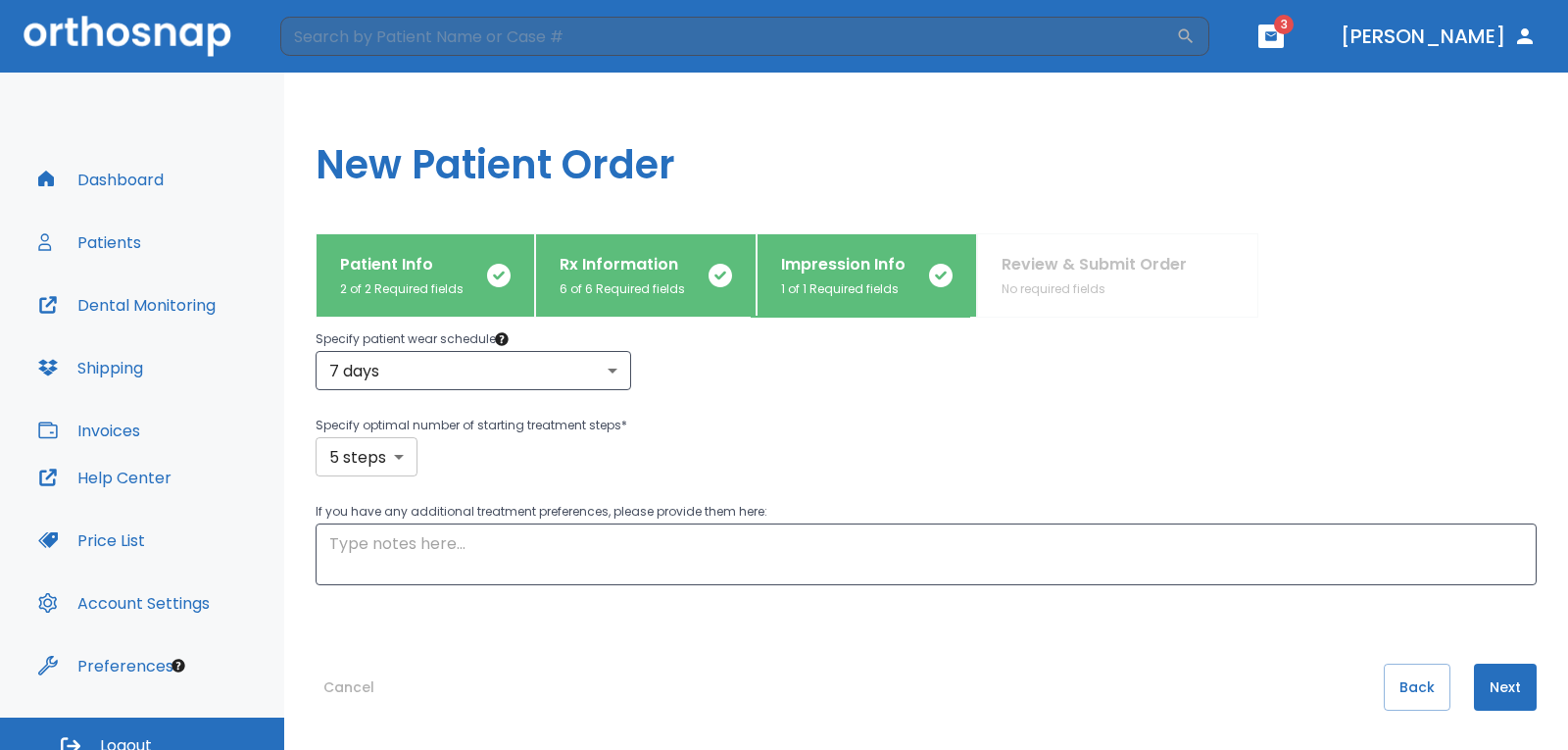
click at [404, 448] on body "​ 3 [PERSON_NAME] Dashboard Patients Dental Monitoring Shipping Invoices Help C…" at bounding box center [784, 375] width 1568 height 750
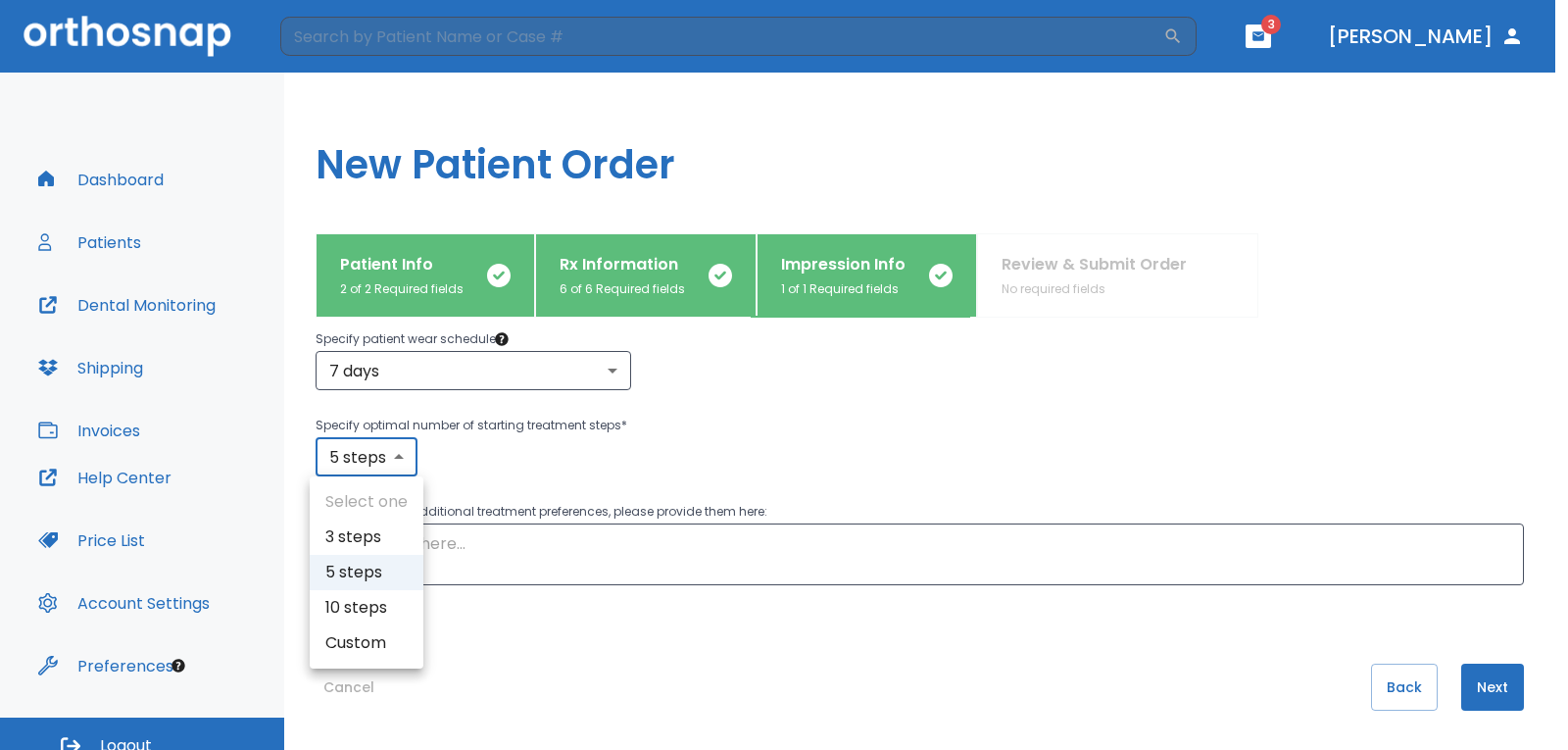
click at [713, 402] on div at bounding box center [784, 375] width 1568 height 750
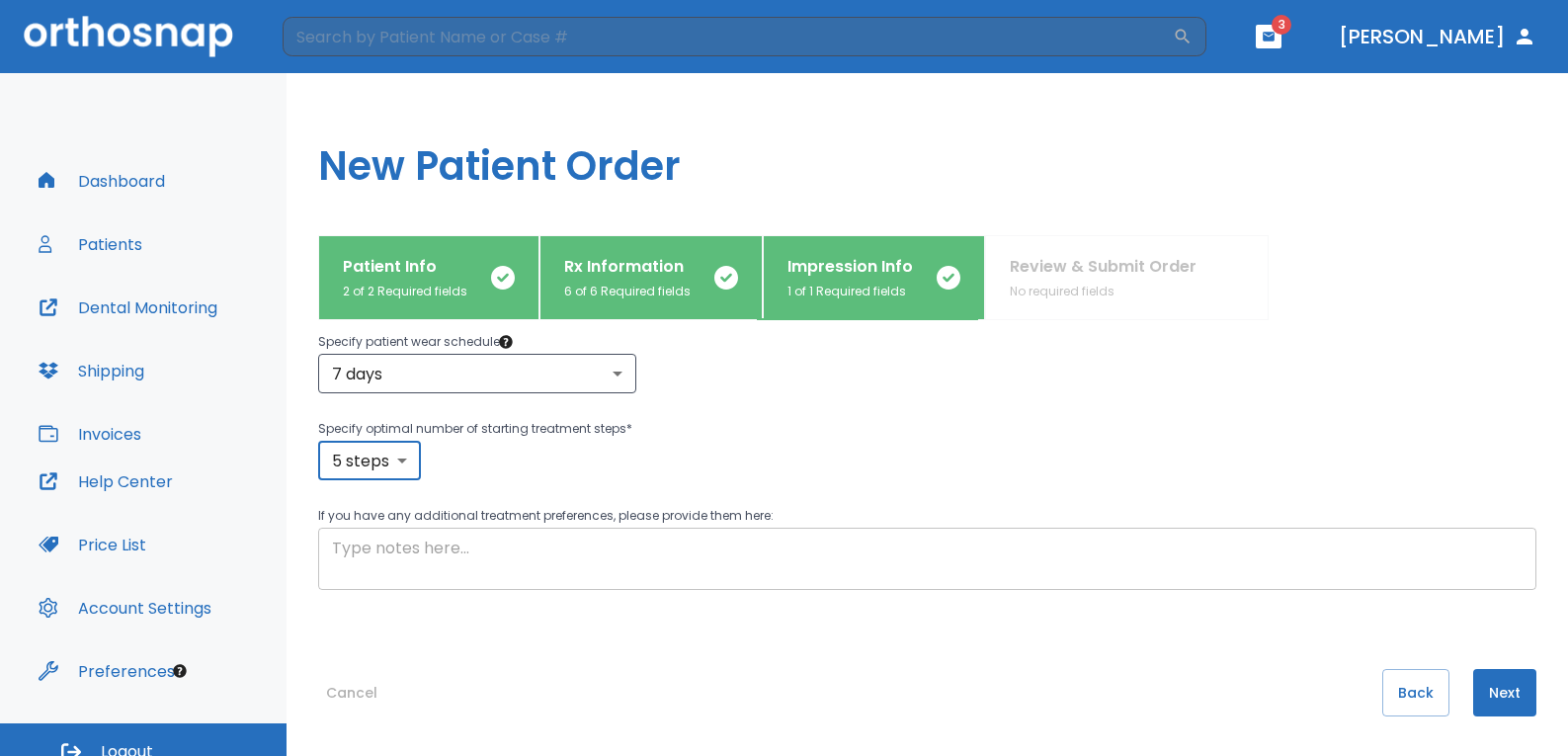
click at [488, 553] on textarea at bounding box center [927, 560] width 1191 height 46
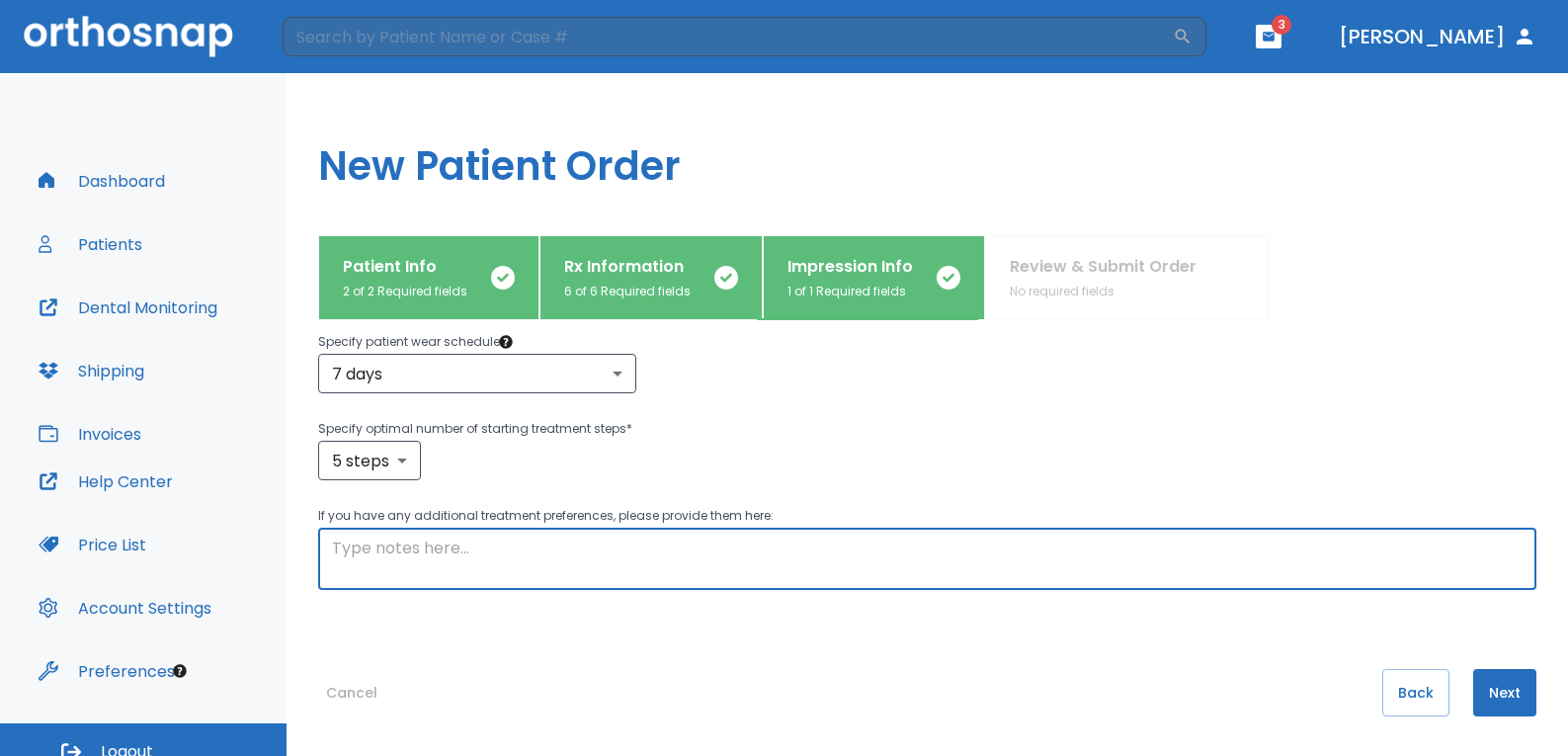
click at [543, 573] on textarea at bounding box center [927, 560] width 1191 height 46
type textarea "I"
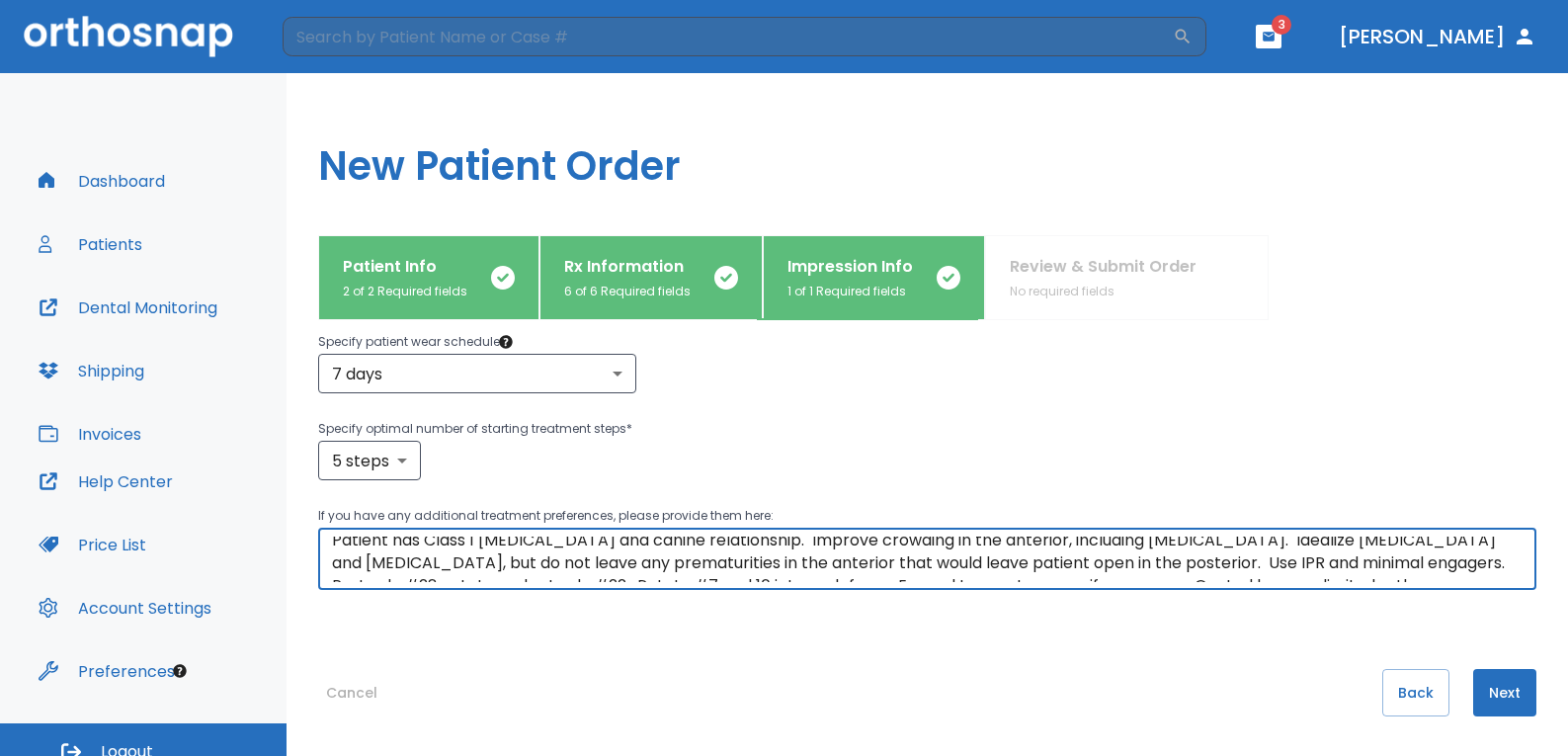
scroll to position [0, 0]
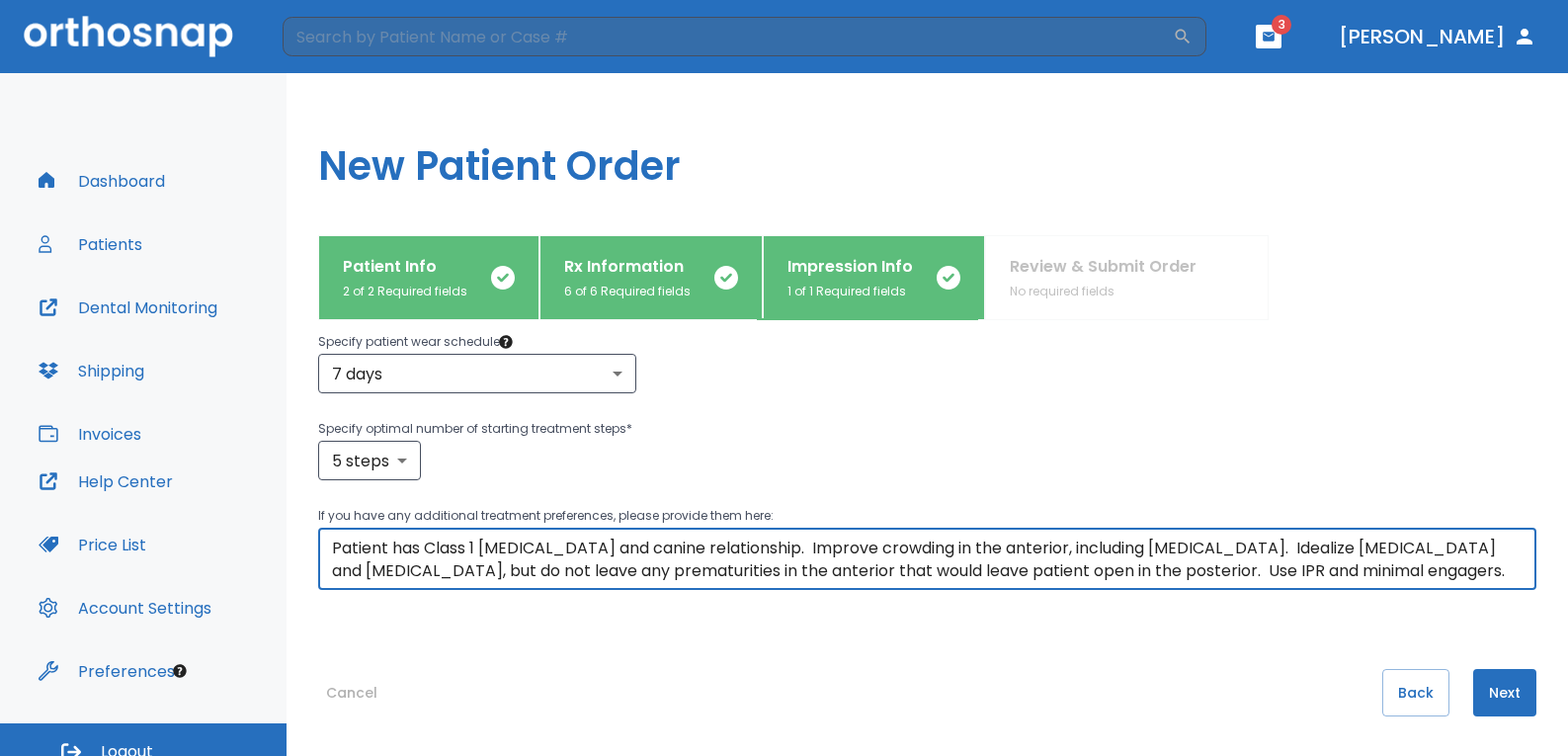
click at [633, 575] on textarea "Patient has Class 1 [MEDICAL_DATA] and canine relationship. Improve crowding in…" at bounding box center [927, 560] width 1191 height 46
drag, startPoint x: 732, startPoint y: 549, endPoint x: 781, endPoint y: 551, distance: 49.0
click at [731, 549] on textarea "Patient has Class 1 [MEDICAL_DATA] and canine relationship. Improve crowding in…" at bounding box center [927, 560] width 1191 height 46
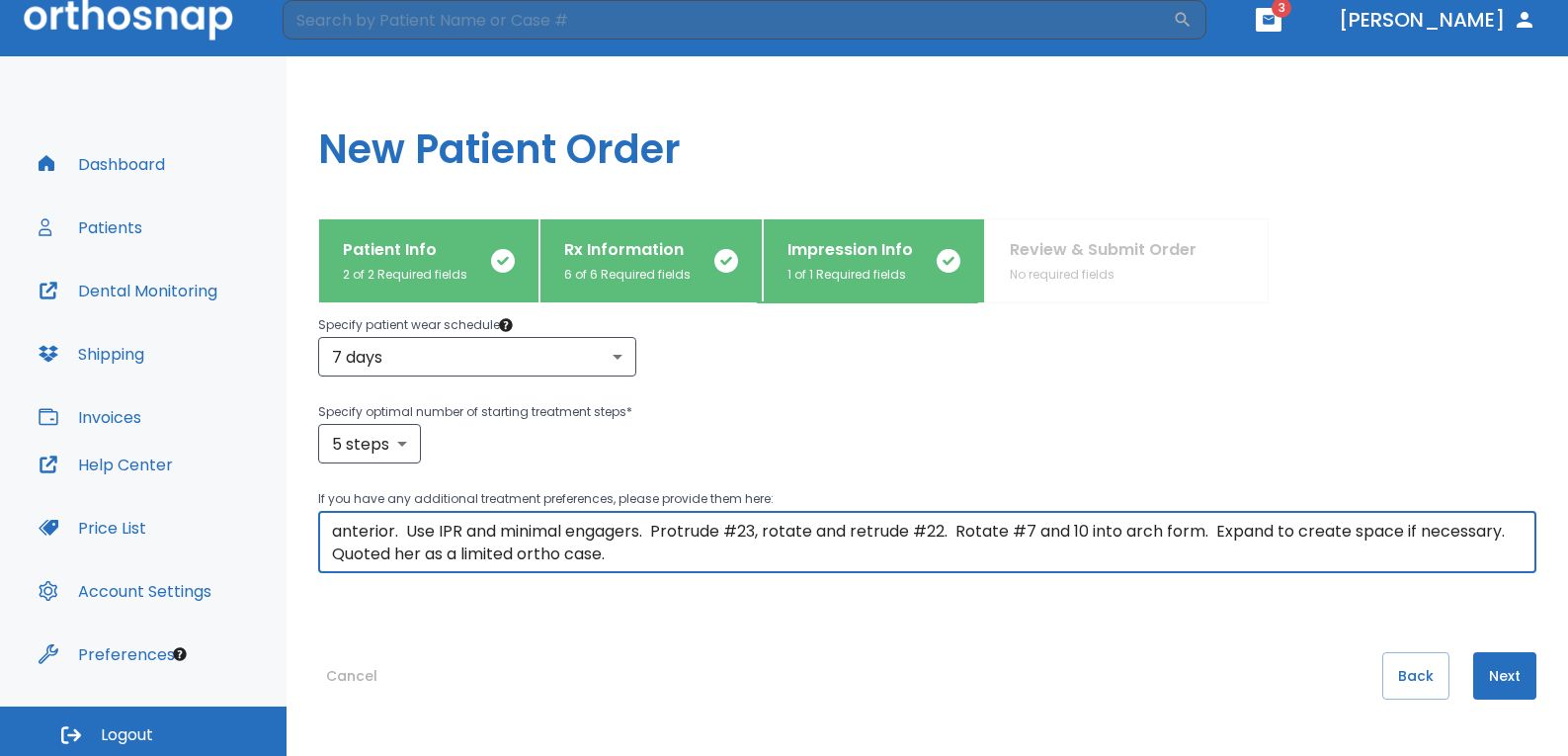
scroll to position [21, 0]
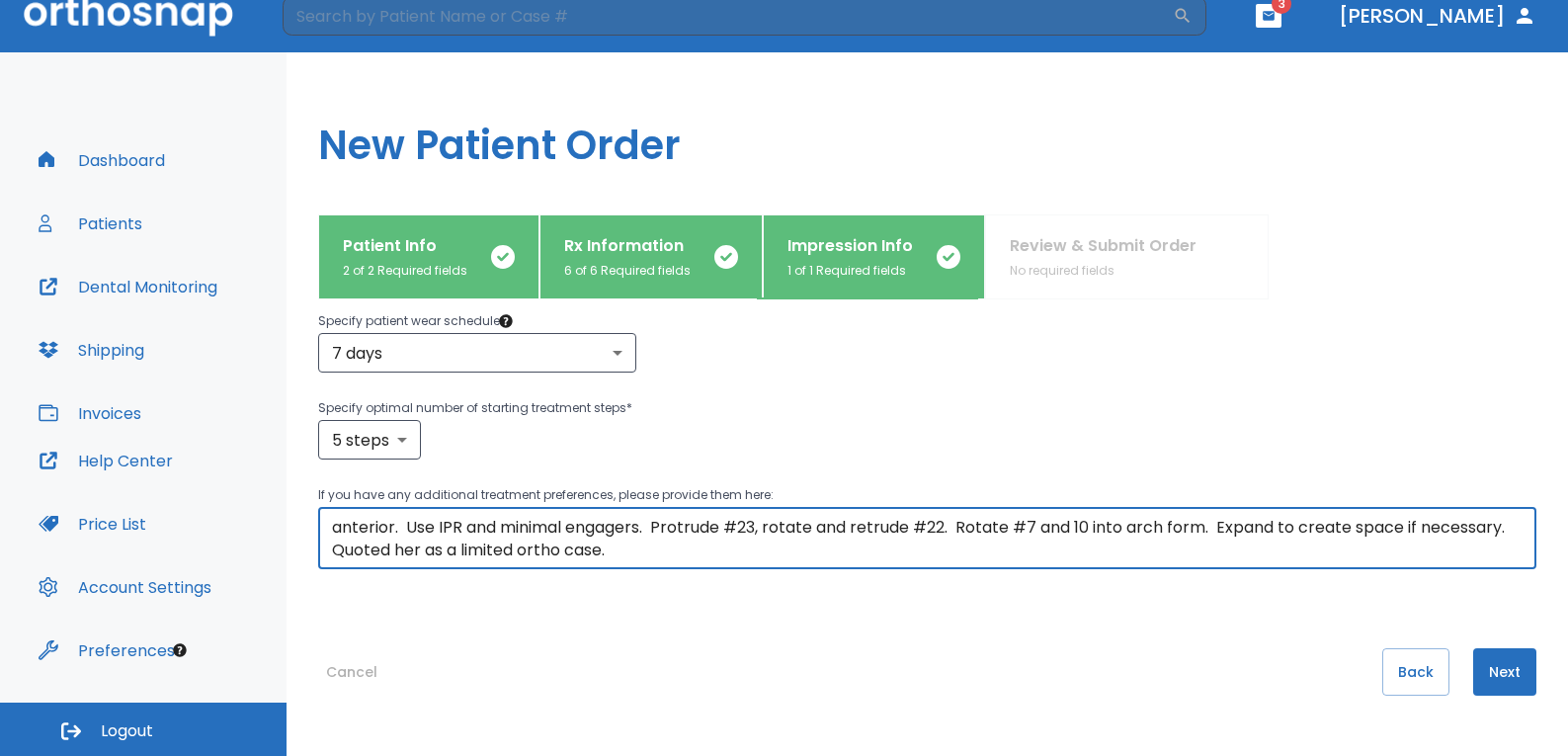
type textarea "Patient has Class 1 [MEDICAL_DATA] and canine relationship. She still has all f…"
click at [1478, 668] on button "Next" at bounding box center [1504, 672] width 64 height 48
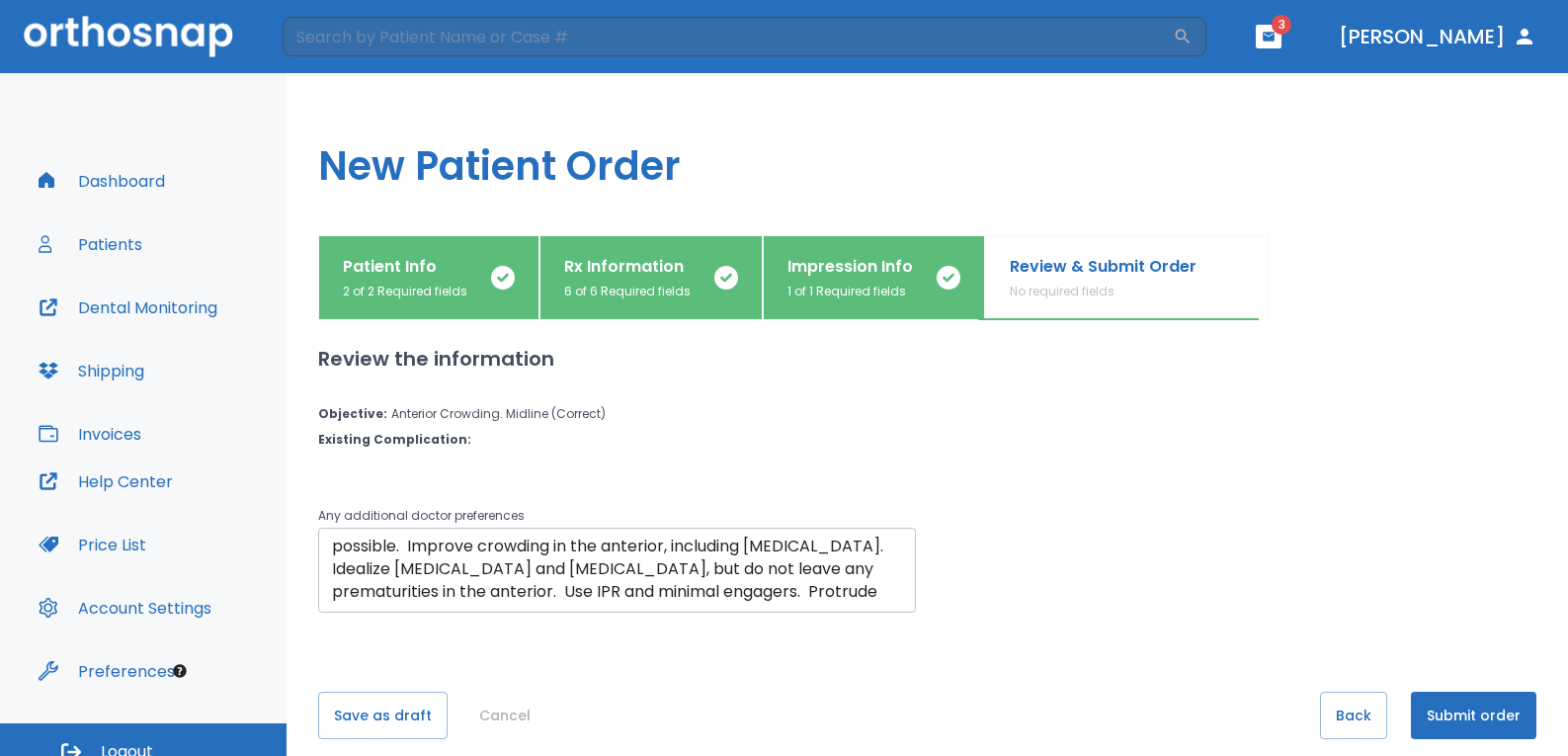
scroll to position [91, 0]
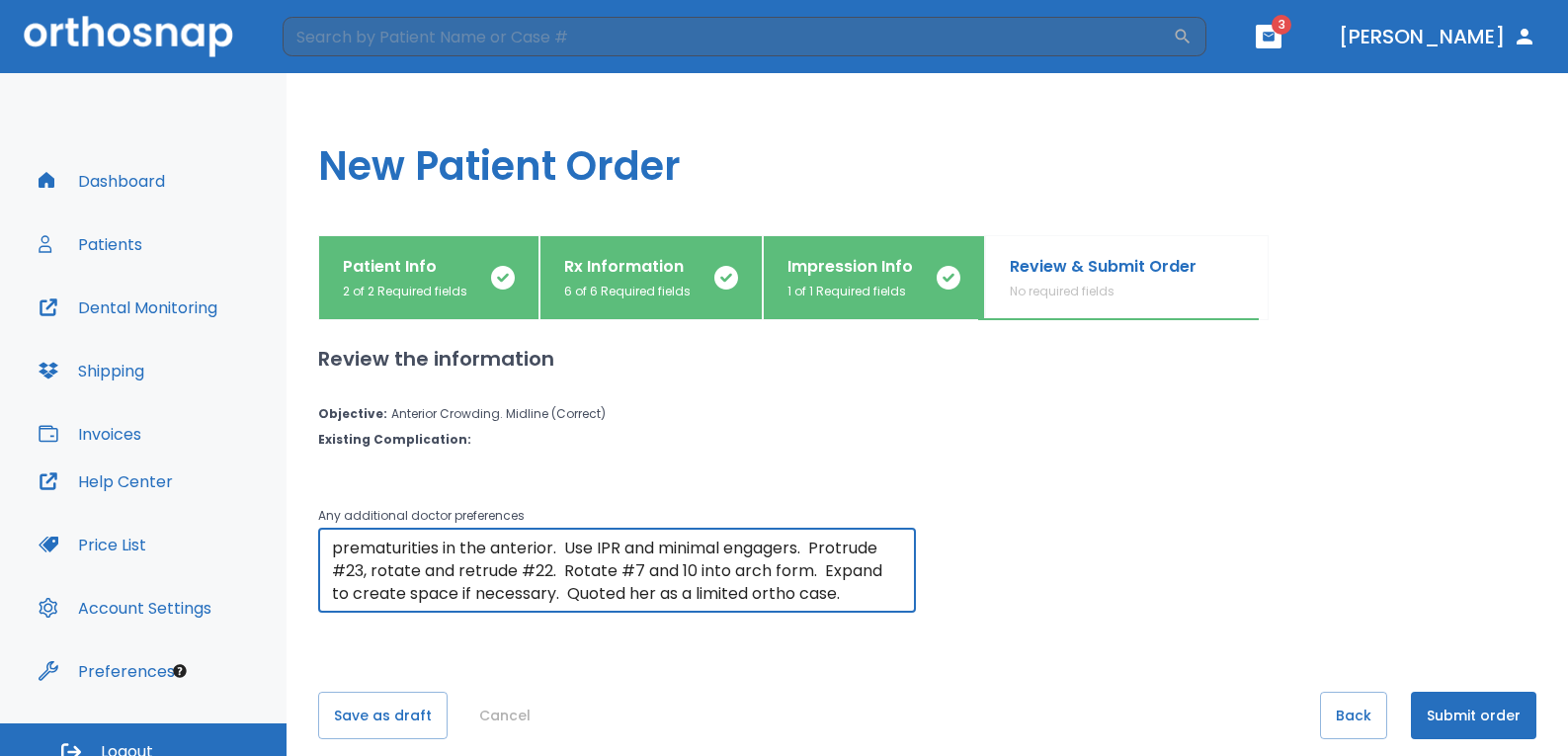
click at [553, 547] on textarea "Patient has Class 1 [MEDICAL_DATA] and canine relationship. She still has all f…" at bounding box center [616, 570] width 570 height 68
click at [721, 601] on textarea "Patient has Class 1 [MEDICAL_DATA] and canine relationship. She still has all f…" at bounding box center [616, 570] width 570 height 68
type textarea "Patient has Class 1 [MEDICAL_DATA] and canine relationship. She still has all f…"
click at [1276, 566] on div "Any additional doctor preferences Patient has Class 1 [MEDICAL_DATA] and canine…" at bounding box center [915, 546] width 1241 height 132
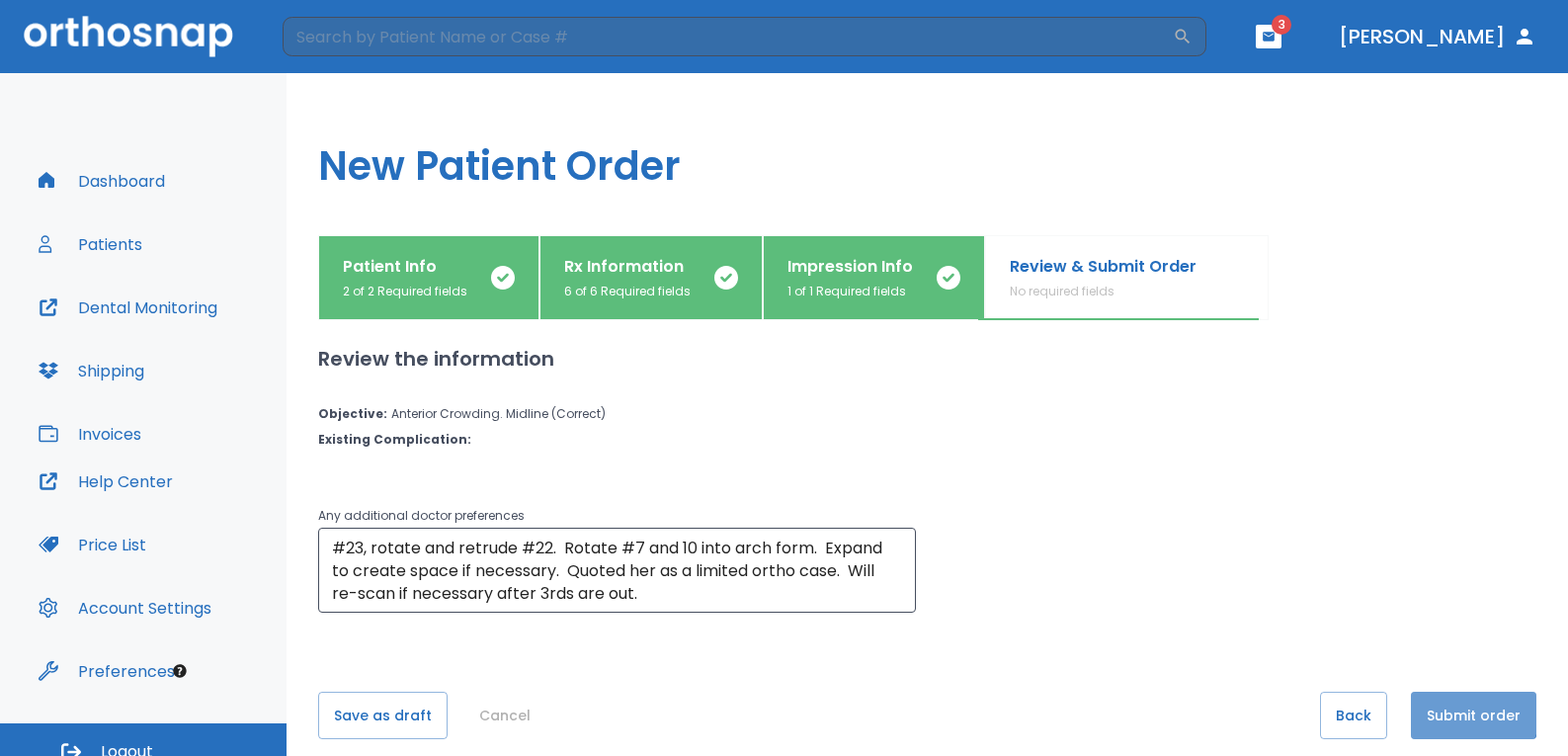
click at [1458, 710] on button "Submit order" at bounding box center [1474, 715] width 125 height 48
